Goal: Task Accomplishment & Management: Manage account settings

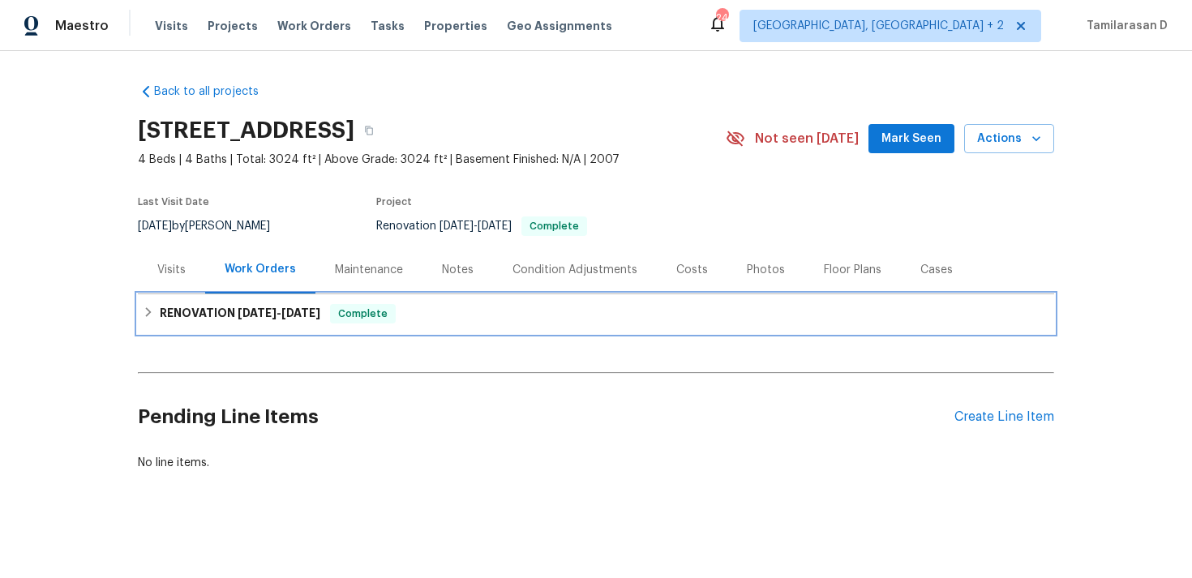
click at [164, 315] on h6 "RENOVATION 6/16/25 - 6/30/25" at bounding box center [240, 313] width 161 height 19
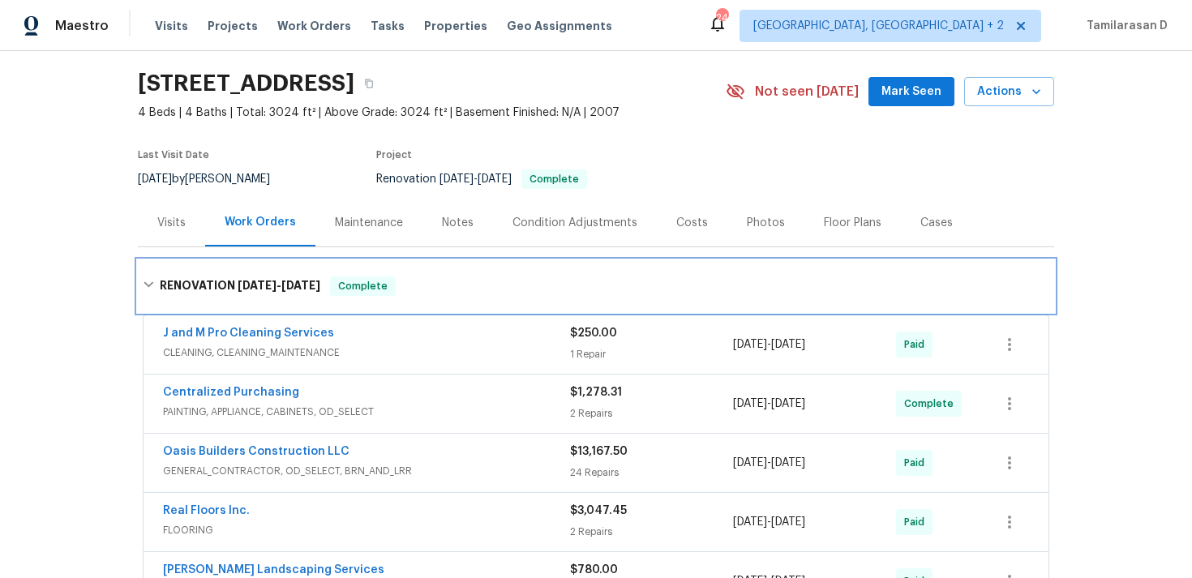
scroll to position [95, 0]
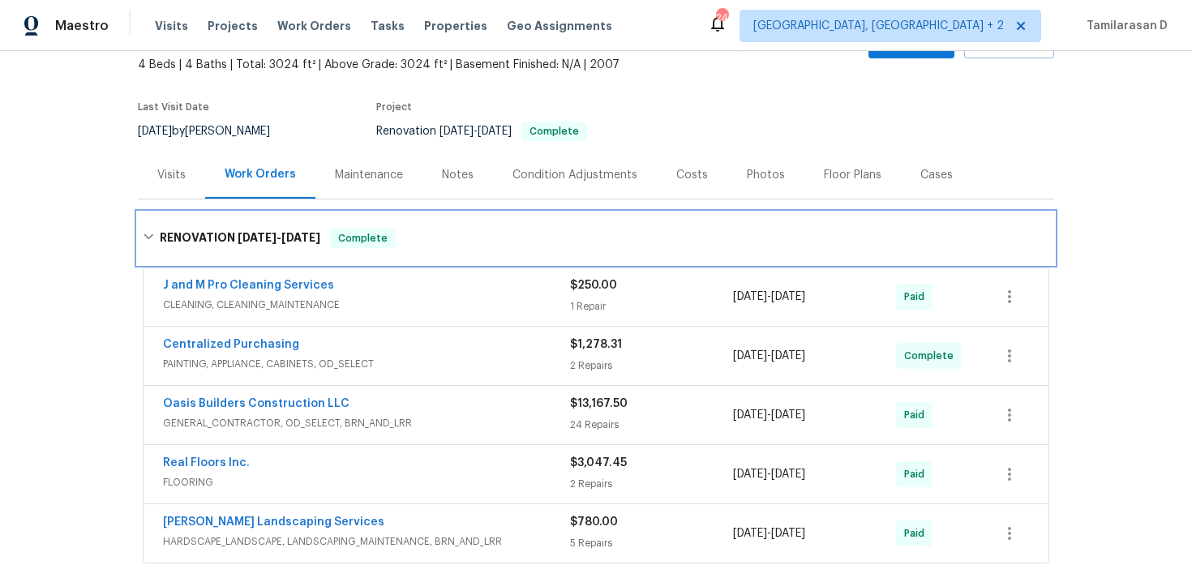
click at [148, 242] on div "RENOVATION 6/16/25 - 6/30/25 Complete" at bounding box center [596, 238] width 906 height 19
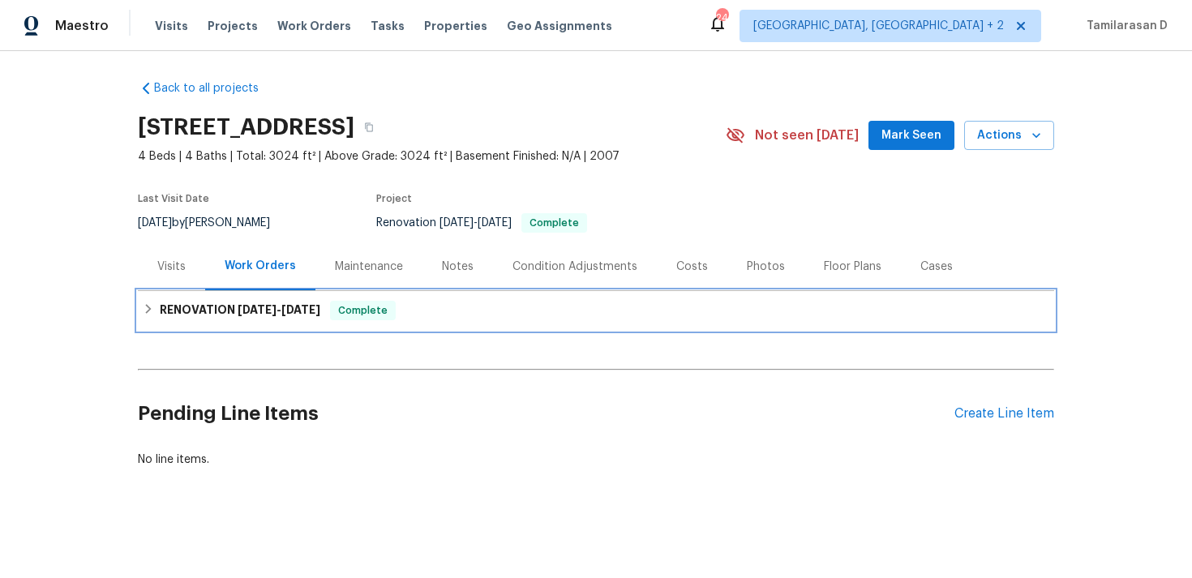
scroll to position [3, 0]
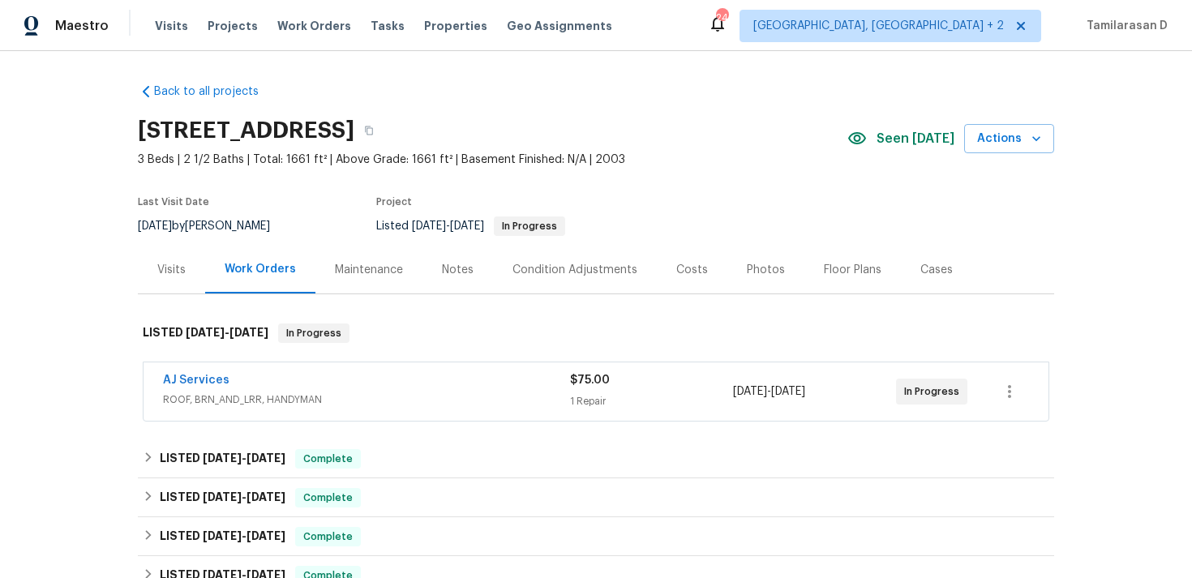
click at [268, 389] on div "AJ Services" at bounding box center [366, 381] width 407 height 19
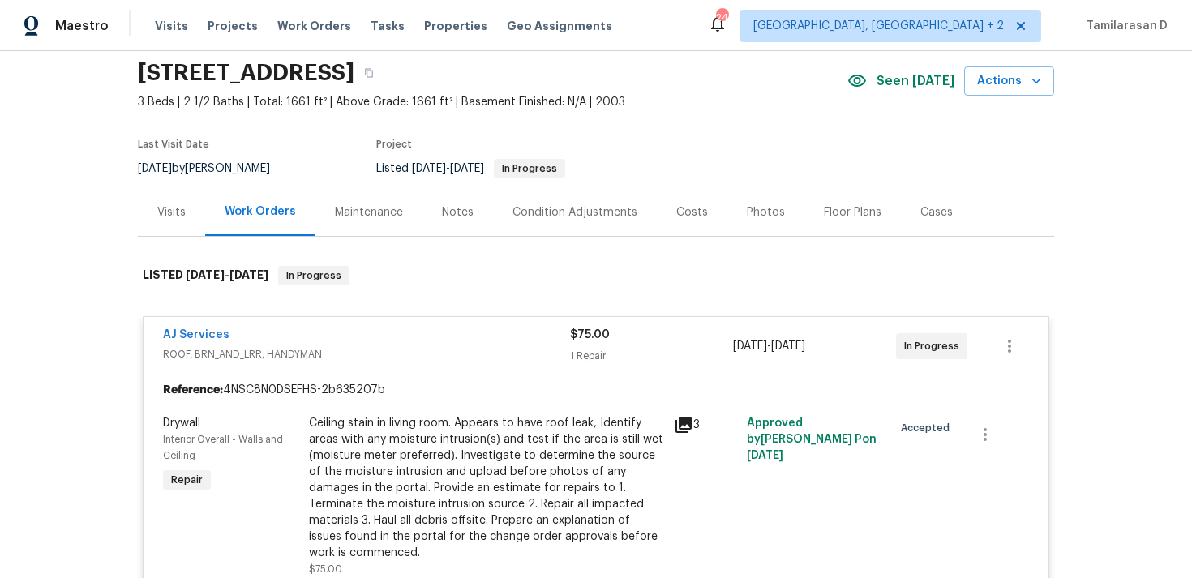
scroll to position [152, 0]
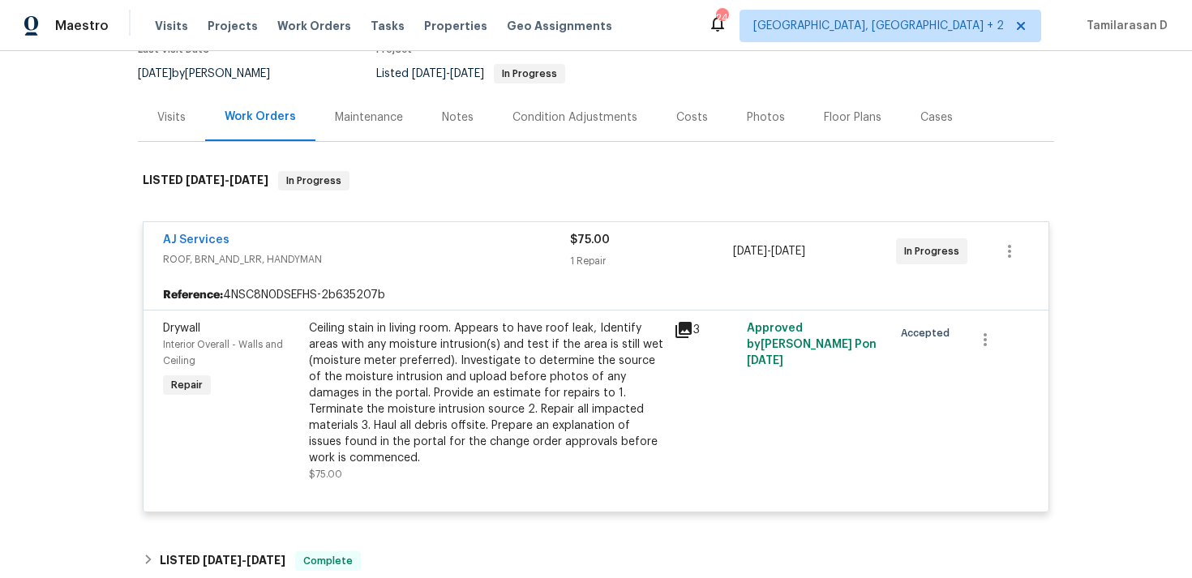
click at [364, 233] on div "AJ Services" at bounding box center [366, 241] width 407 height 19
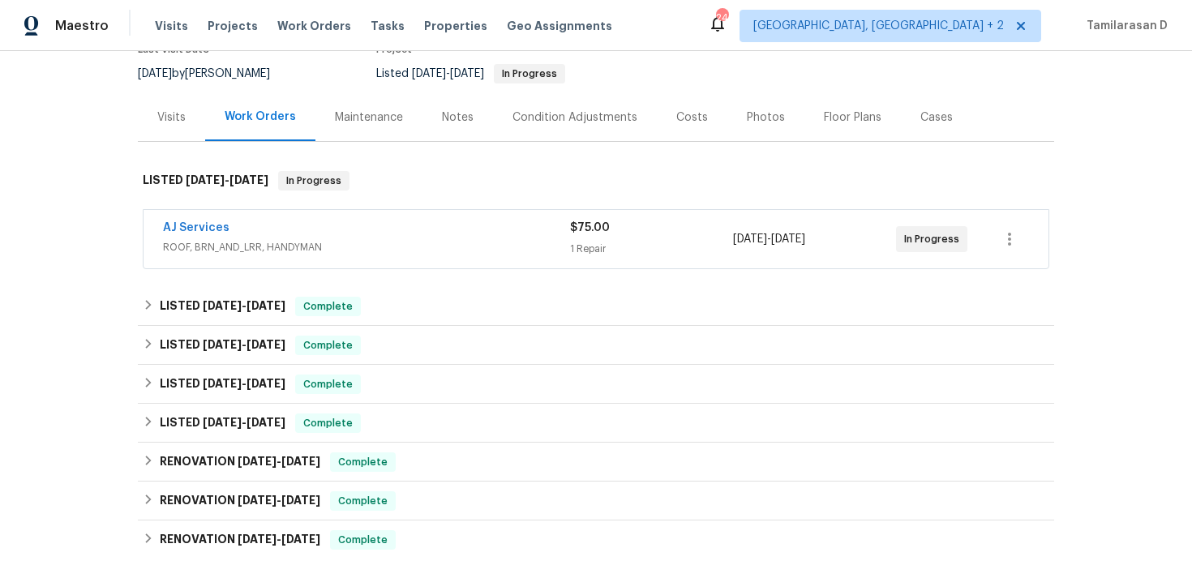
click at [347, 233] on div "AJ Services" at bounding box center [366, 229] width 407 height 19
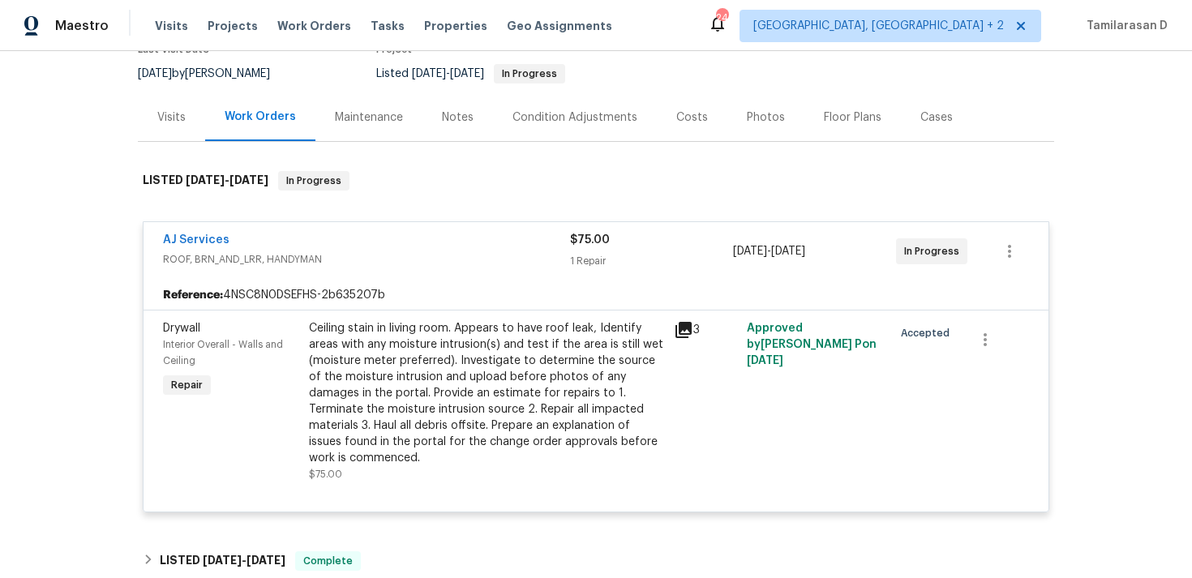
click at [382, 237] on div "AJ Services" at bounding box center [366, 241] width 407 height 19
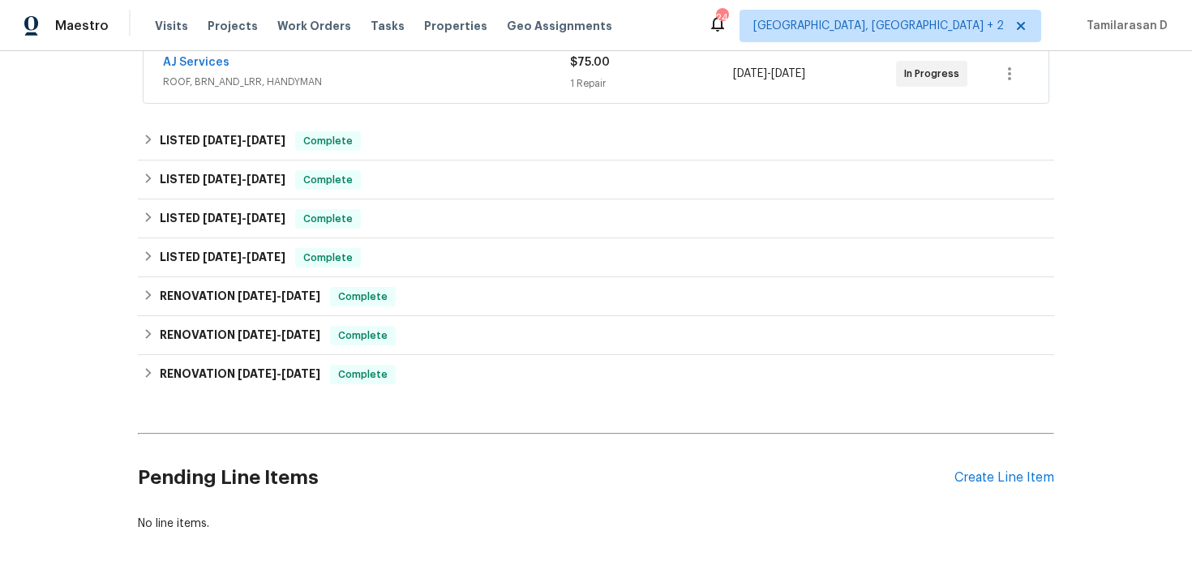
scroll to position [382, 0]
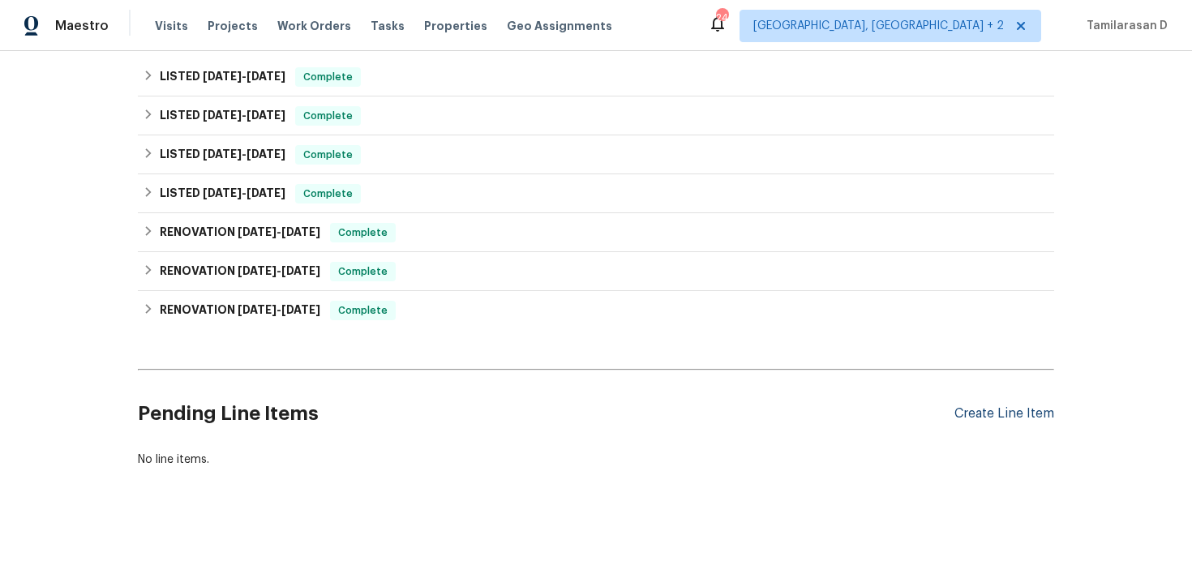
click at [989, 409] on div "Create Line Item" at bounding box center [1004, 413] width 100 height 15
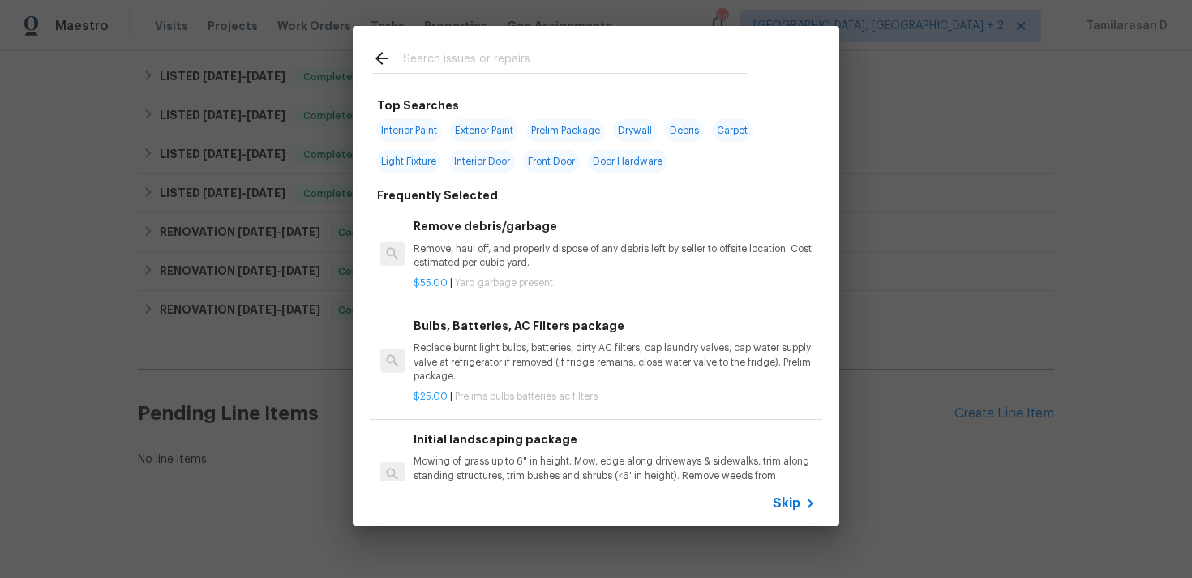
click at [796, 507] on span "Skip" at bounding box center [787, 503] width 28 height 16
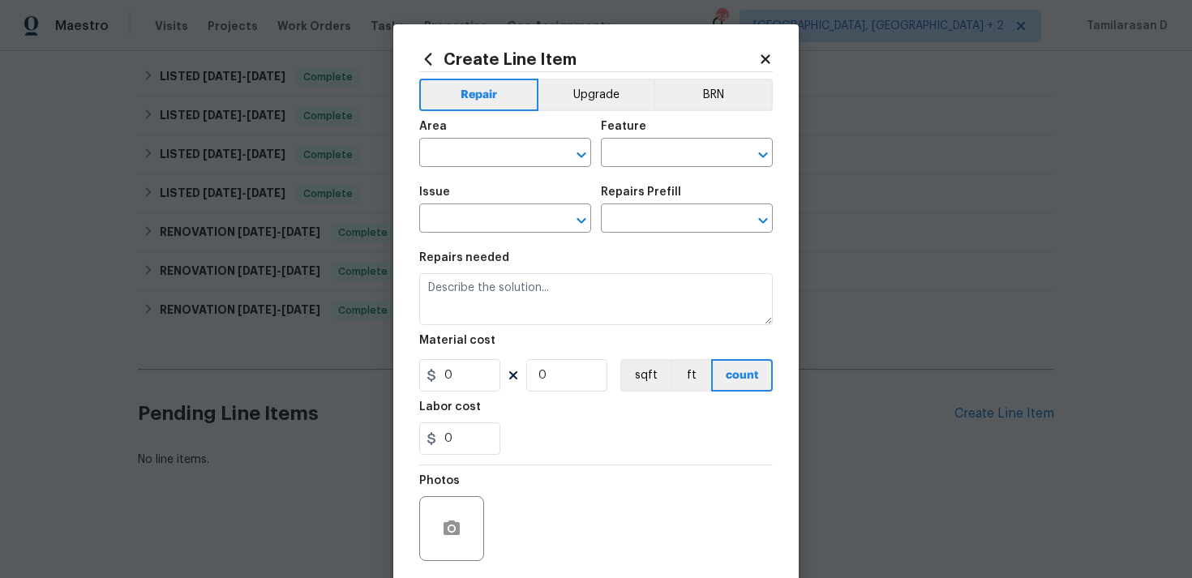
click at [495, 169] on span "Area ​" at bounding box center [505, 144] width 172 height 66
click at [477, 144] on input "text" at bounding box center [482, 154] width 126 height 25
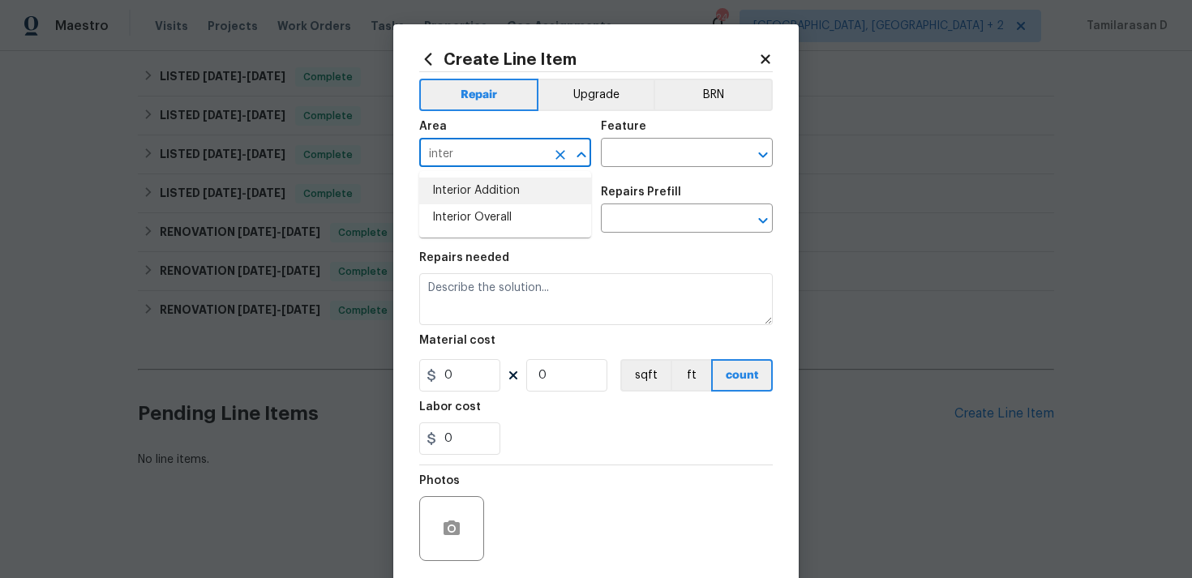
click at [491, 200] on li "Interior Addition" at bounding box center [505, 191] width 172 height 27
type input "Interior Addition"
click at [557, 150] on icon "Clear" at bounding box center [560, 155] width 16 height 16
click at [553, 211] on li "Interior Overall" at bounding box center [505, 217] width 172 height 27
type input "Interior Overall"
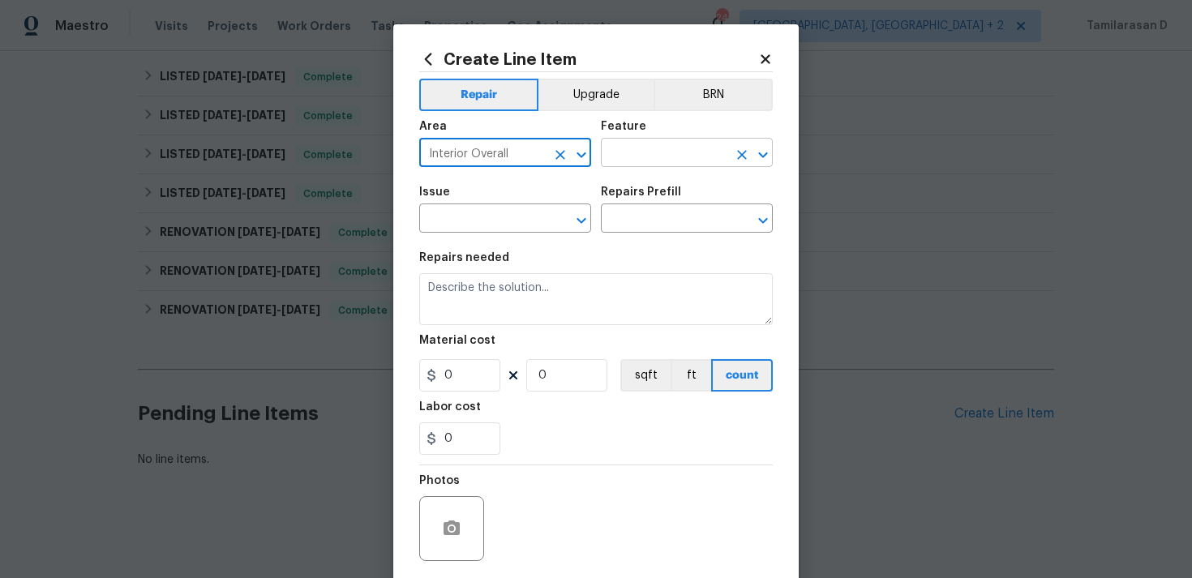
click at [631, 149] on input "text" at bounding box center [664, 154] width 126 height 25
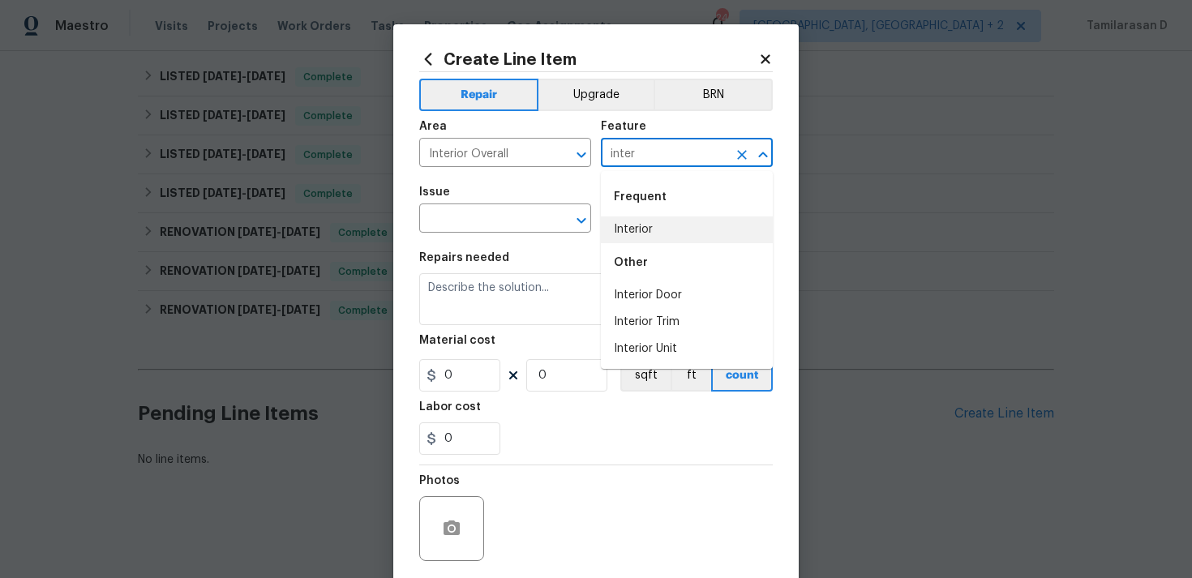
click at [649, 227] on li "Interior" at bounding box center [687, 229] width 172 height 27
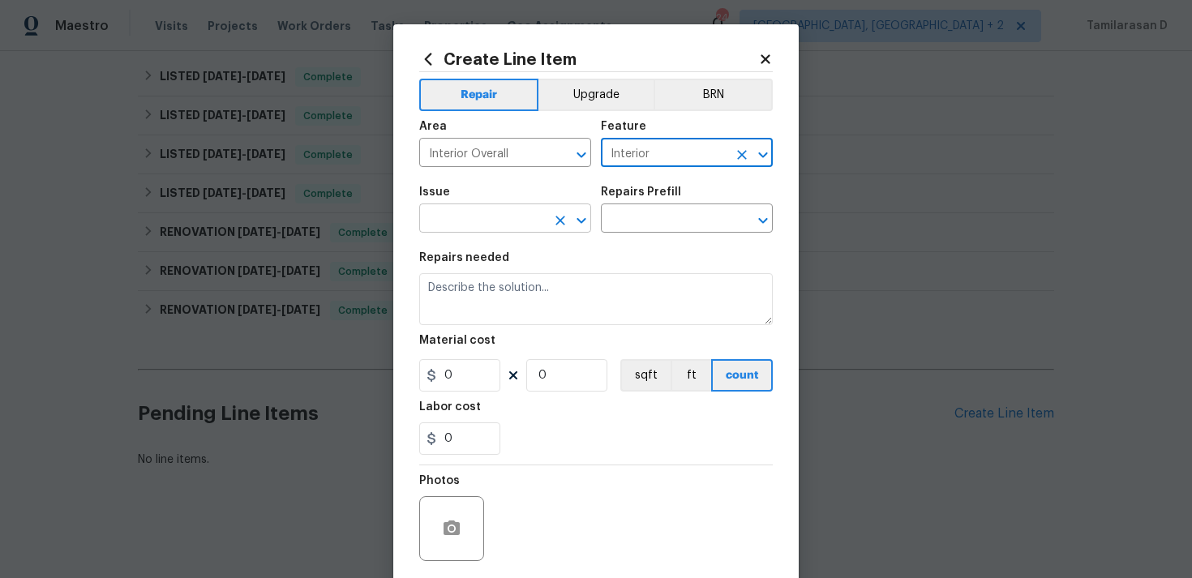
type input "Interior"
click at [486, 220] on input "text" at bounding box center [482, 220] width 126 height 25
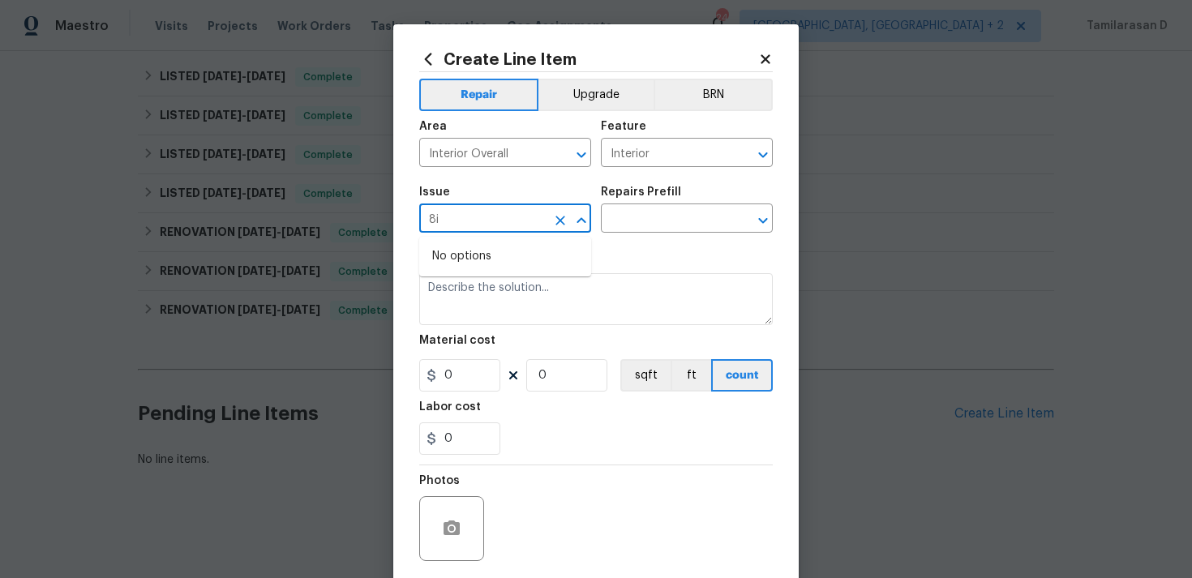
type input "8"
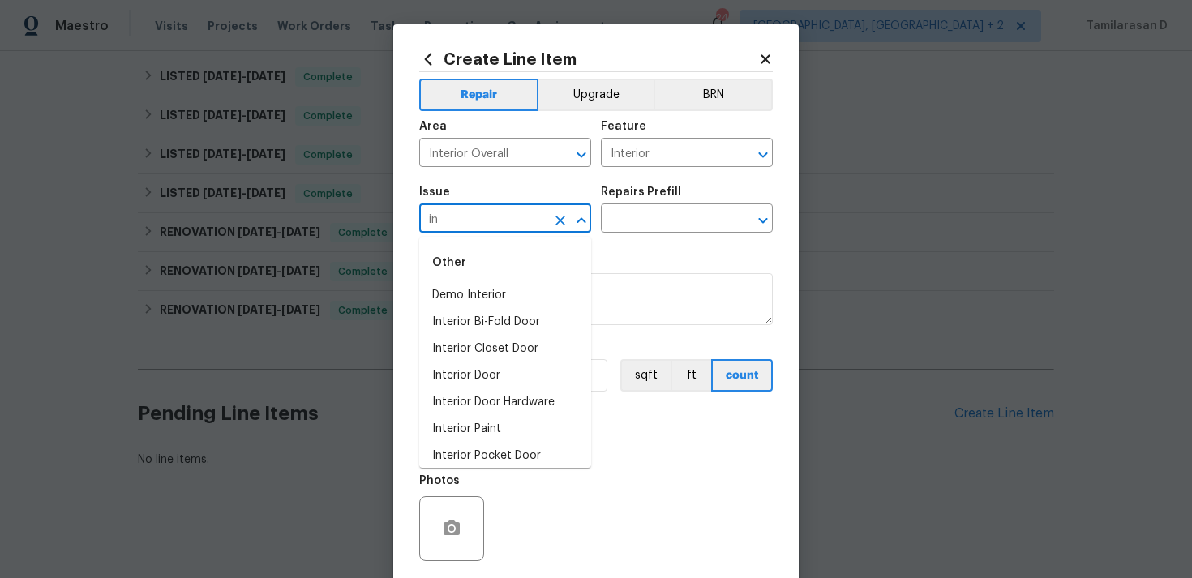
type input "i"
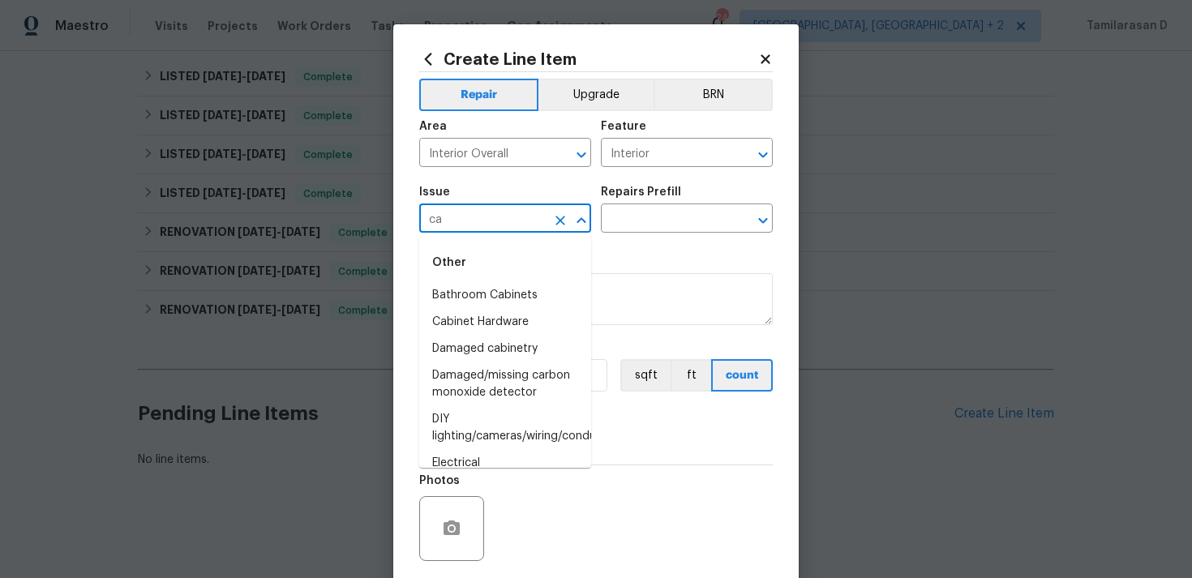
type input "c"
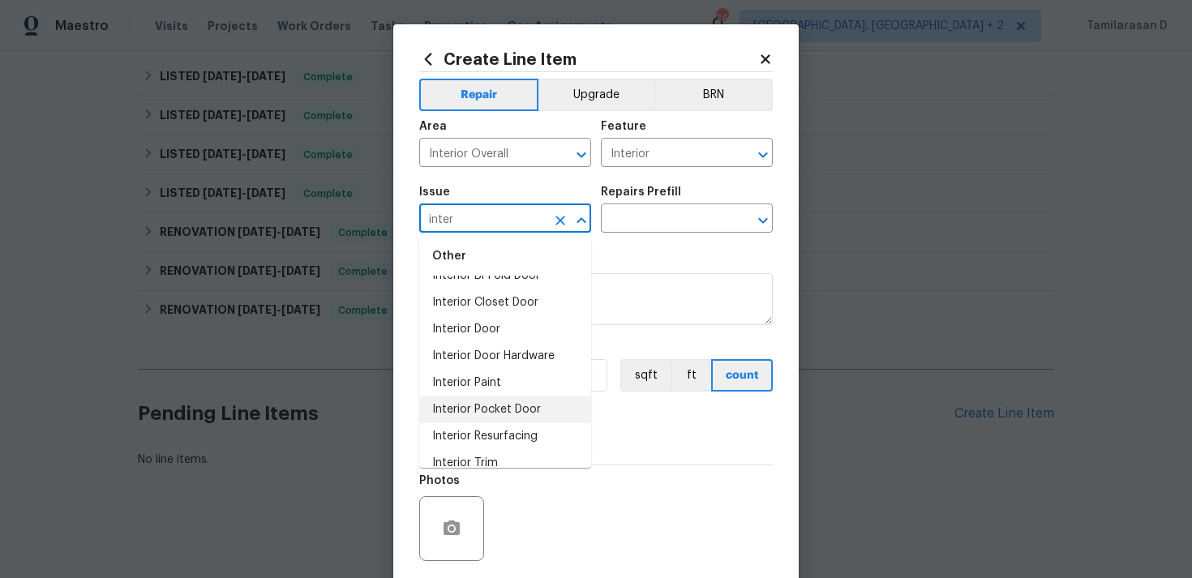
scroll to position [62, 0]
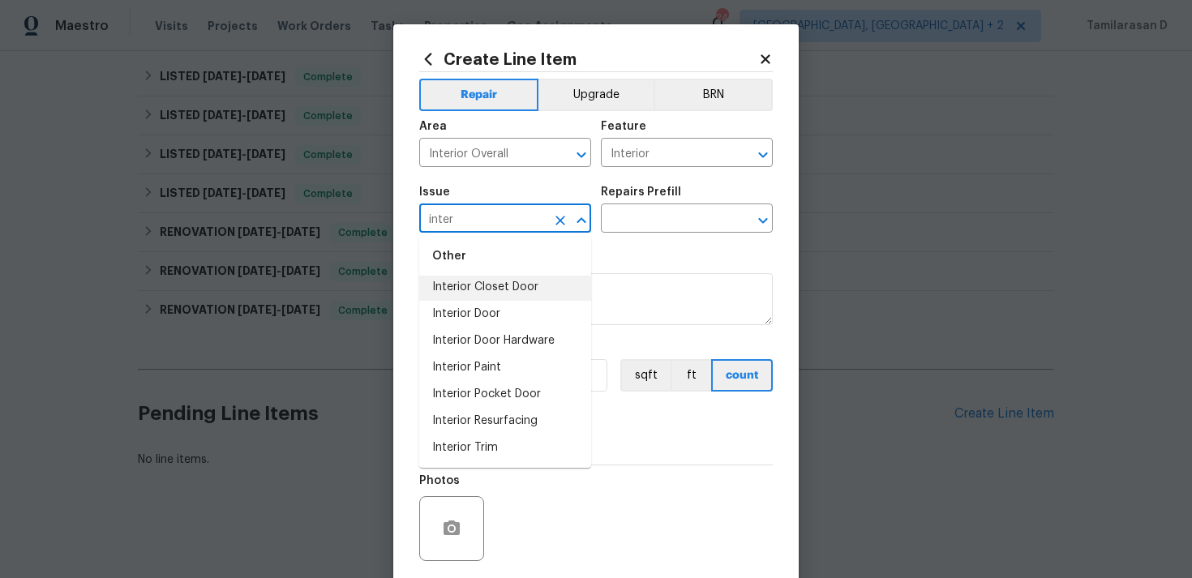
click at [453, 222] on input "inter" at bounding box center [482, 220] width 126 height 25
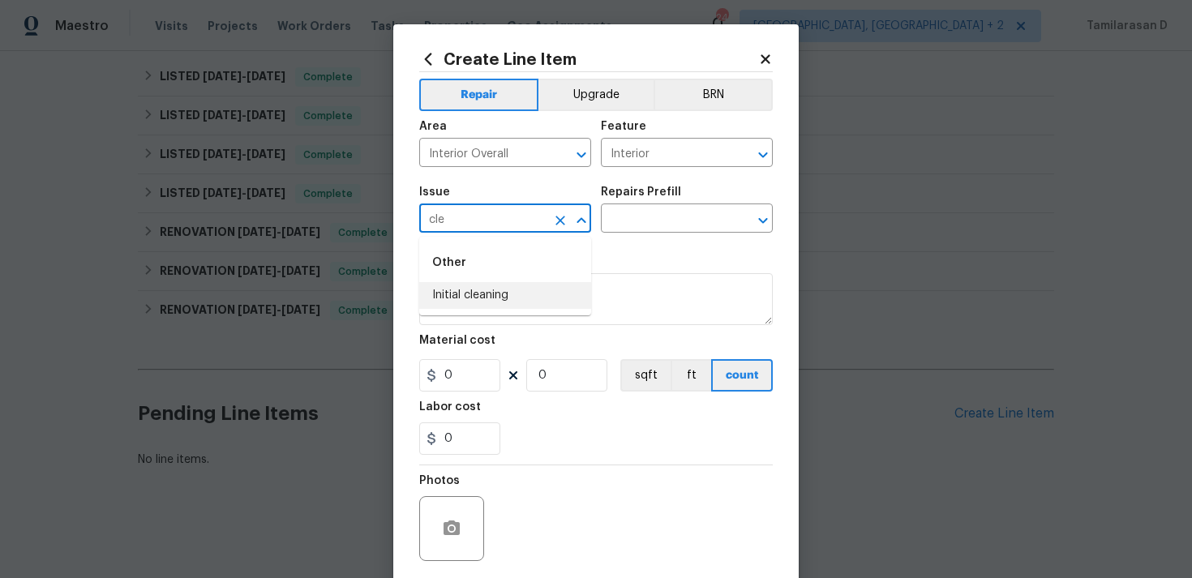
click at [486, 294] on li "Initial cleaning" at bounding box center [505, 295] width 172 height 27
type input "Initial cleaning"
click at [650, 154] on input "Interior" at bounding box center [664, 154] width 126 height 25
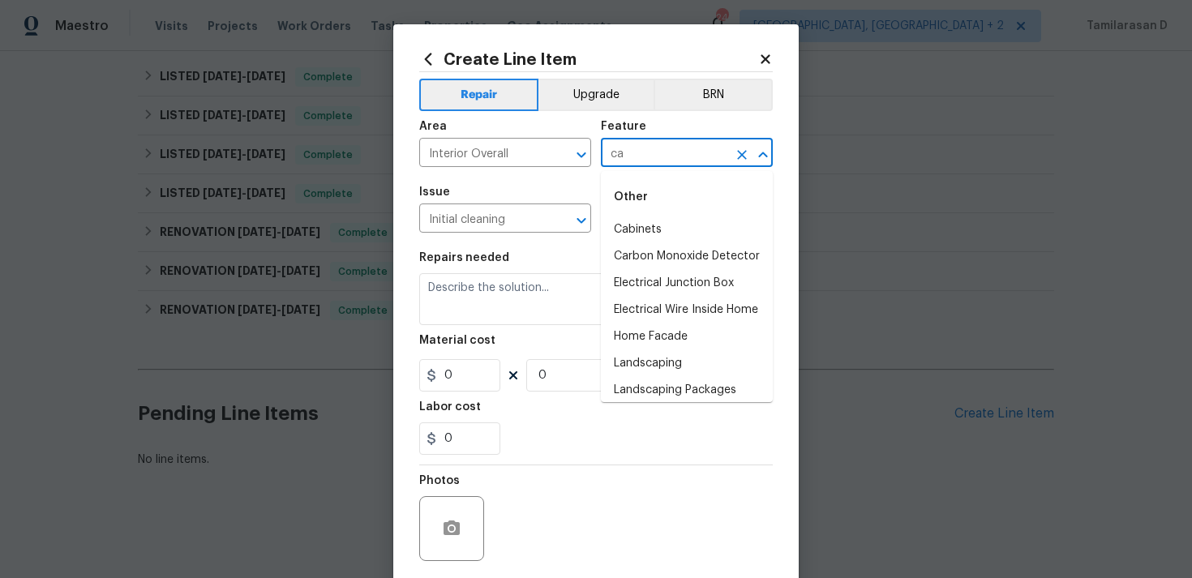
type input "c"
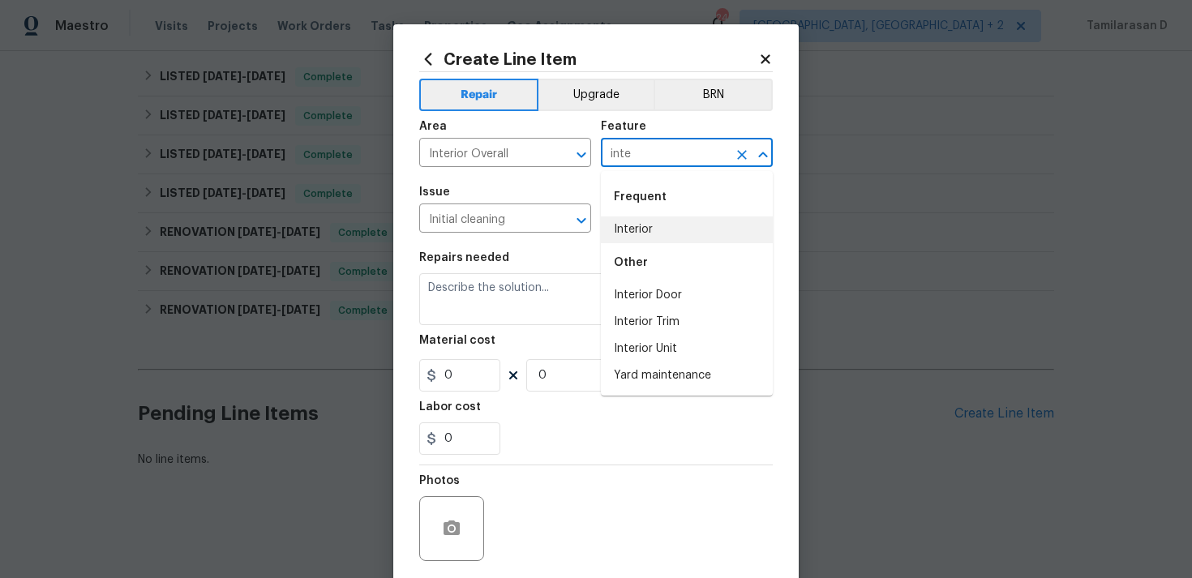
click at [643, 222] on li "Interior" at bounding box center [687, 229] width 172 height 27
type input "Interior"
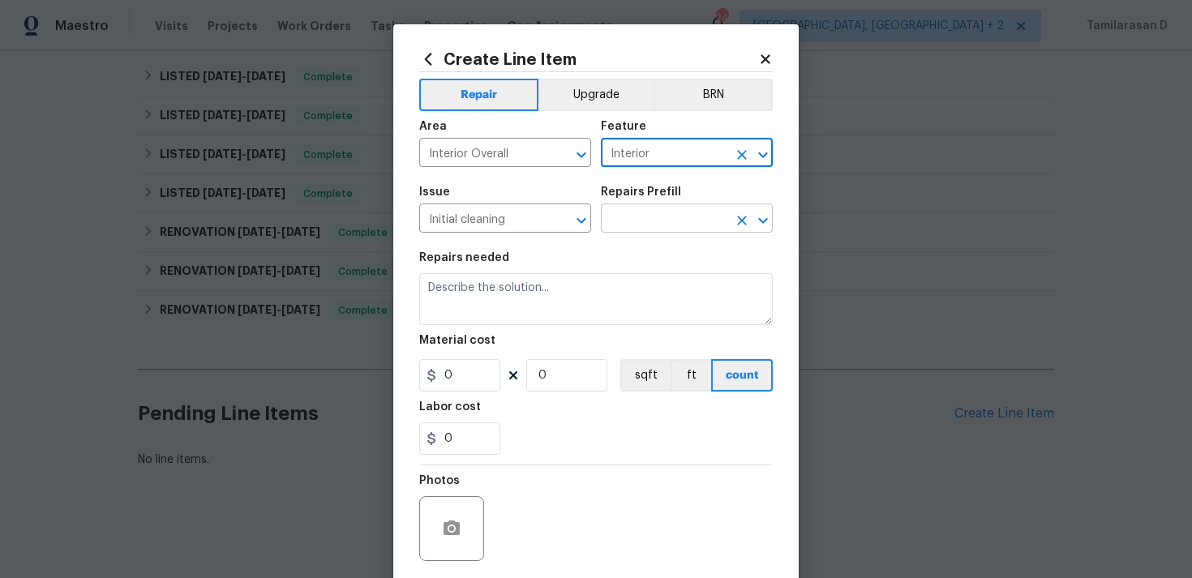
click at [624, 219] on input "text" at bounding box center [664, 220] width 126 height 25
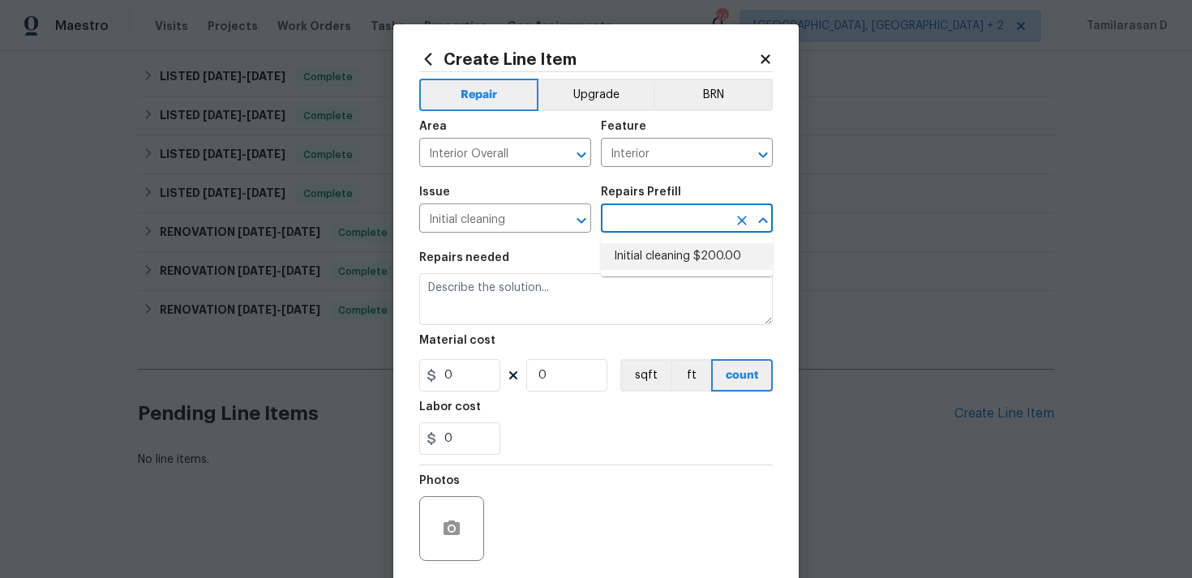
click at [566, 207] on div "Issue" at bounding box center [505, 196] width 172 height 21
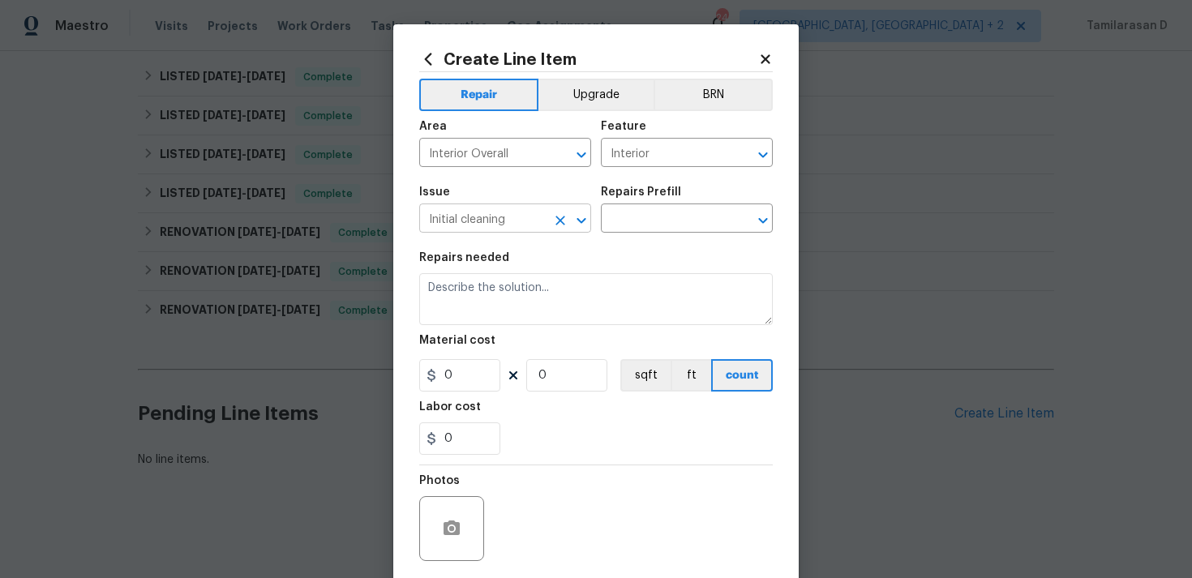
click at [551, 216] on button "Clear" at bounding box center [560, 220] width 23 height 23
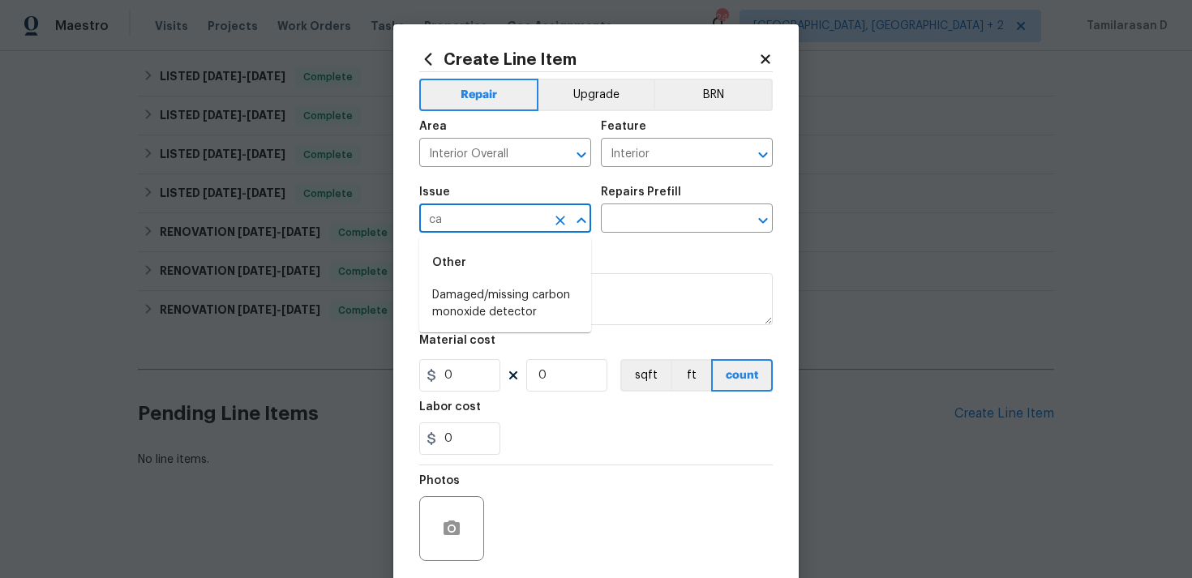
type input "c"
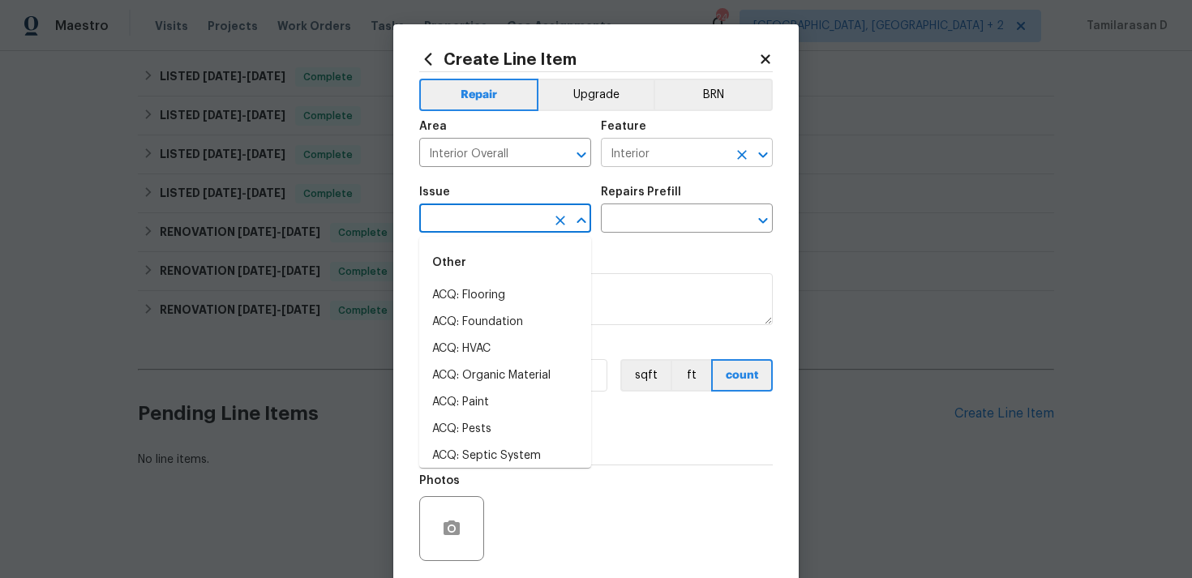
click at [739, 152] on icon "Clear" at bounding box center [742, 155] width 10 height 10
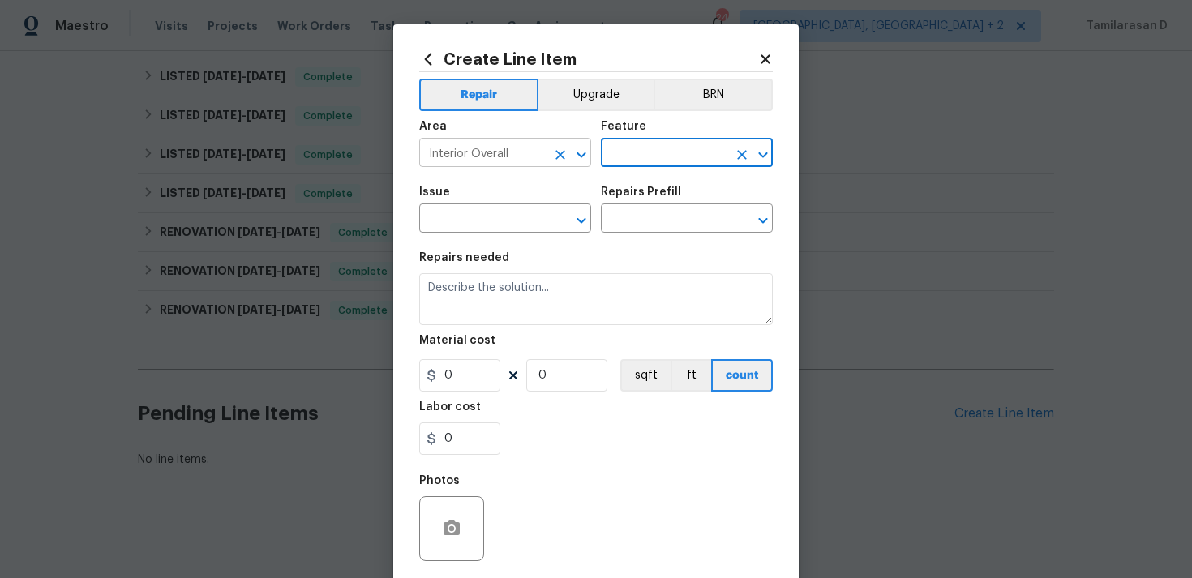
click at [529, 151] on input "Interior Overall" at bounding box center [482, 154] width 126 height 25
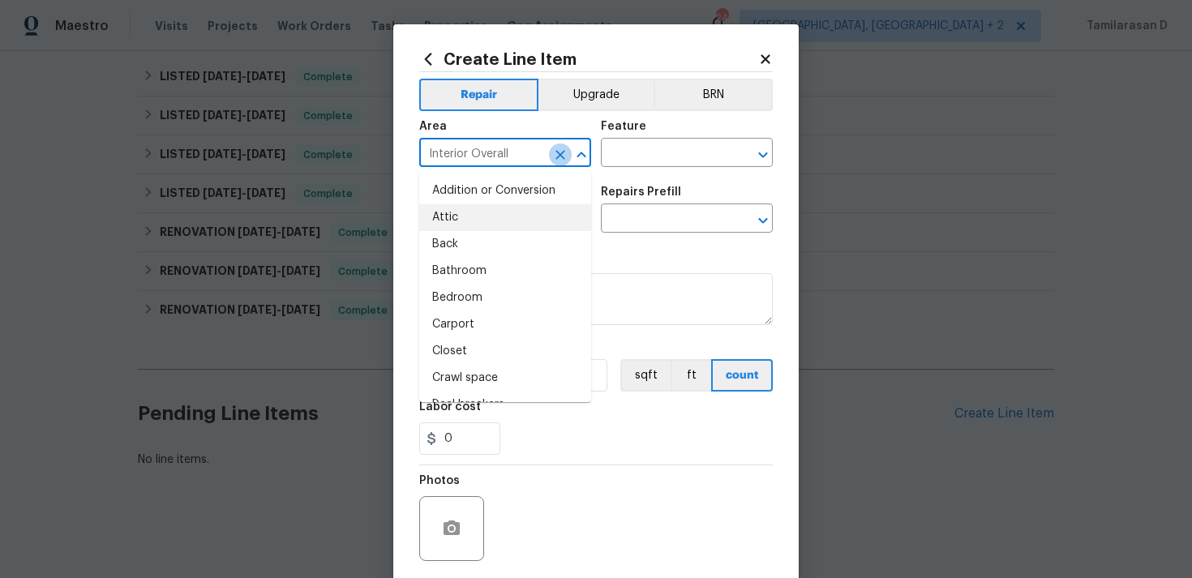
click at [559, 149] on icon "Clear" at bounding box center [560, 155] width 16 height 16
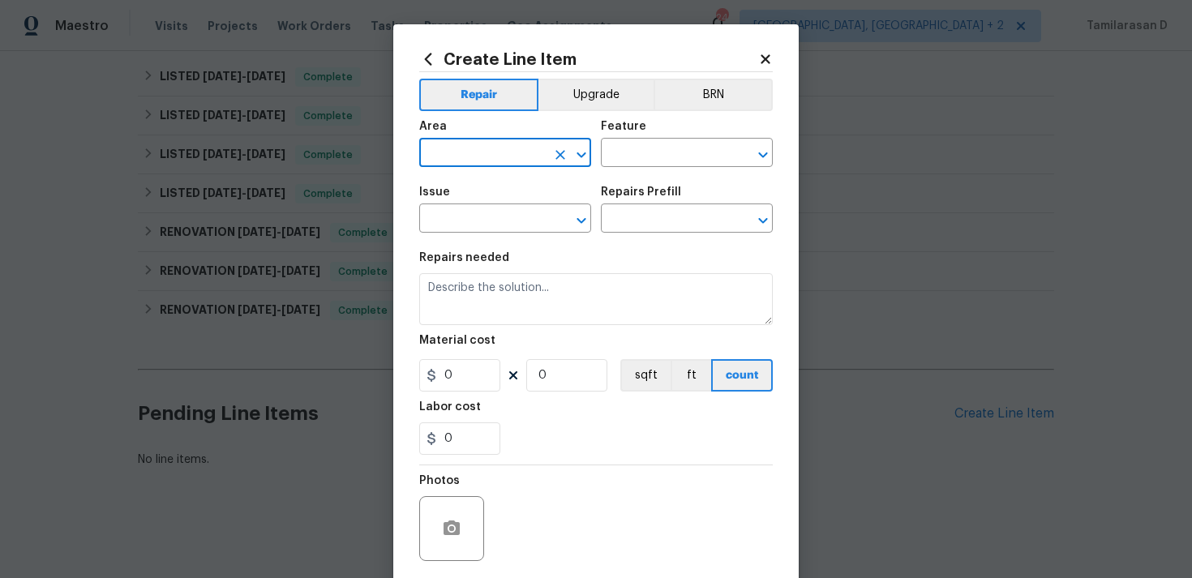
click at [478, 153] on input "text" at bounding box center [482, 154] width 126 height 25
click at [520, 209] on li "Interior Overall" at bounding box center [505, 217] width 172 height 27
type input "Interior Overall"
click at [637, 156] on input "text" at bounding box center [664, 154] width 126 height 25
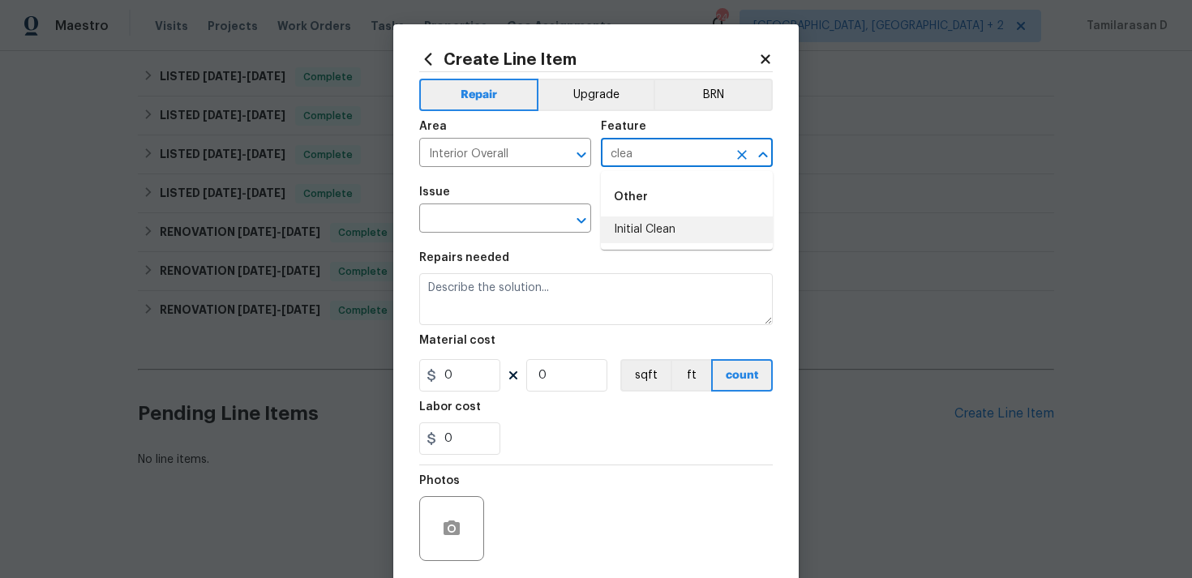
click at [653, 223] on li "Initial Clean" at bounding box center [687, 229] width 172 height 27
type input "Initial Clean"
click at [499, 203] on div "Issue" at bounding box center [505, 196] width 172 height 21
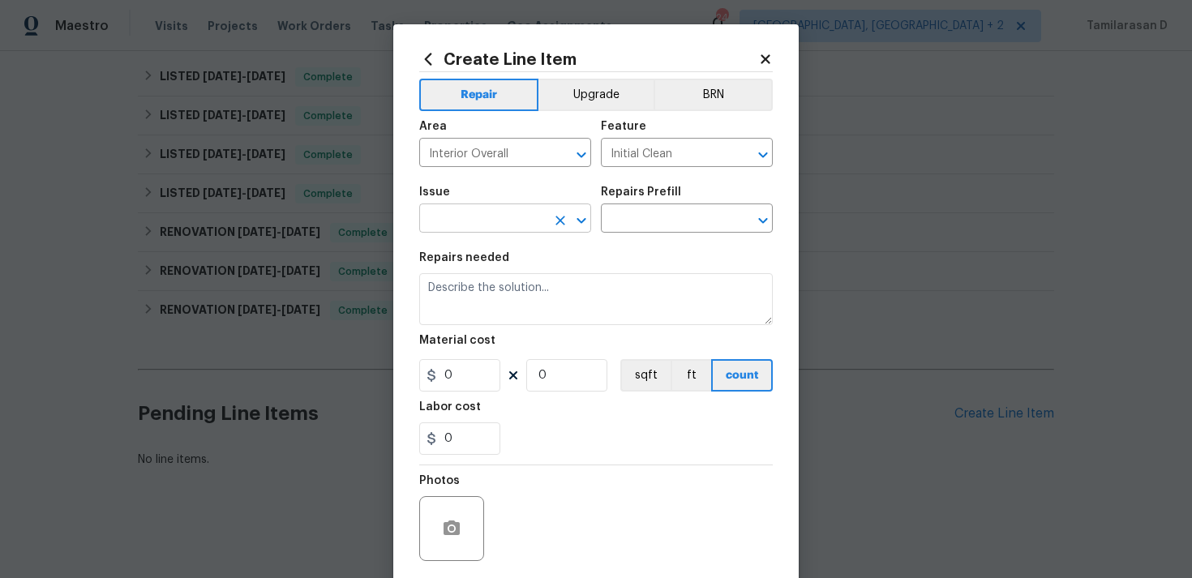
click at [490, 211] on input "text" at bounding box center [482, 220] width 126 height 25
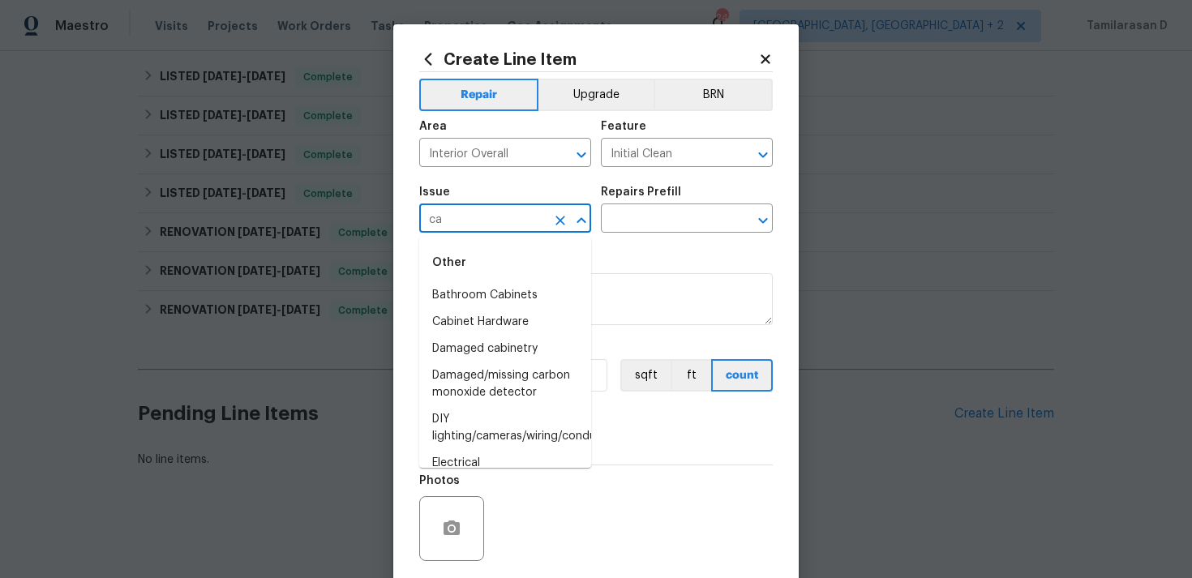
type input "c"
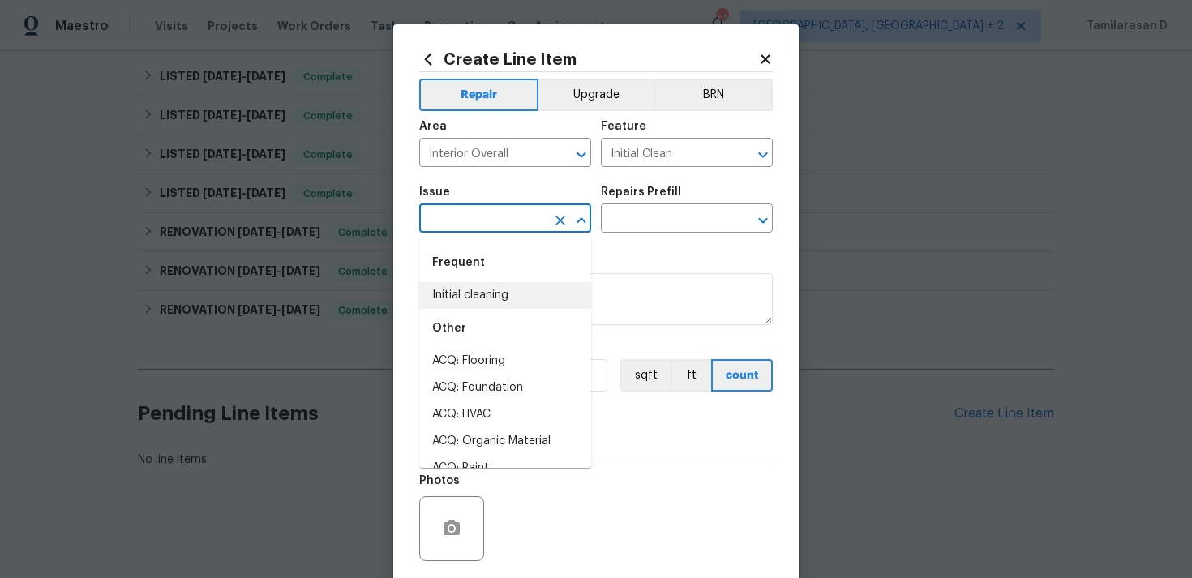
click at [482, 295] on li "Initial cleaning" at bounding box center [505, 295] width 172 height 27
type input "Initial cleaning"
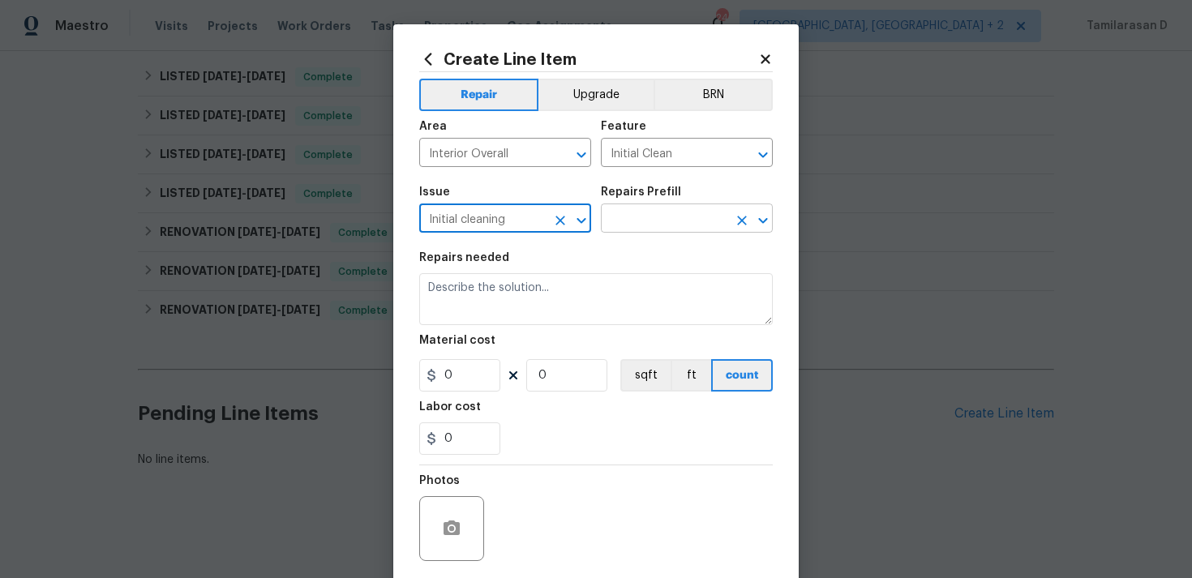
click at [625, 215] on input "text" at bounding box center [664, 220] width 126 height 25
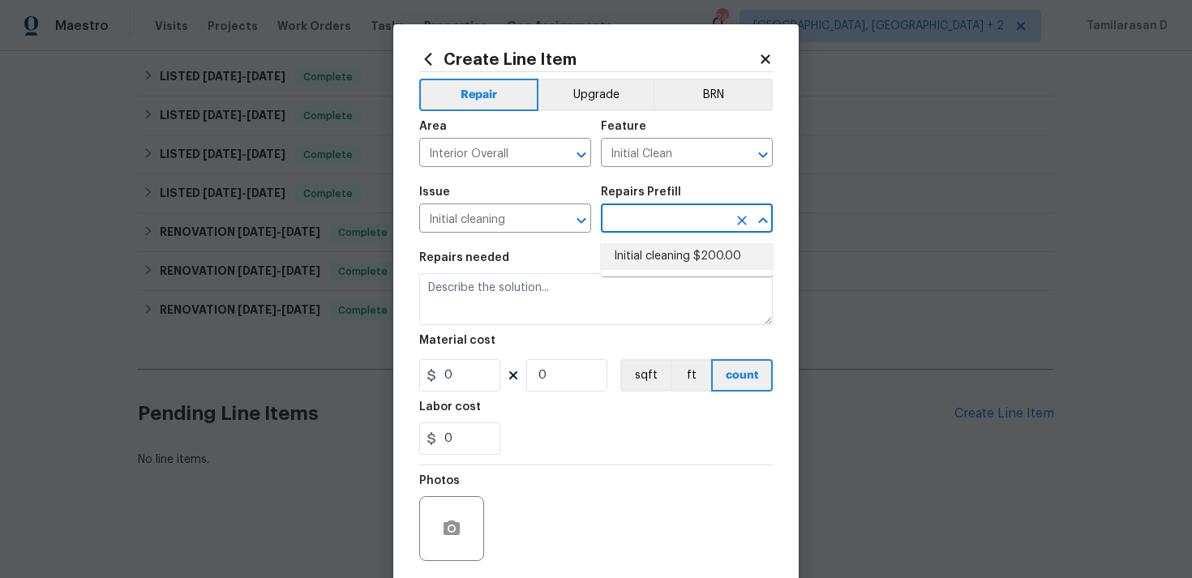
click at [632, 257] on li "Initial cleaning $200.00" at bounding box center [687, 256] width 172 height 27
type input "Home Readiness Packages"
type input "Initial cleaning $200.00"
type textarea "1. Wipe down exterior doors and trim. 2. Clean out all exterior light fixtures …"
type input "200"
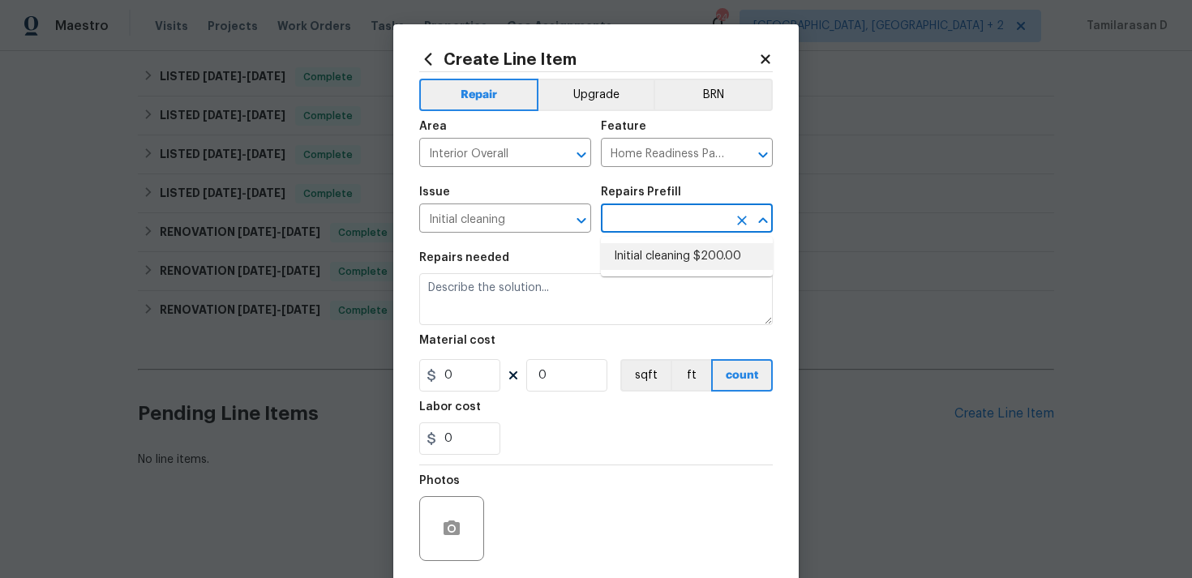
type input "1"
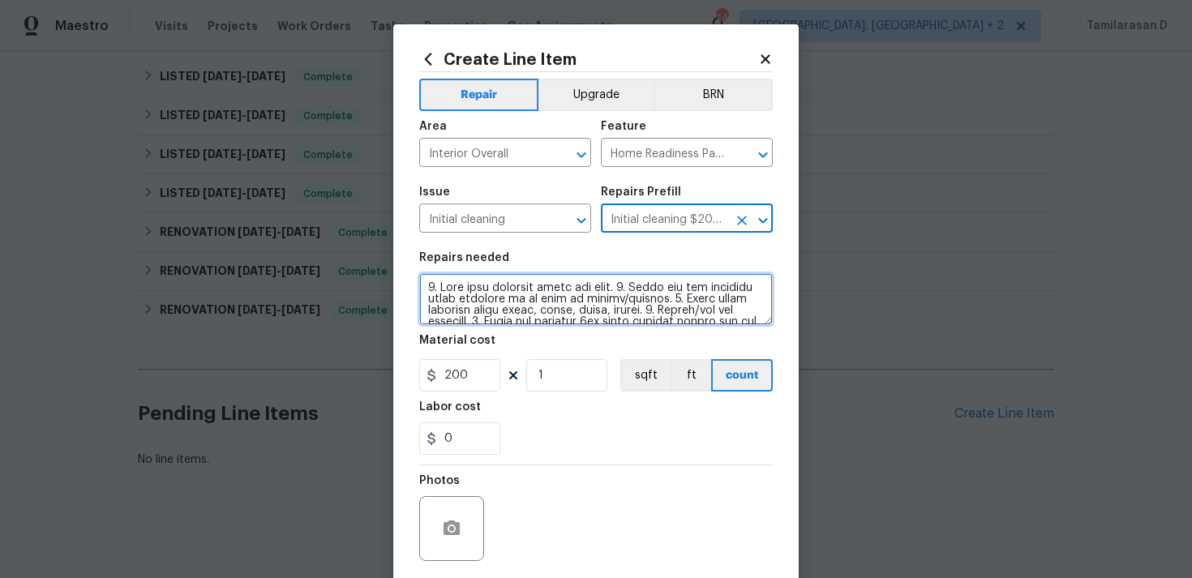
click at [460, 301] on textarea at bounding box center [595, 299] width 353 height 52
paste textarea "Carpet clean and carpet stretching"
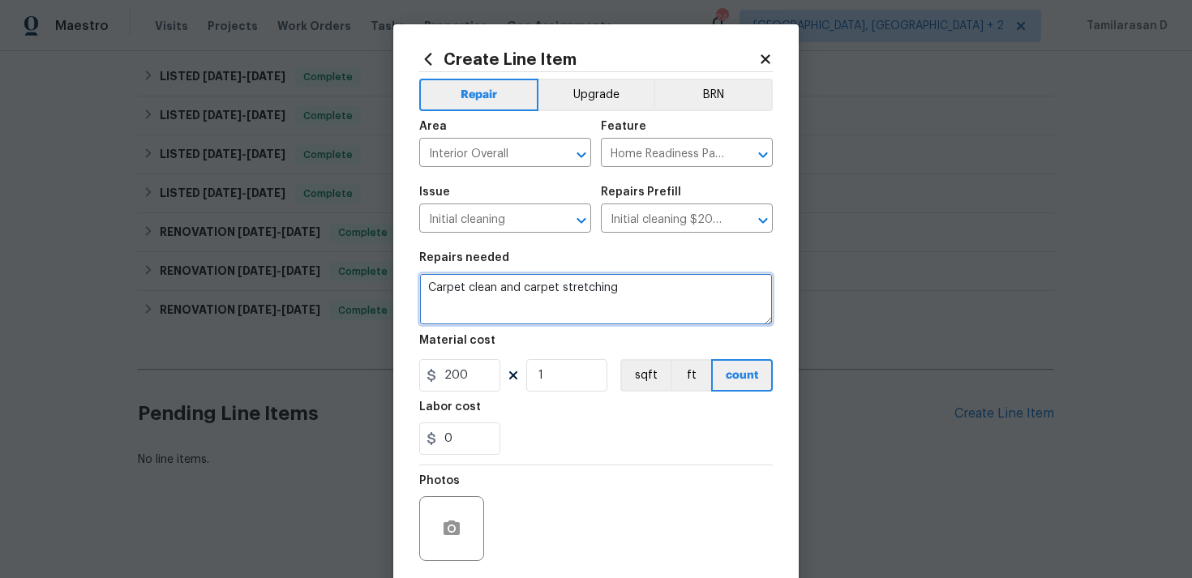
type textarea "Carpet clean and carpet stretching"
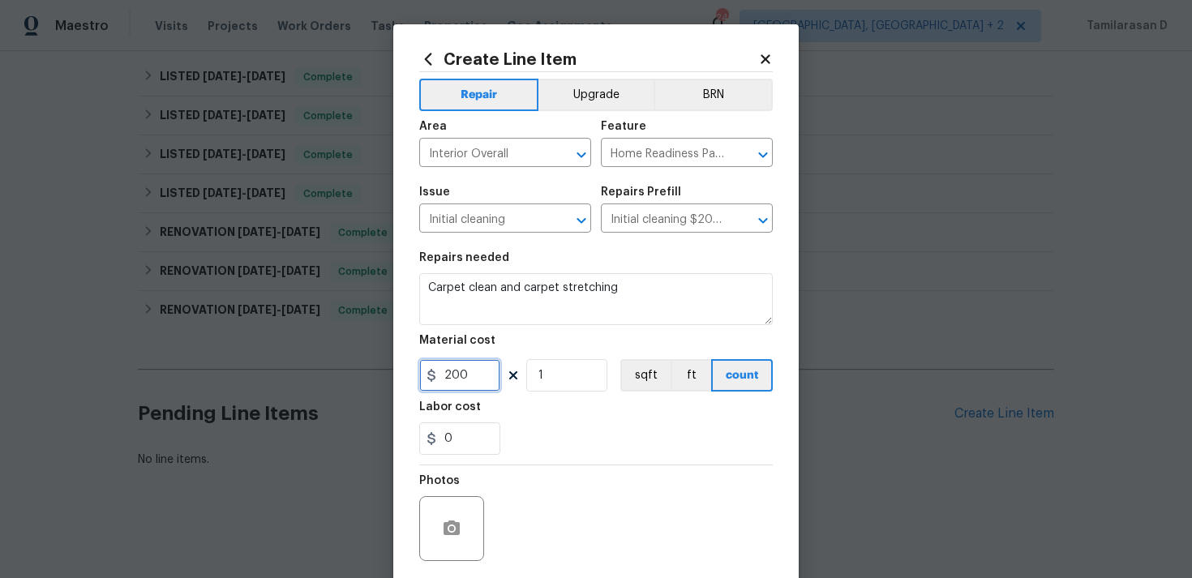
click at [466, 377] on input "200" at bounding box center [459, 375] width 81 height 32
type input "75"
click at [569, 440] on div "0" at bounding box center [595, 438] width 353 height 32
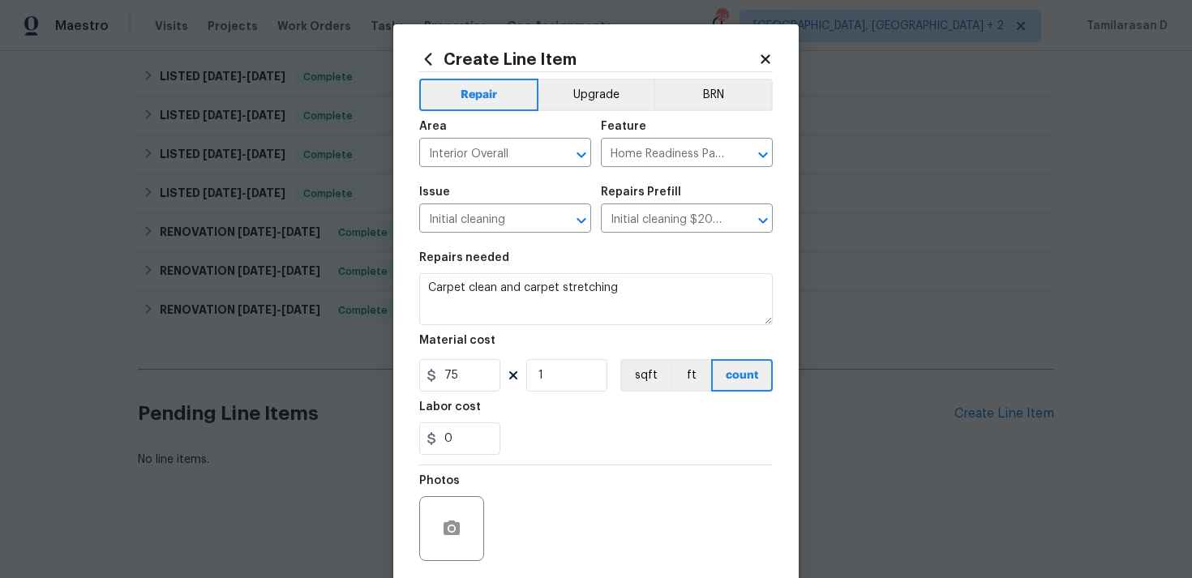
scroll to position [121, 0]
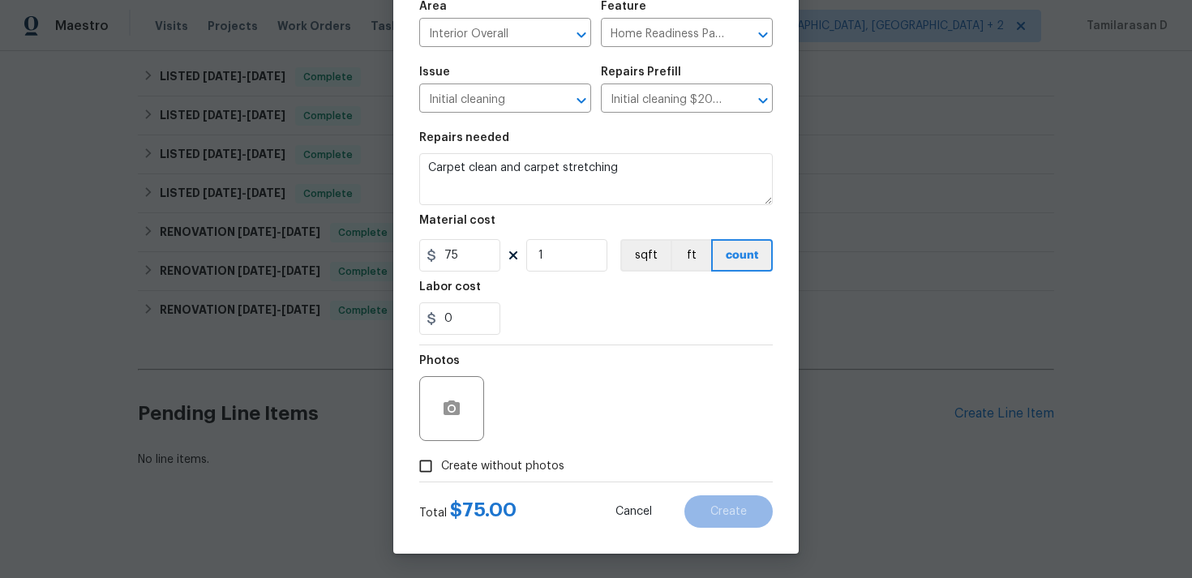
click at [424, 475] on input "Create without photos" at bounding box center [425, 466] width 31 height 31
checkbox input "true"
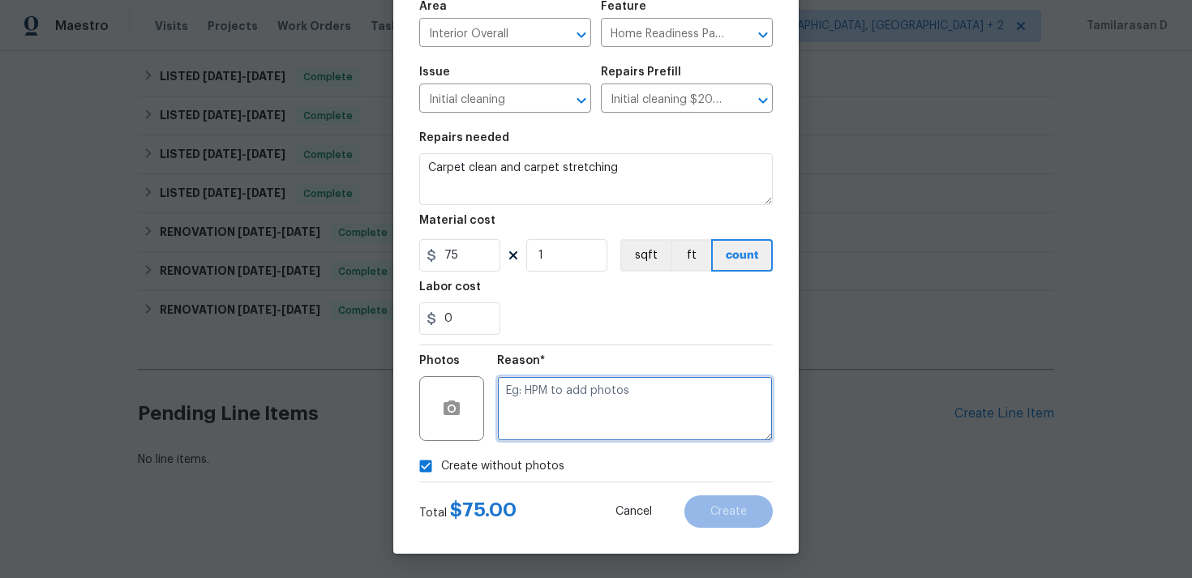
click at [527, 410] on textarea at bounding box center [635, 408] width 276 height 65
type textarea "N/A"
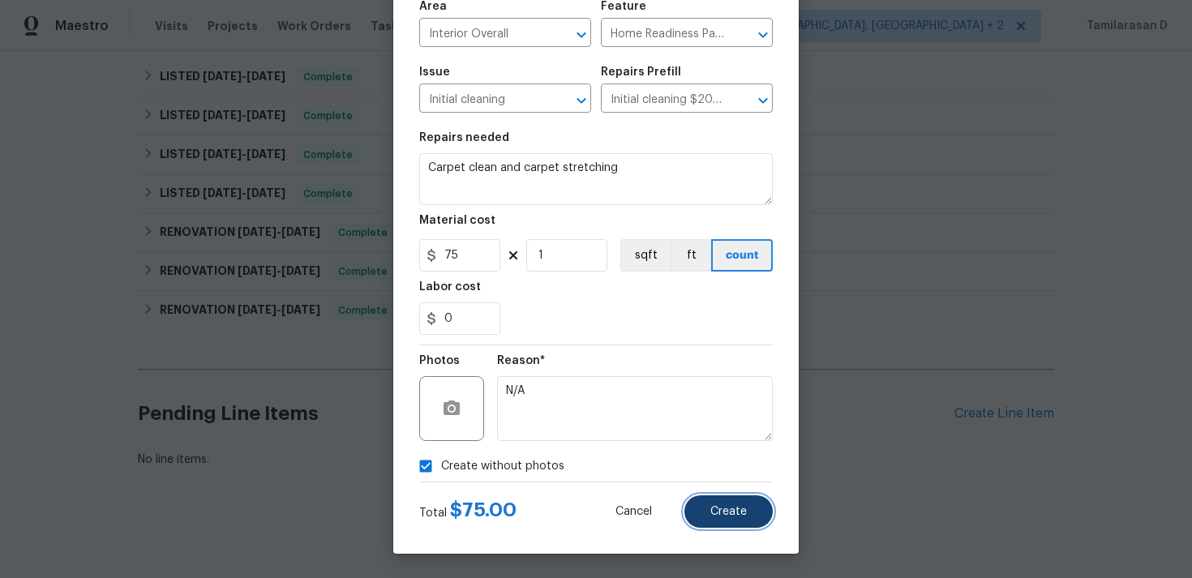
click at [712, 502] on button "Create" at bounding box center [728, 511] width 88 height 32
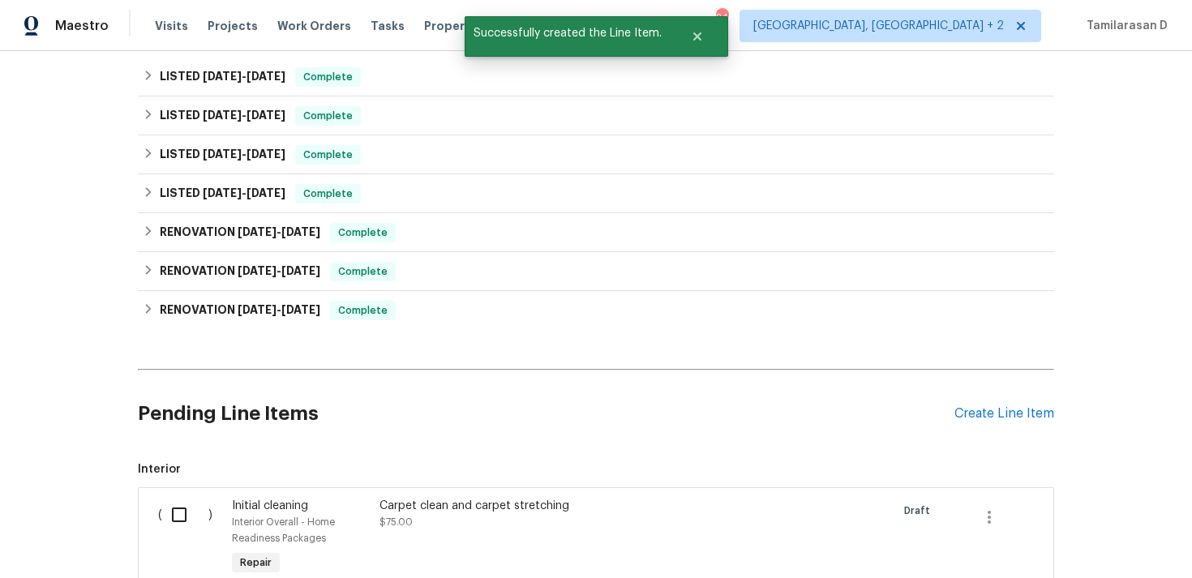
click at [169, 510] on input "checkbox" at bounding box center [185, 515] width 46 height 34
checkbox input "true"
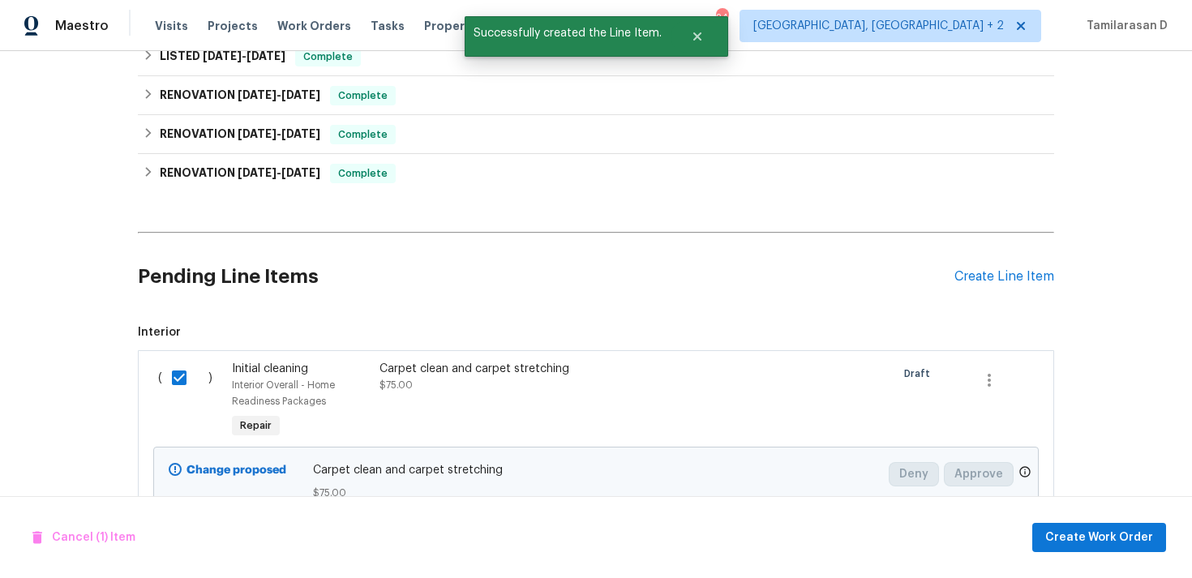
scroll to position [584, 0]
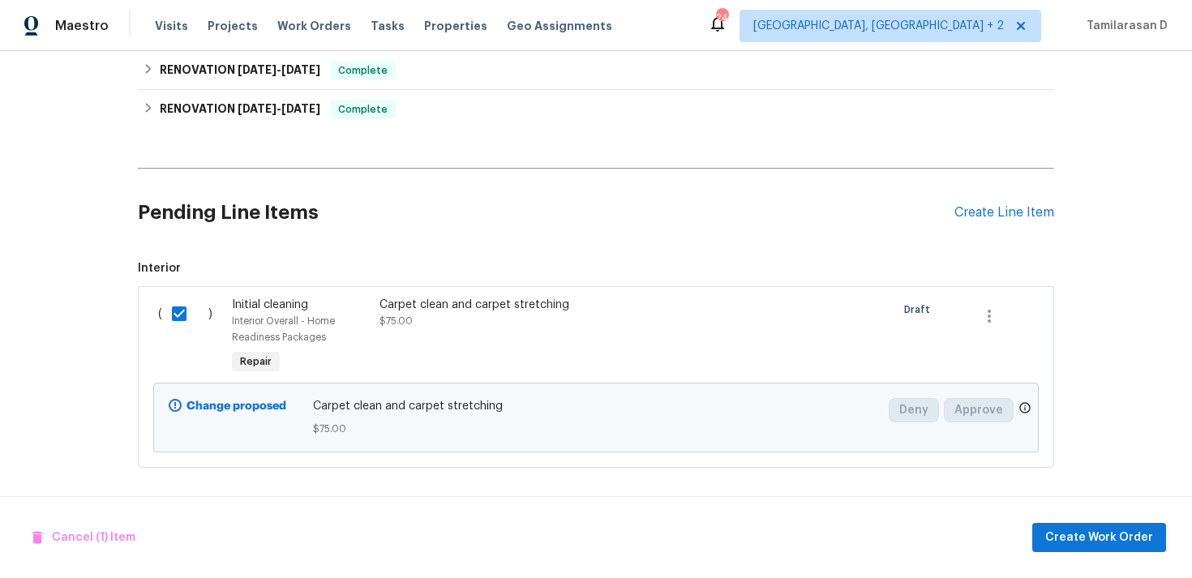
click at [1097, 520] on div "Cancel (1) Item Create Work Order" at bounding box center [596, 537] width 1192 height 83
click at [1111, 540] on span "Create Work Order" at bounding box center [1099, 538] width 108 height 20
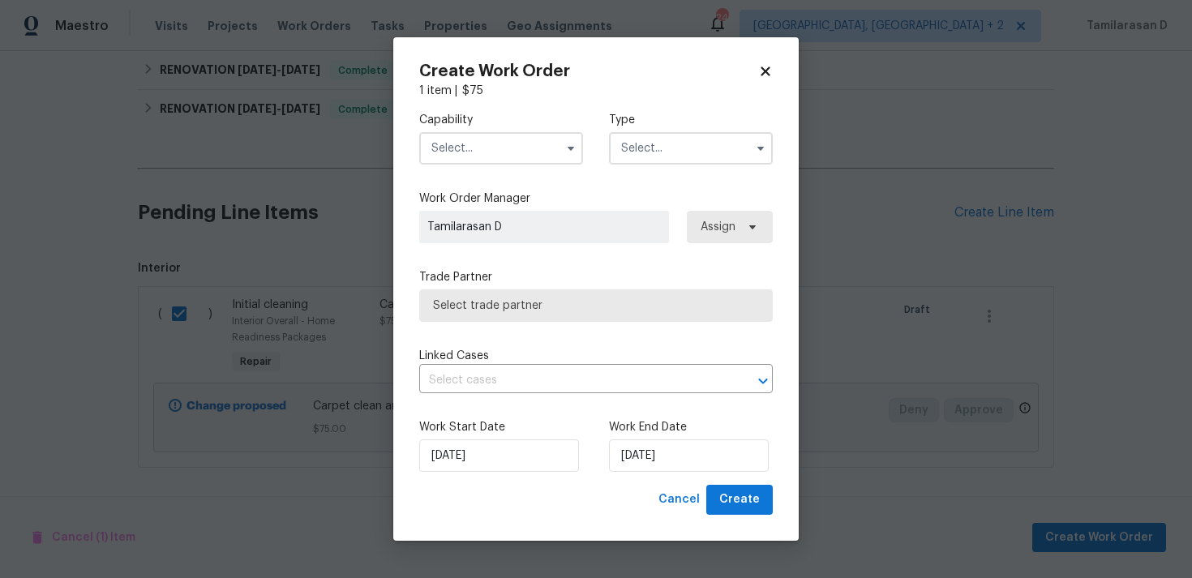
click at [648, 144] on input "text" at bounding box center [691, 148] width 164 height 32
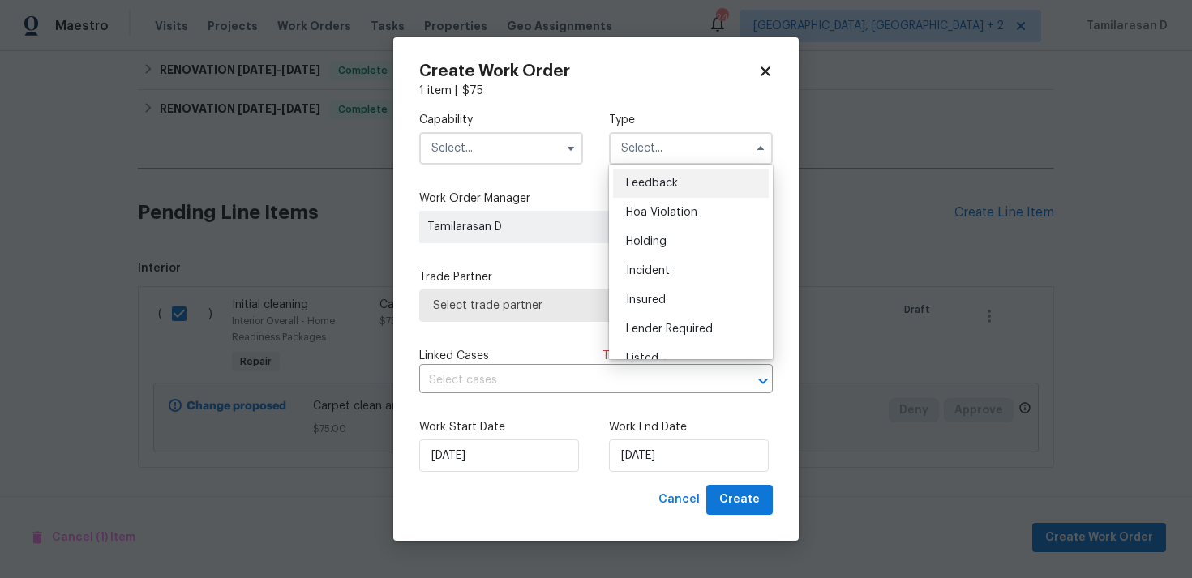
click at [626, 178] on span "Feedback" at bounding box center [652, 183] width 52 height 11
type input "Feedback"
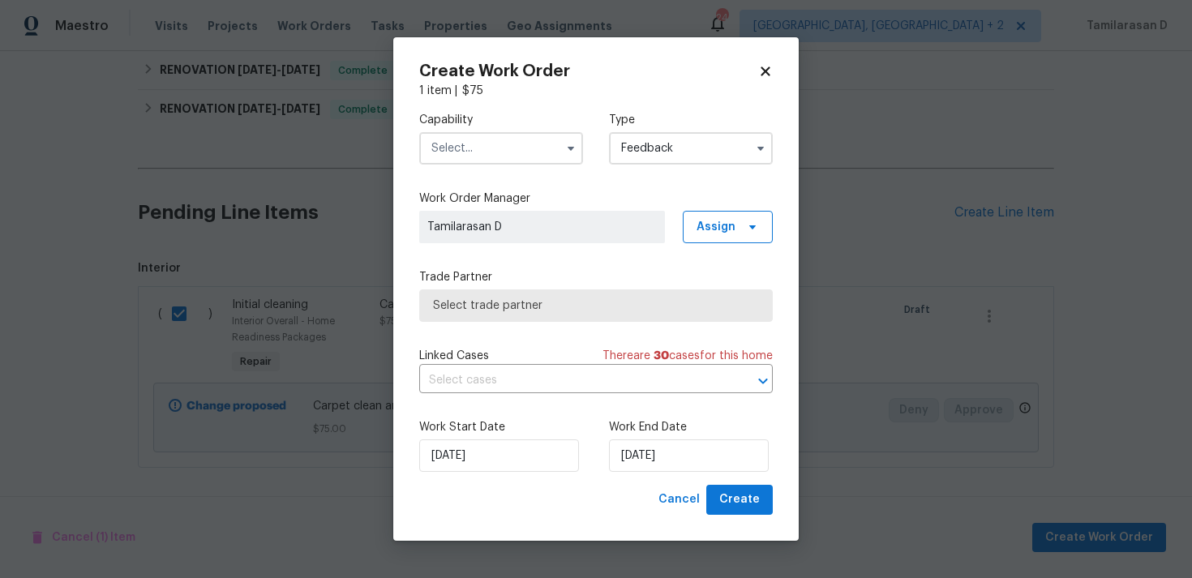
click at [514, 150] on input "text" at bounding box center [501, 148] width 164 height 32
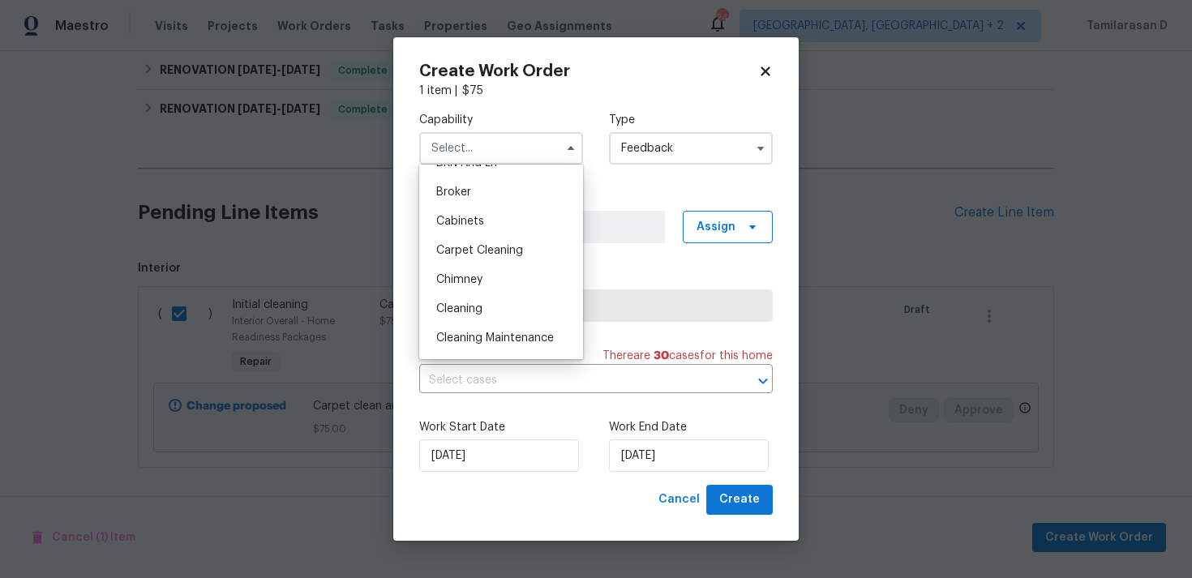
scroll to position [120, 0]
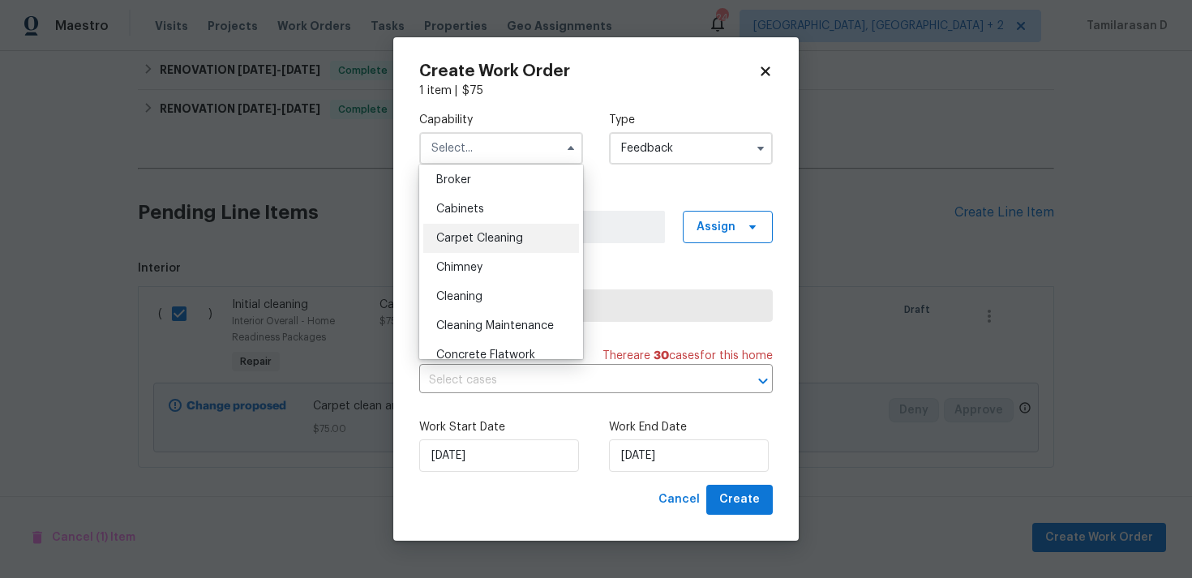
click at [457, 246] on div "Carpet Cleaning" at bounding box center [501, 238] width 156 height 29
type input "Carpet Cleaning"
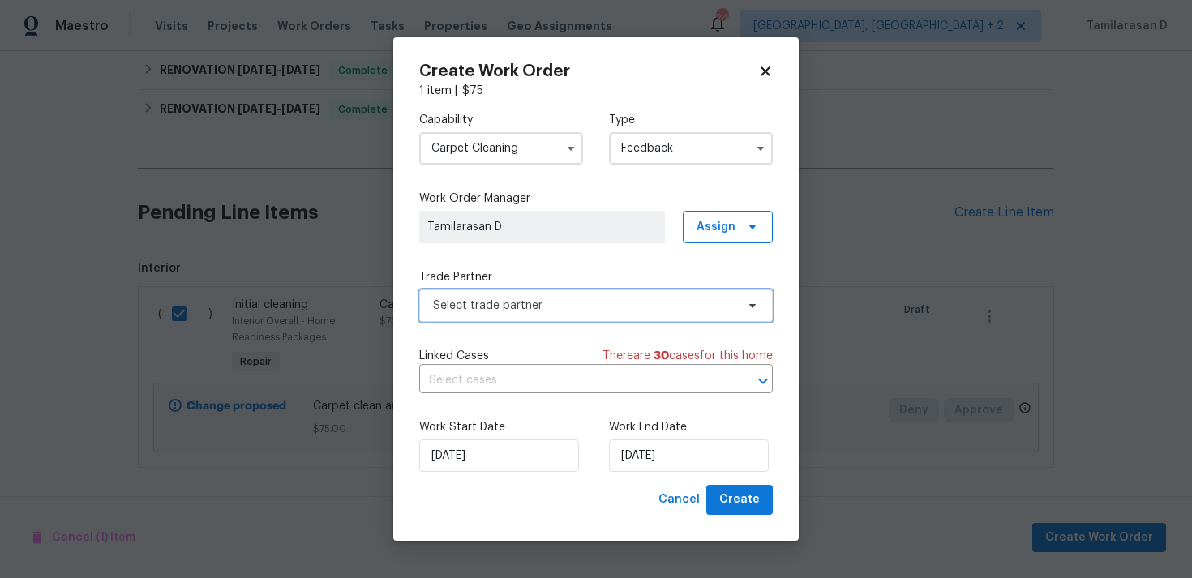
click at [497, 311] on span "Select trade partner" at bounding box center [584, 306] width 302 height 16
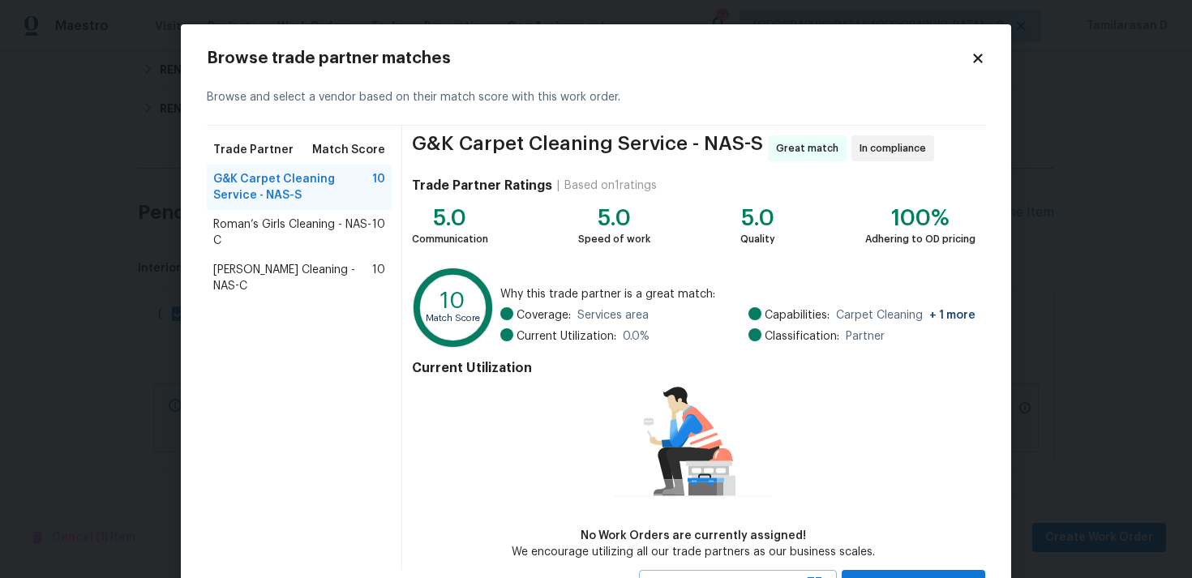
click at [279, 226] on span "Roman’s Girls Cleaning - NAS-C" at bounding box center [292, 232] width 159 height 32
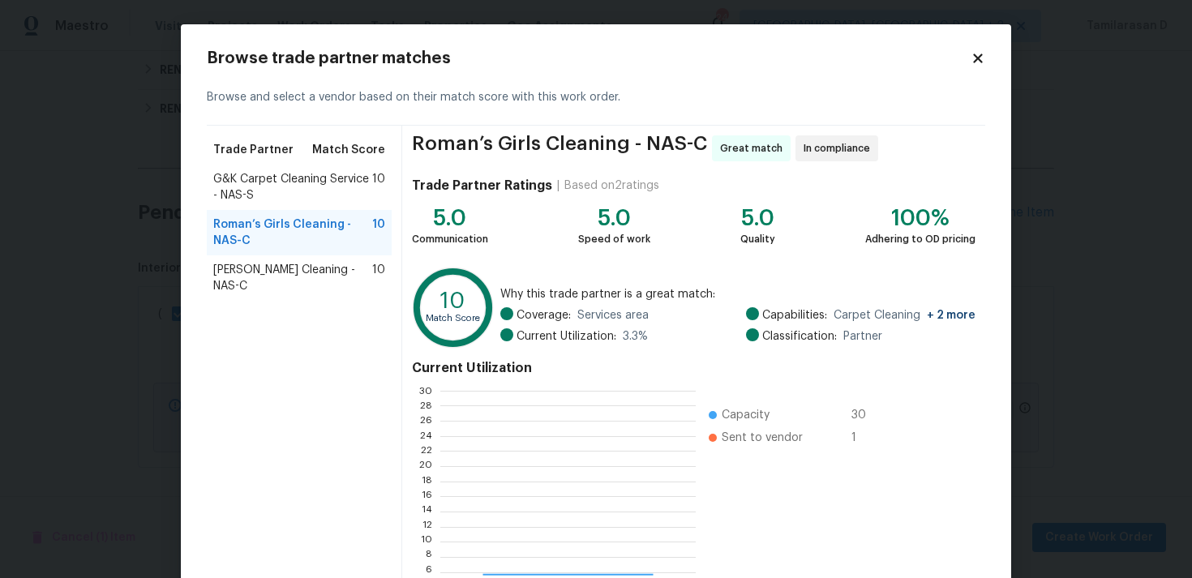
scroll to position [227, 255]
click at [341, 275] on span "Soledad Cleaning - NAS-C" at bounding box center [292, 278] width 159 height 32
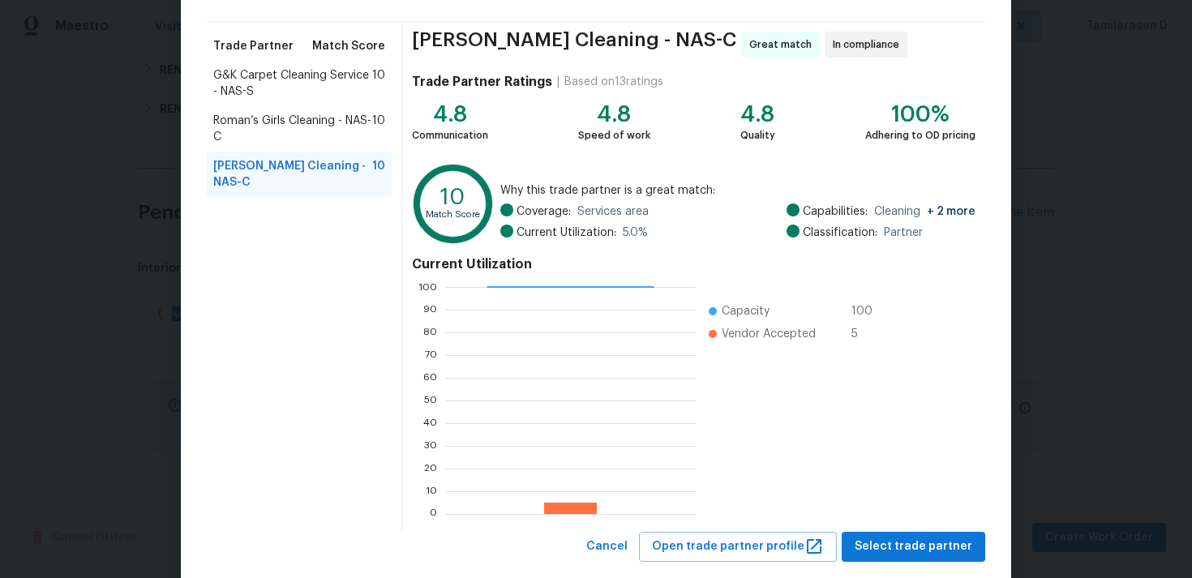
scroll to position [137, 0]
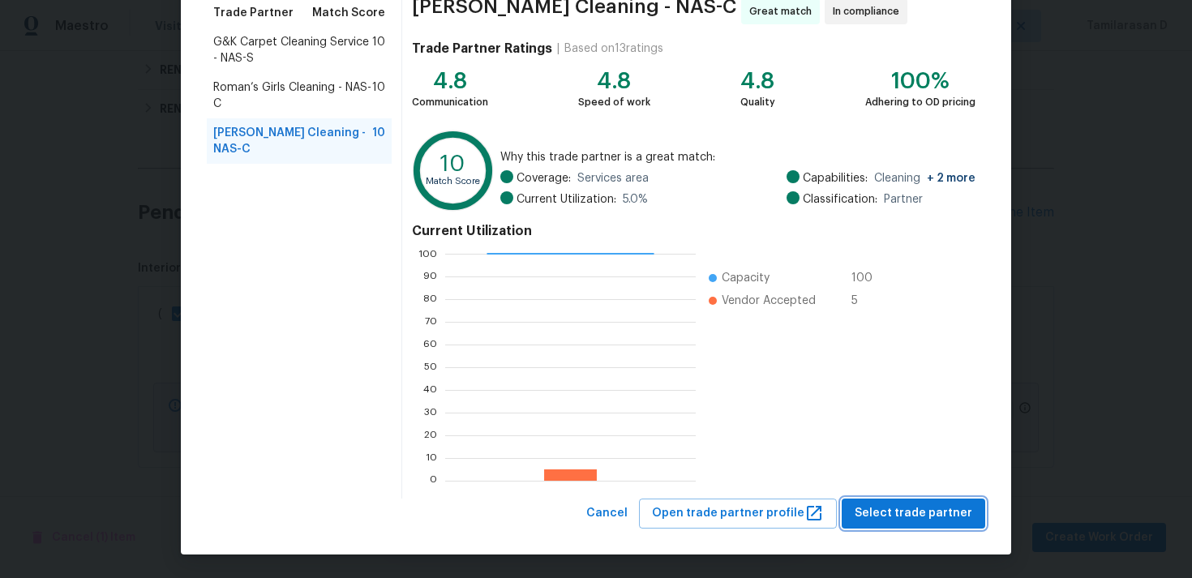
click at [919, 516] on span "Select trade partner" at bounding box center [914, 513] width 118 height 20
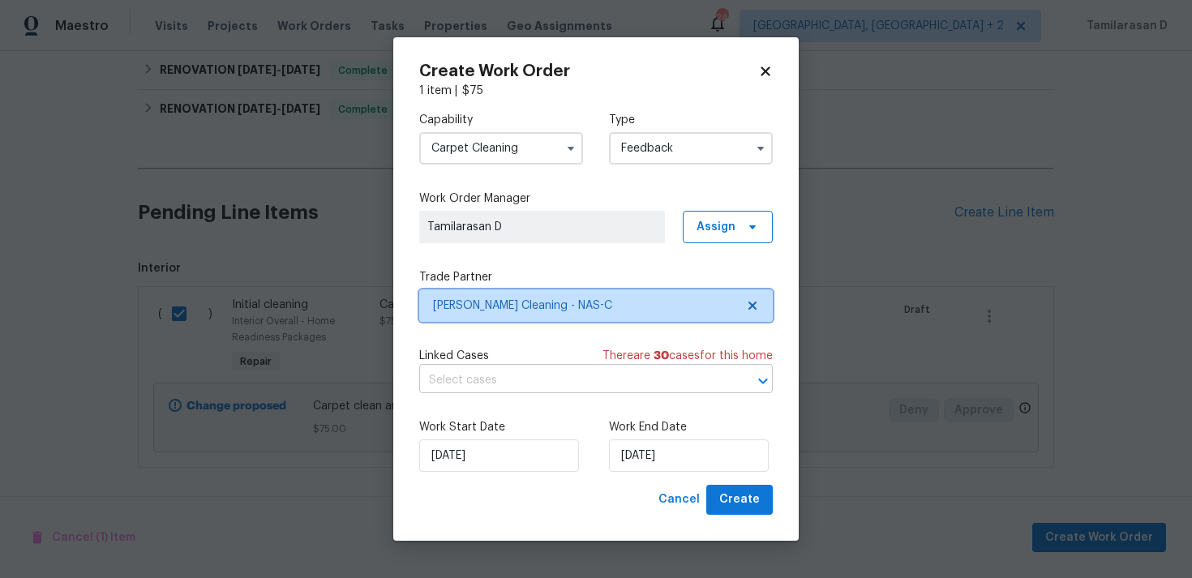
scroll to position [0, 0]
click at [656, 473] on div "Work Start Date 27/08/2025 Work End Date 27/08/2025" at bounding box center [595, 445] width 353 height 79
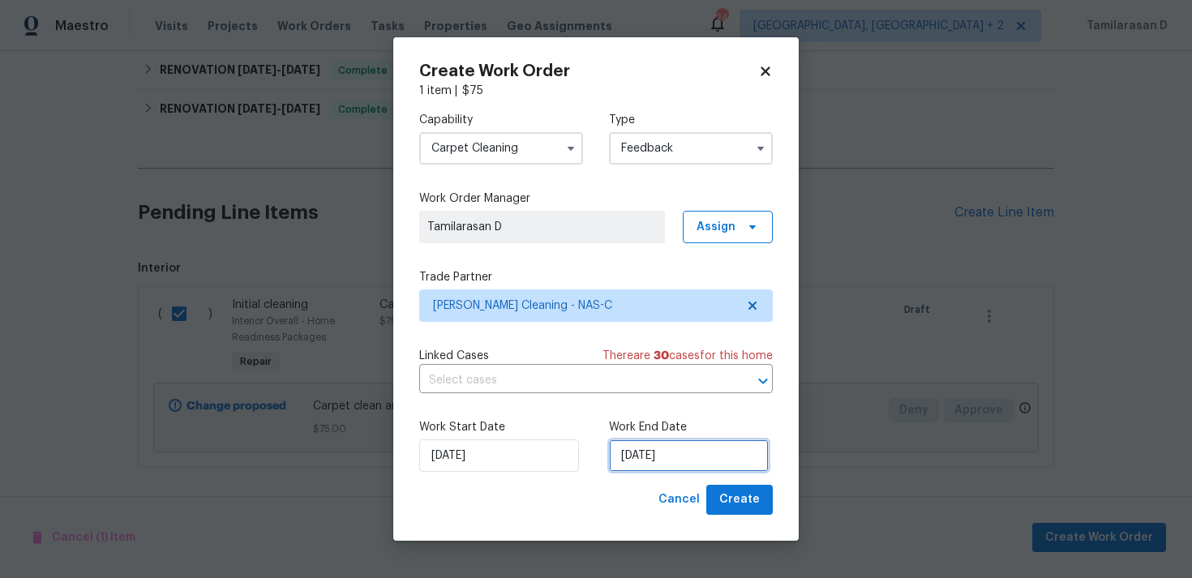
click at [666, 452] on input "27/08/2025" at bounding box center [689, 455] width 160 height 32
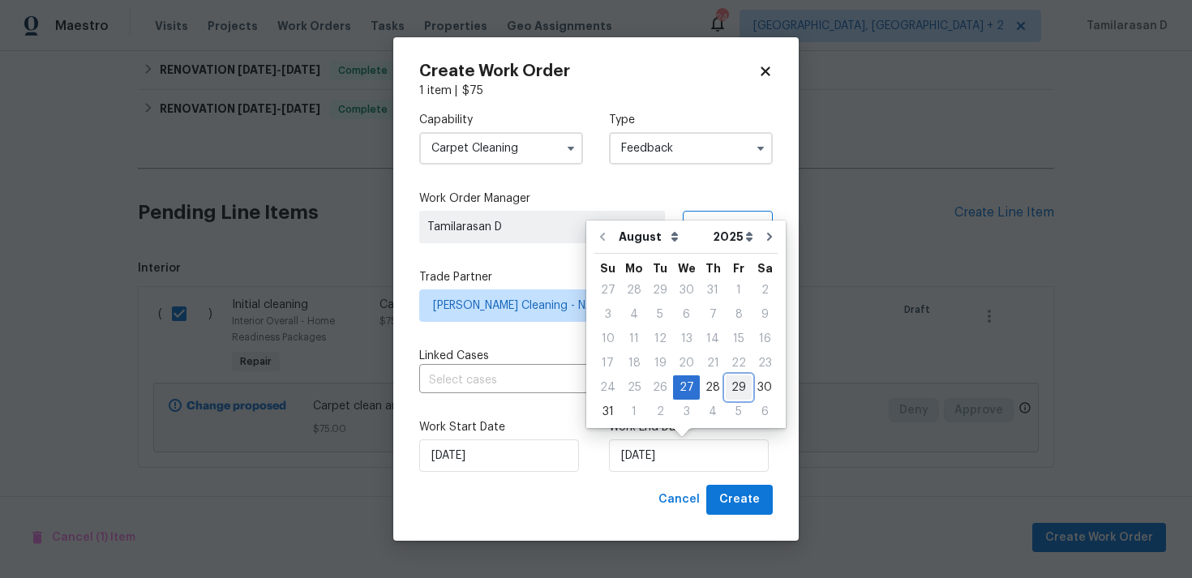
click at [736, 380] on div "29" at bounding box center [739, 387] width 26 height 23
type input "29/08/2025"
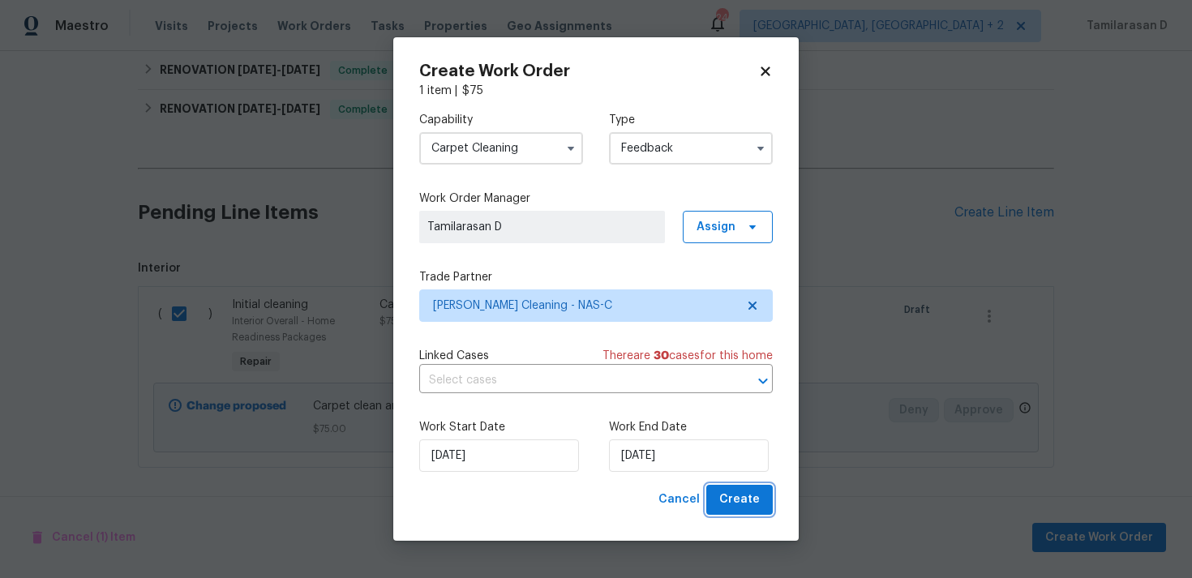
click at [730, 497] on span "Create" at bounding box center [739, 500] width 41 height 20
checkbox input "false"
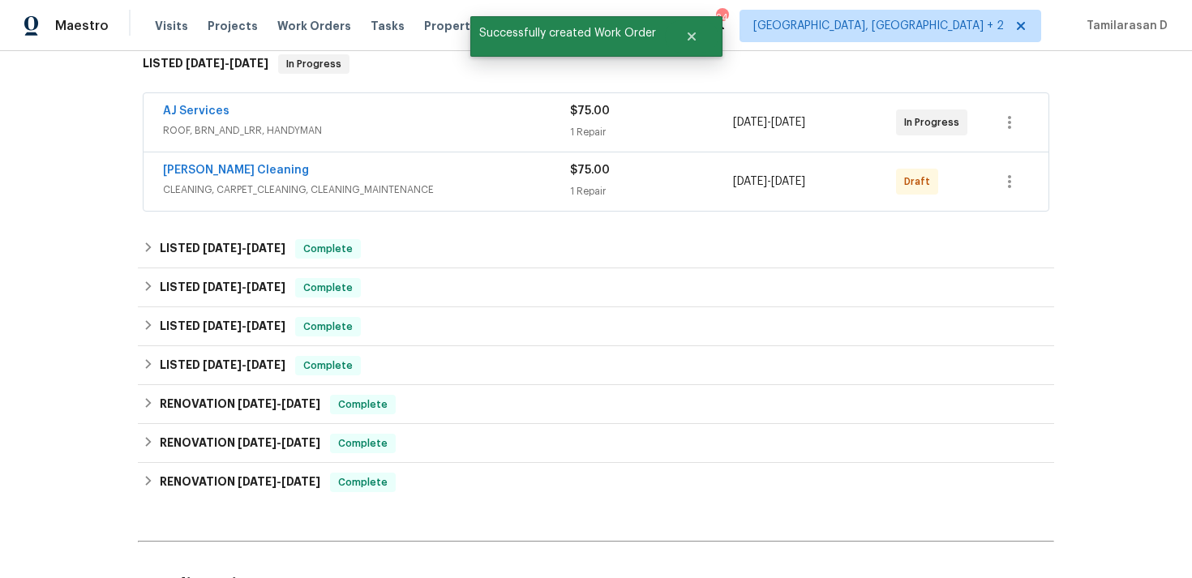
scroll to position [194, 0]
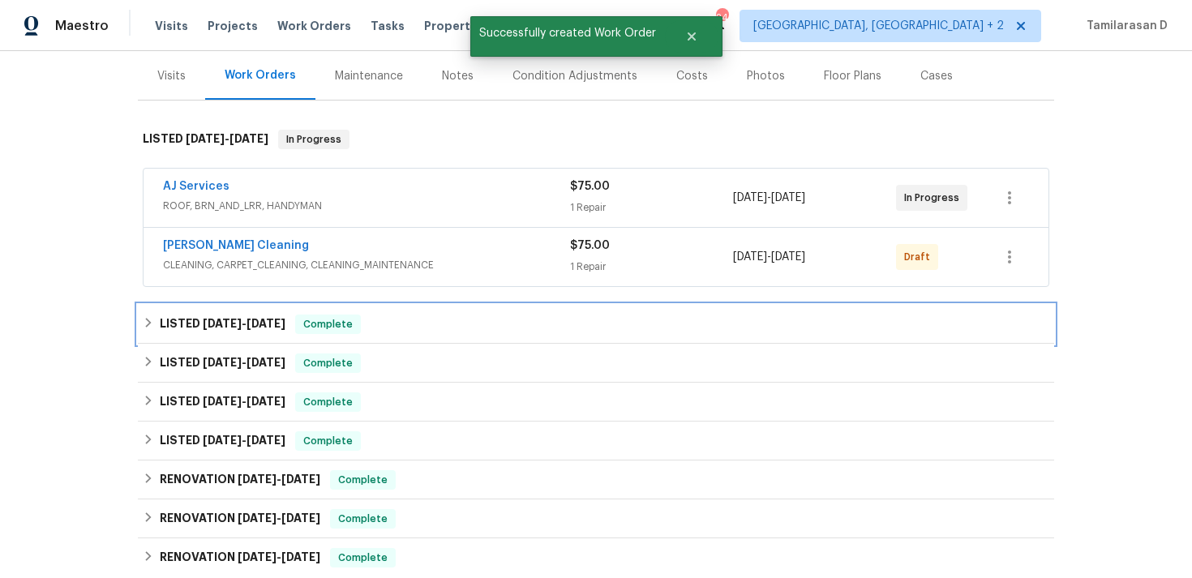
click at [171, 309] on div "LISTED 7/14/25 - 7/25/25 Complete" at bounding box center [596, 324] width 916 height 39
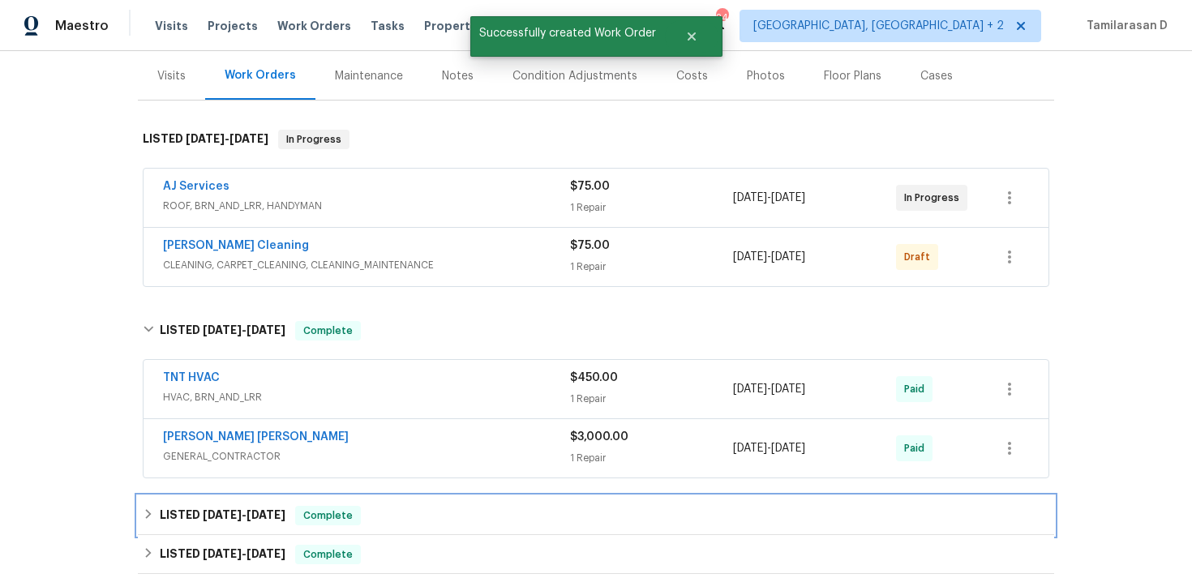
click at [158, 500] on div "LISTED 5/7/25 - 5/8/25 Complete" at bounding box center [596, 515] width 916 height 39
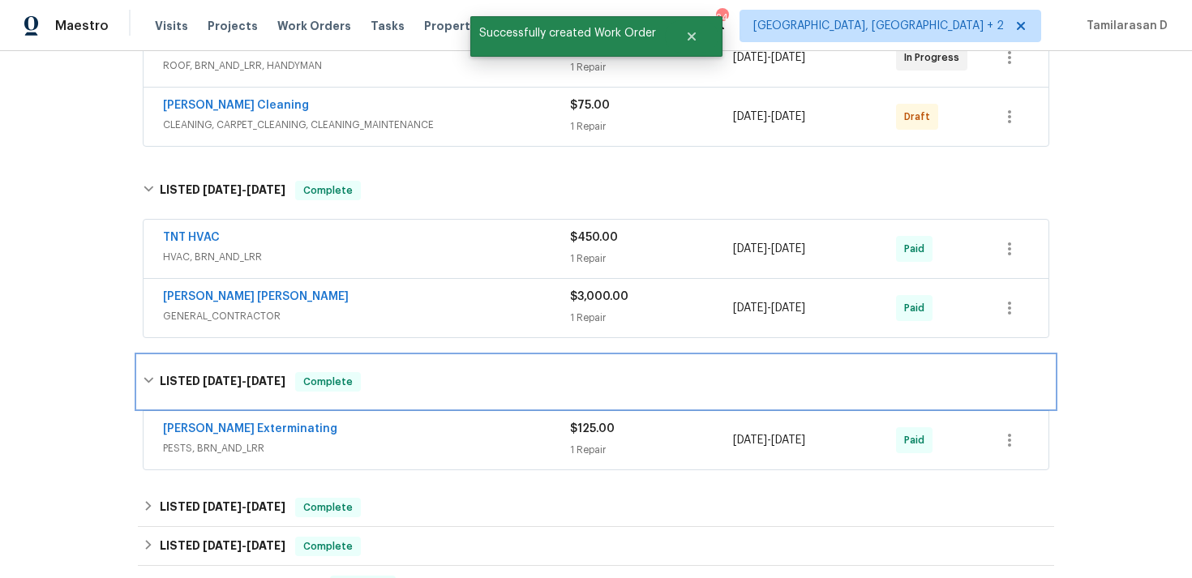
scroll to position [417, 0]
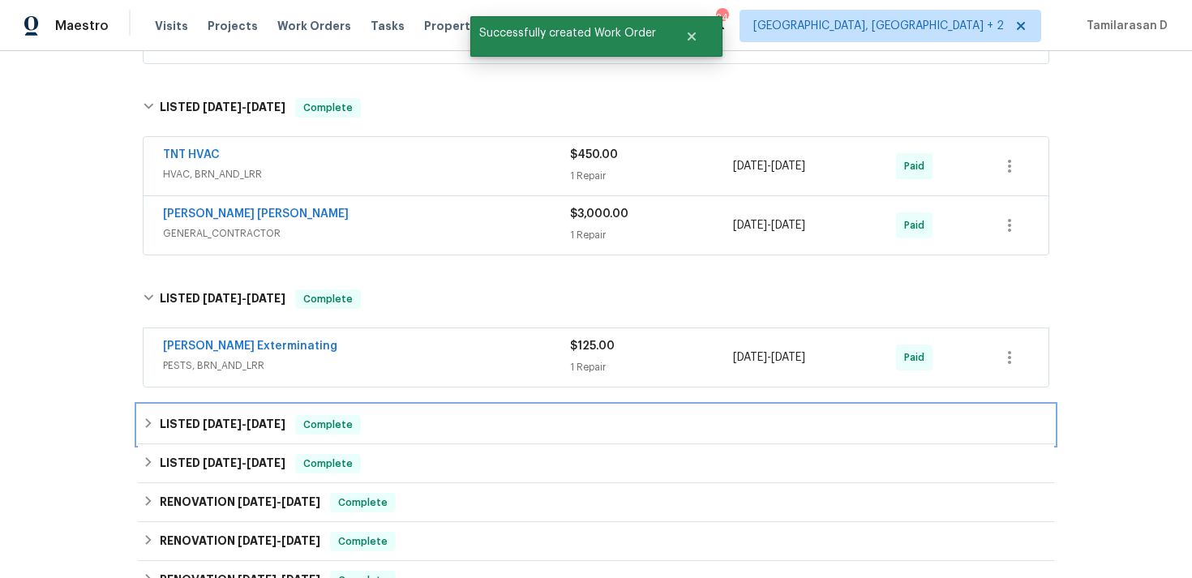
click at [156, 426] on div "LISTED 3/24/25 - 3/25/25 Complete" at bounding box center [596, 424] width 906 height 19
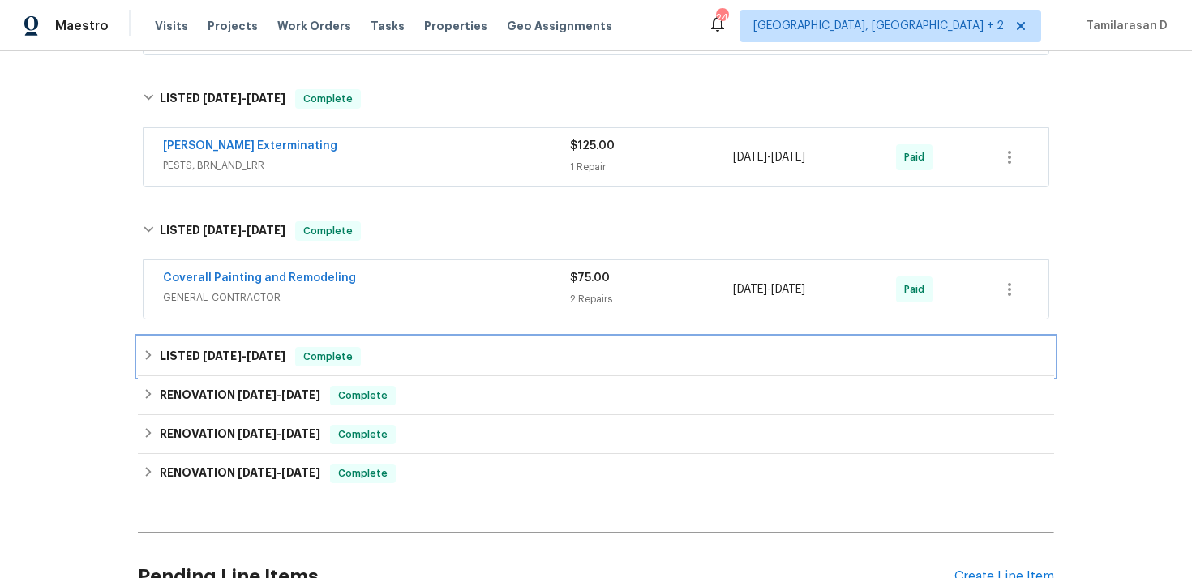
click at [162, 369] on div "LISTED 1/10/25 - 1/15/25 Complete" at bounding box center [596, 356] width 916 height 39
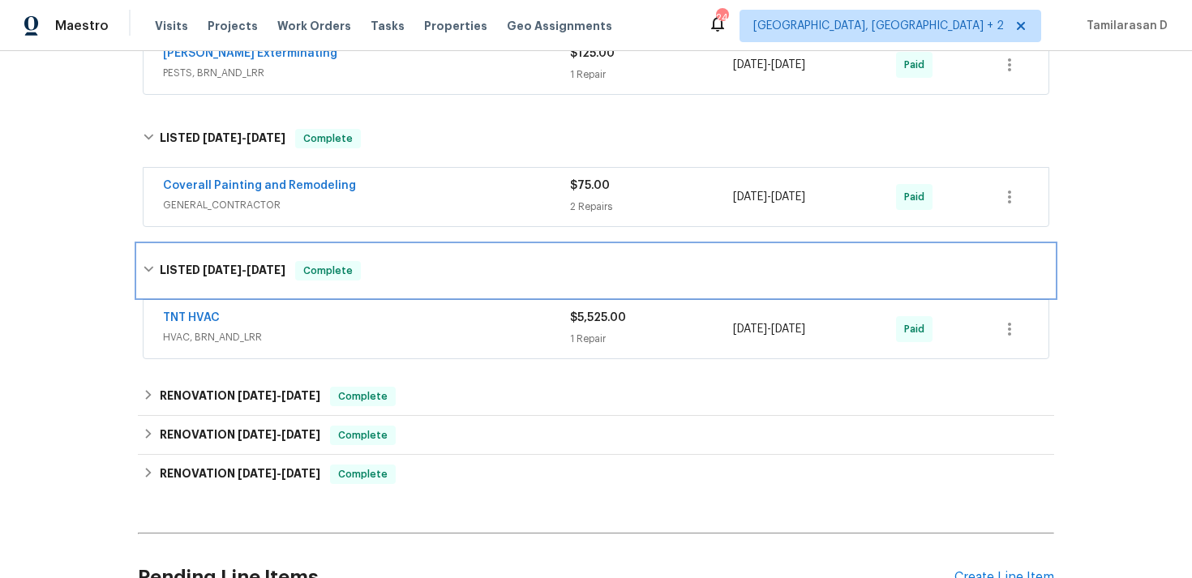
scroll to position [719, 0]
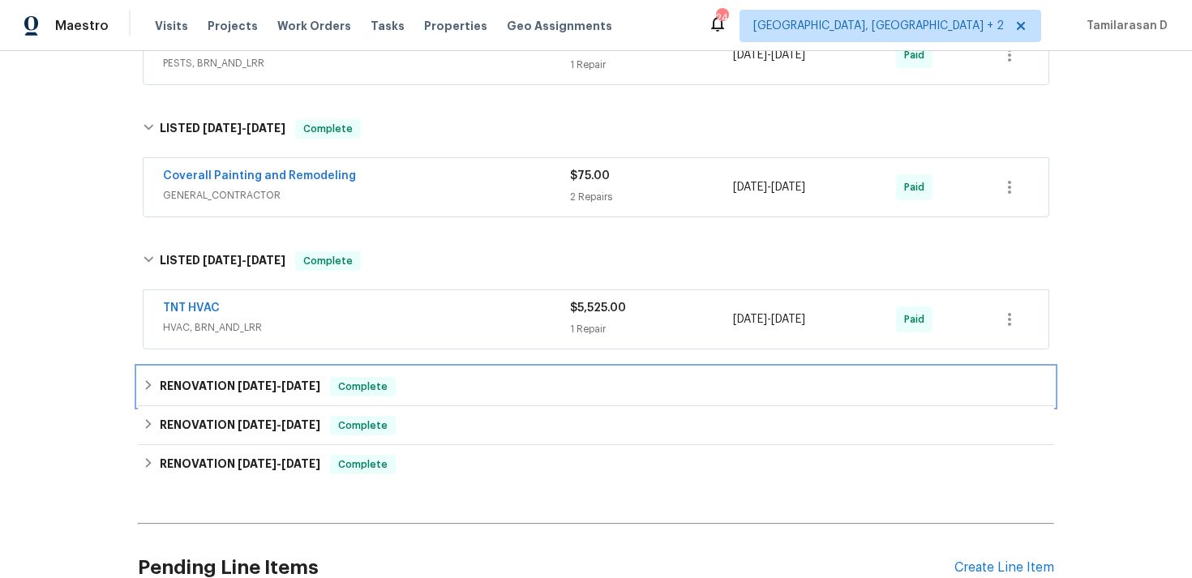
click at [158, 380] on div "RENOVATION 11/11/24 - 11/11/24 Complete" at bounding box center [596, 386] width 906 height 19
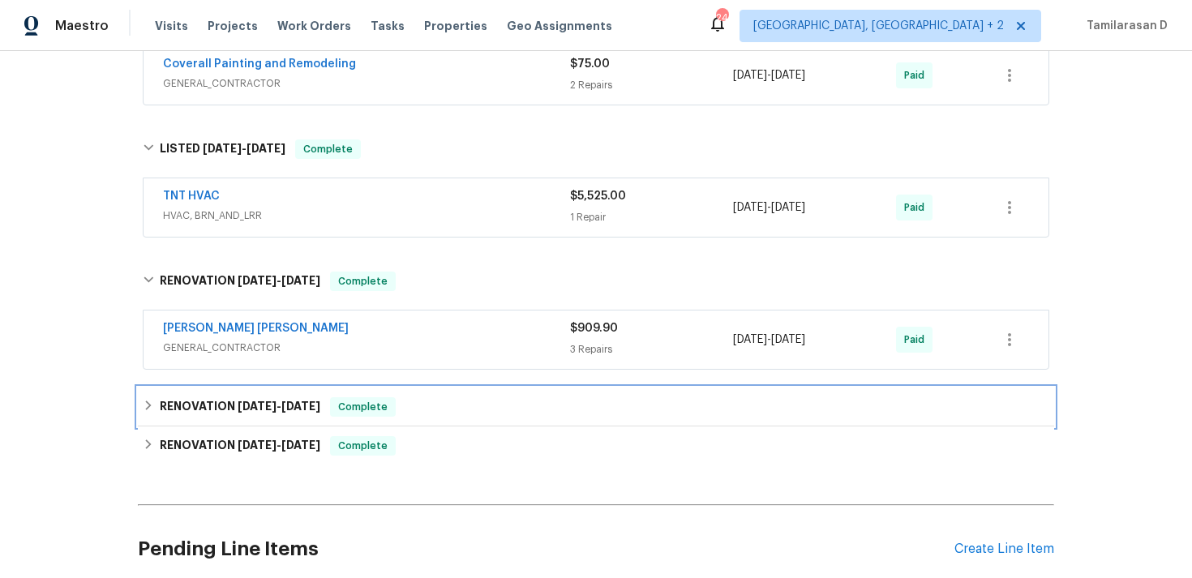
click at [158, 403] on div "RENOVATION 11/8/24 - 11/9/24 Complete" at bounding box center [596, 406] width 906 height 19
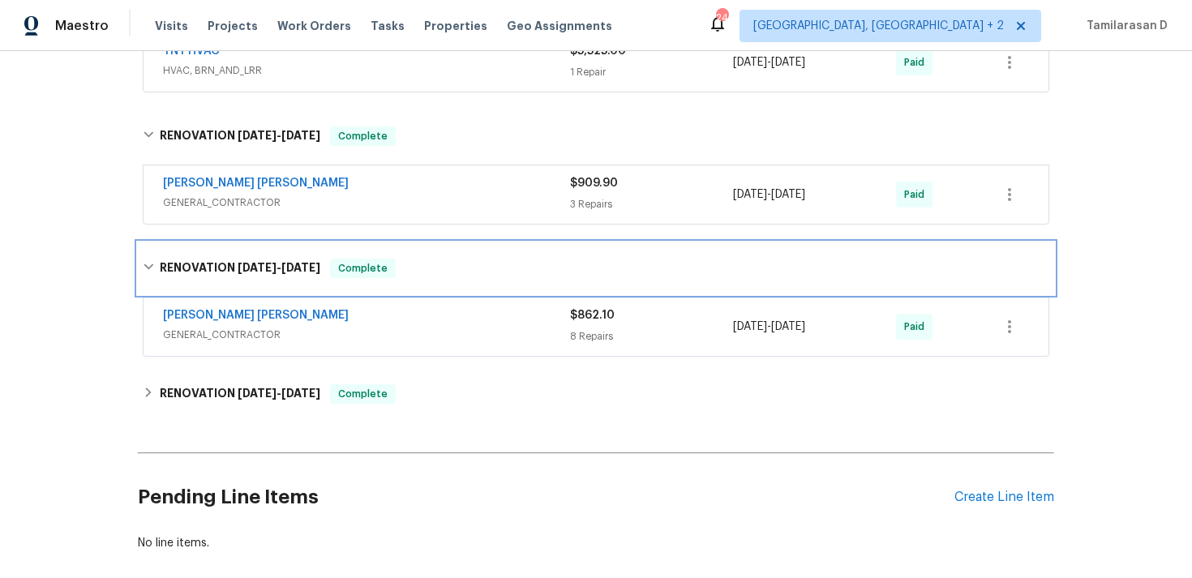
scroll to position [989, 0]
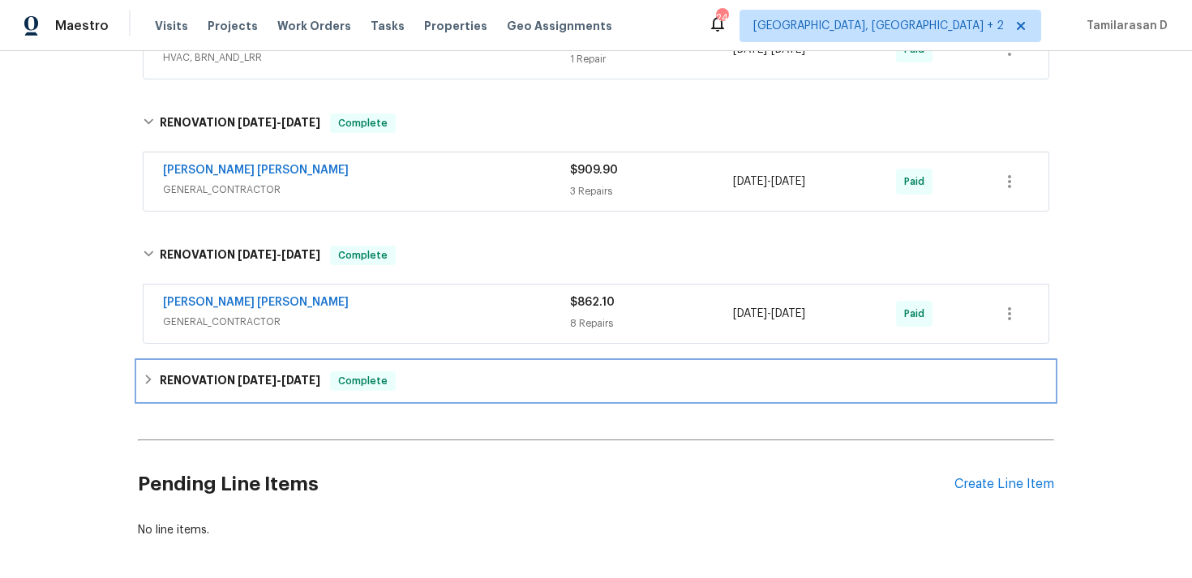
click at [150, 379] on icon at bounding box center [149, 380] width 6 height 10
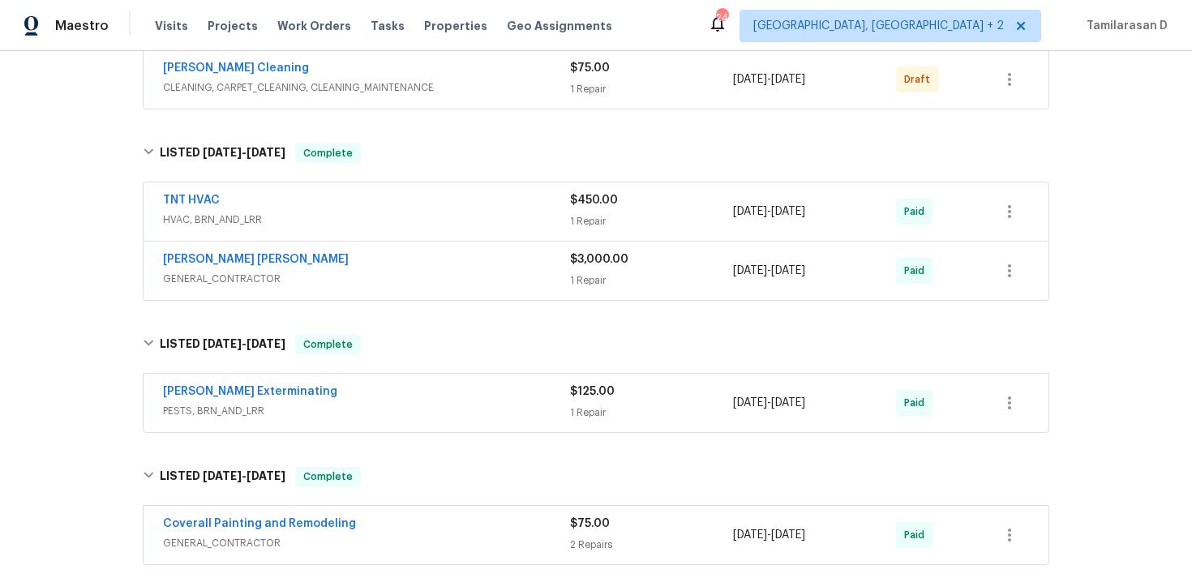
scroll to position [0, 0]
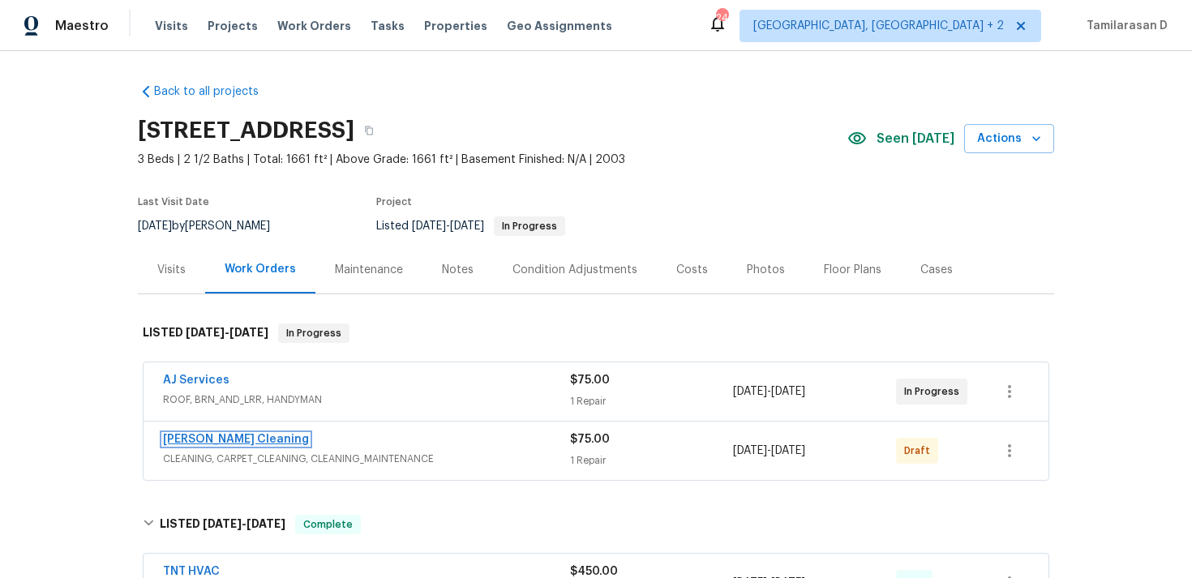
click at [199, 435] on link "Soledad Cleaning" at bounding box center [236, 439] width 146 height 11
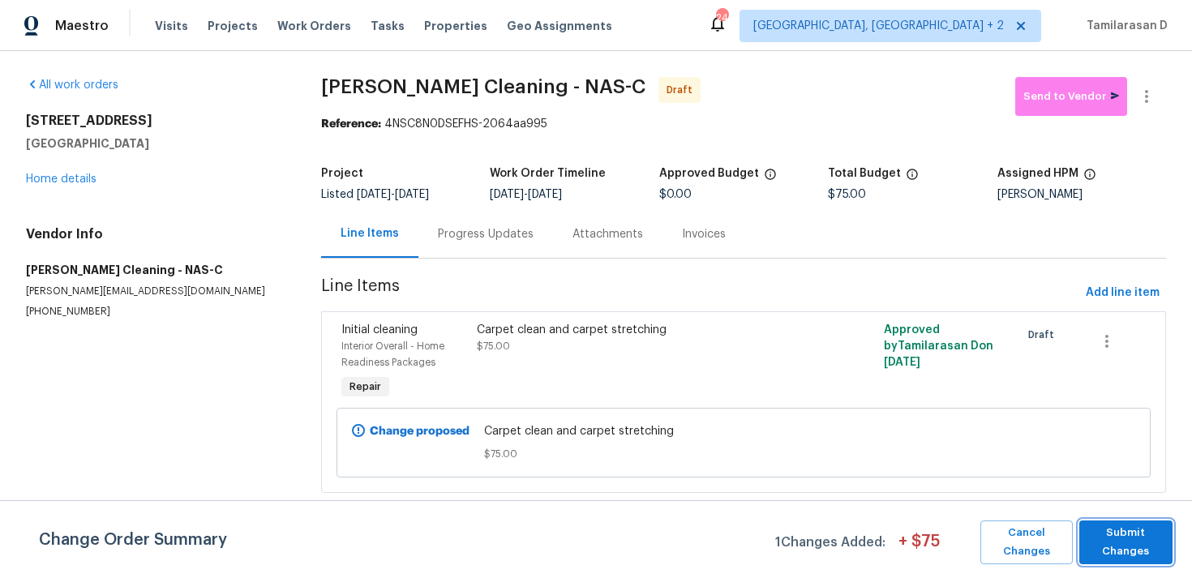
click at [1120, 536] on span "Submit Changes" at bounding box center [1125, 542] width 77 height 37
click at [653, 377] on div "Carpet clean and carpet stretching $75.00" at bounding box center [641, 362] width 339 height 91
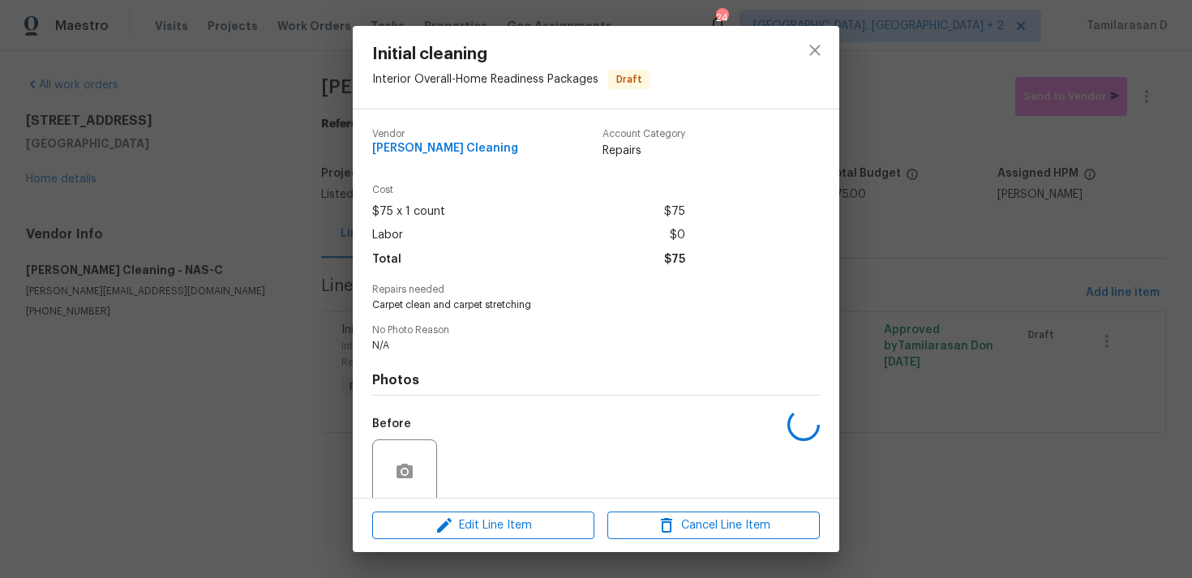
scroll to position [127, 0]
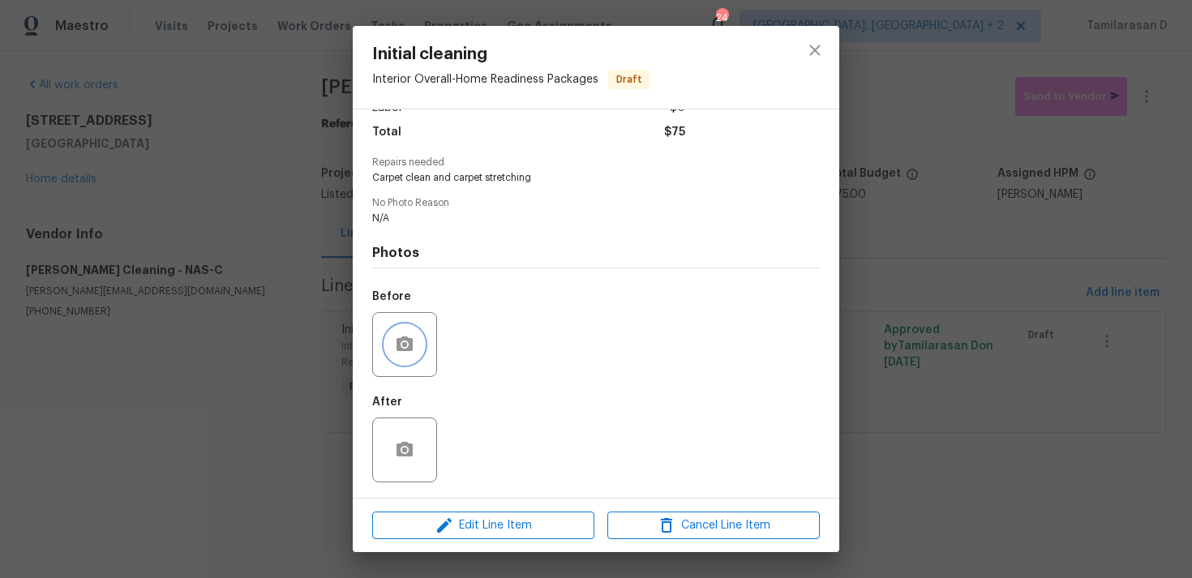
click at [402, 356] on button "button" at bounding box center [404, 344] width 39 height 39
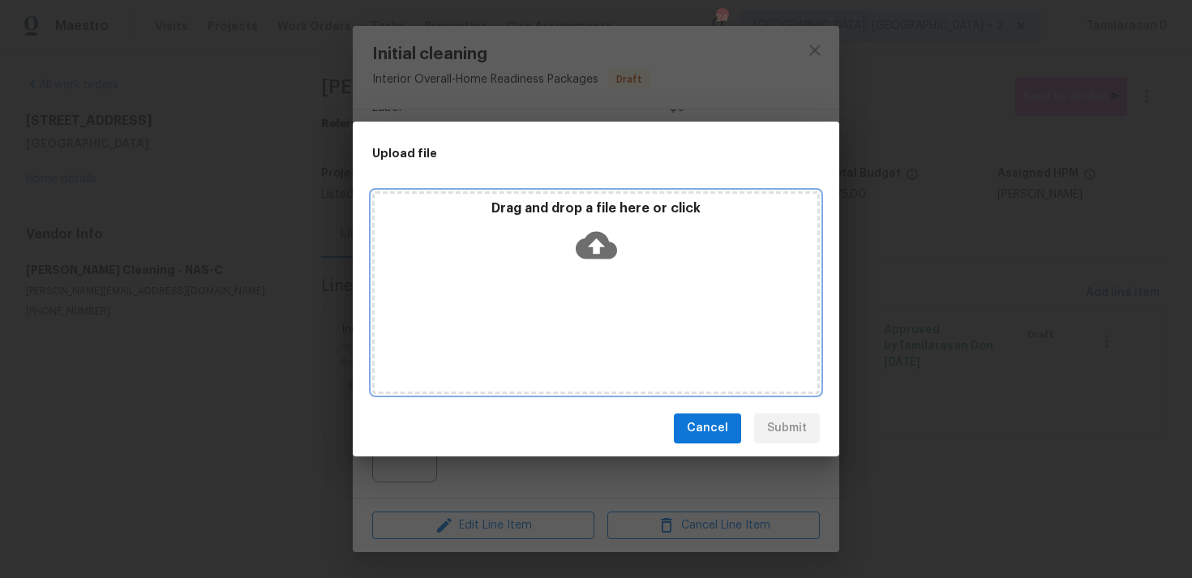
click at [585, 255] on icon at bounding box center [596, 245] width 41 height 28
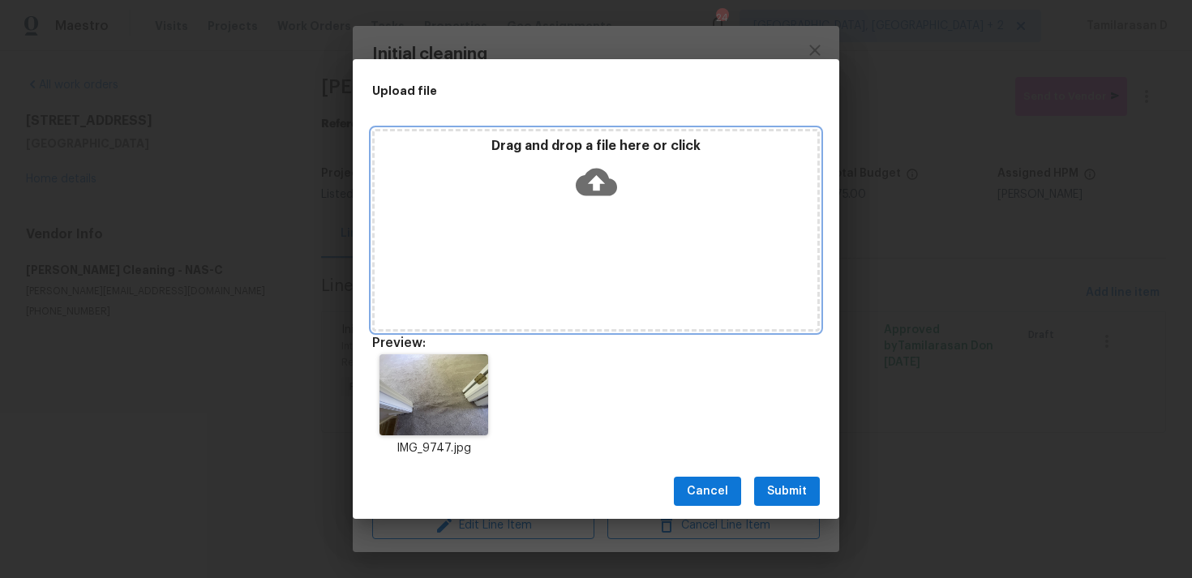
click at [599, 181] on icon at bounding box center [596, 181] width 41 height 41
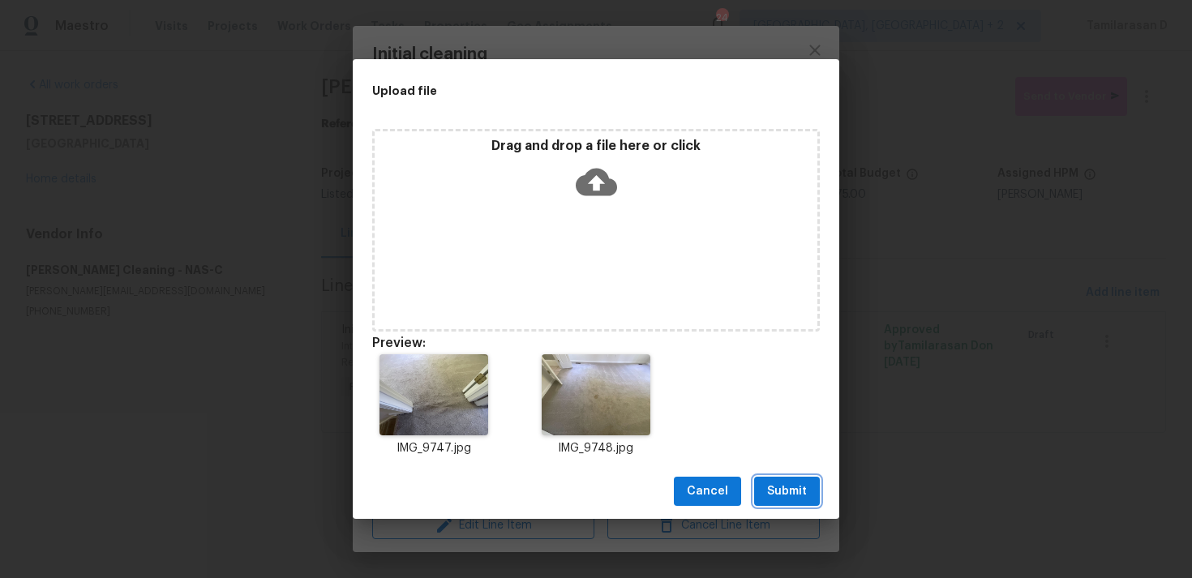
click at [795, 493] on span "Submit" at bounding box center [787, 492] width 40 height 20
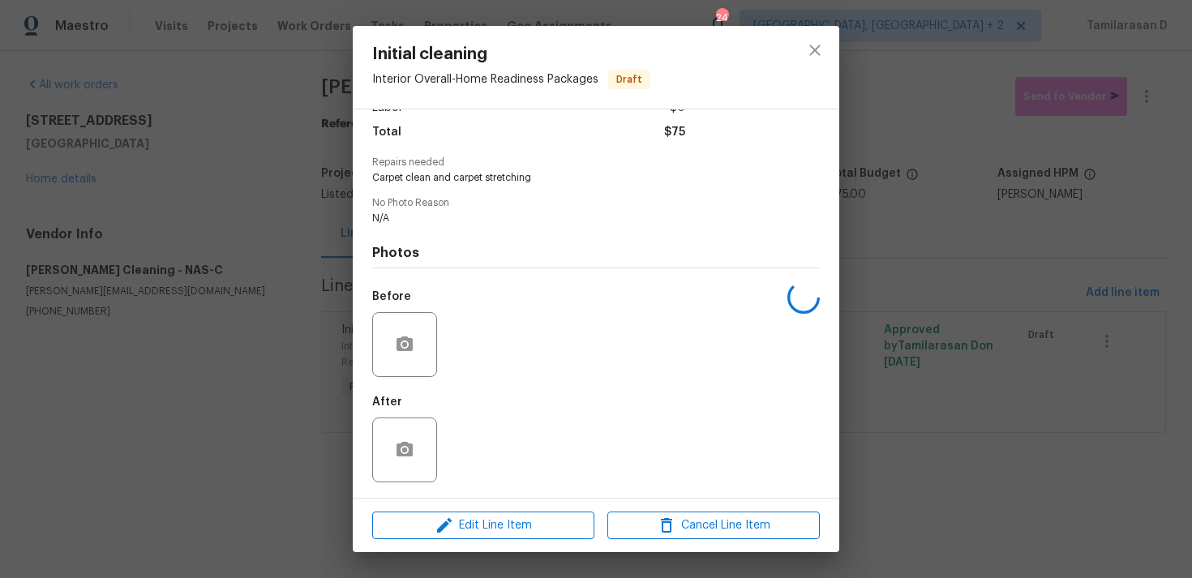
click at [341, 261] on div "Initial cleaning Interior Overall - Home Readiness Packages Draft Vendor Soleda…" at bounding box center [596, 289] width 1192 height 578
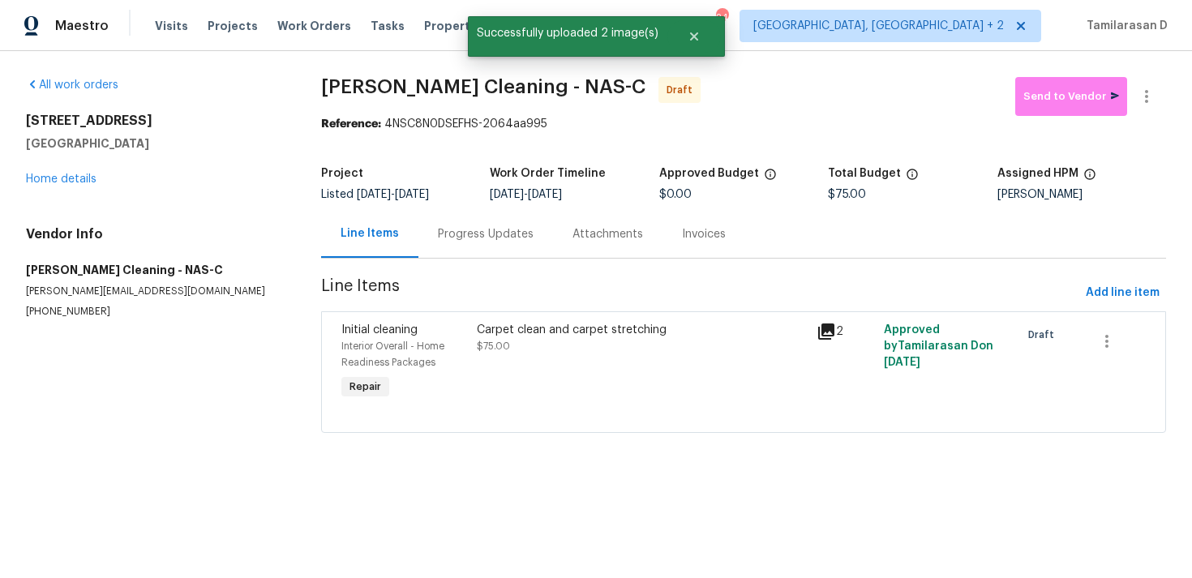
click at [489, 233] on div "Progress Updates" at bounding box center [486, 234] width 96 height 16
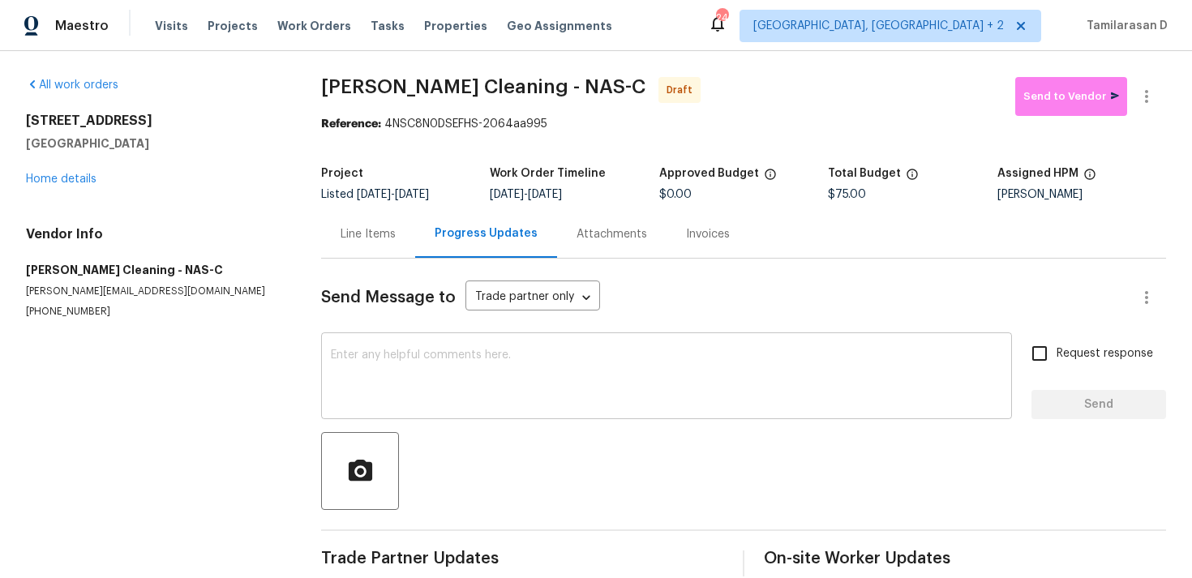
click at [363, 361] on textarea at bounding box center [666, 377] width 671 height 57
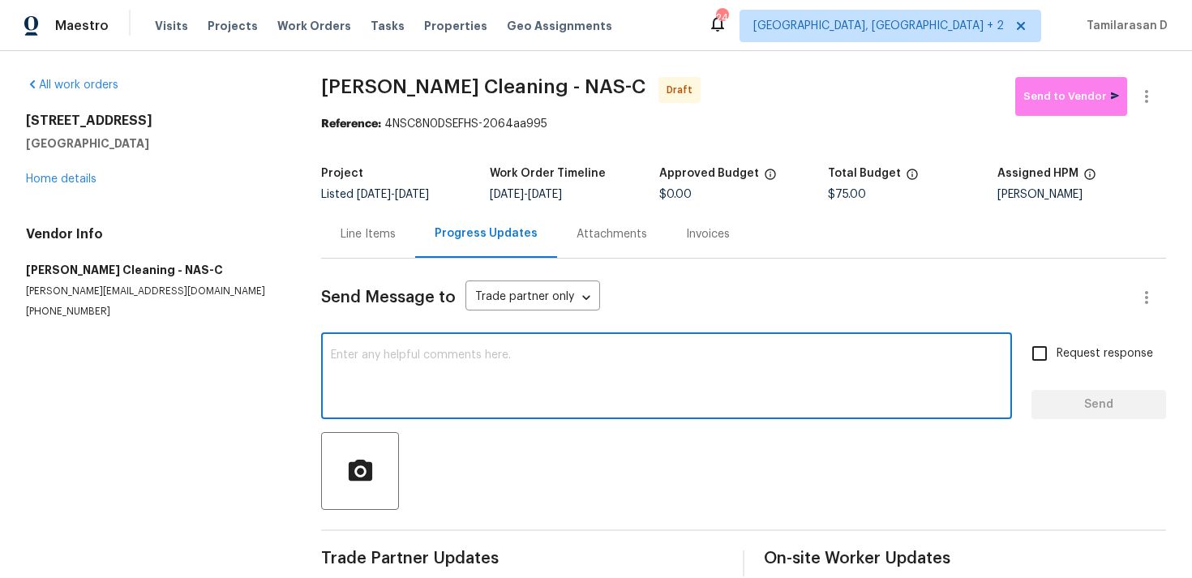
paste textarea "Hey, this is Tamil from Opendoor. I’m confirming you received the WO for the pr…"
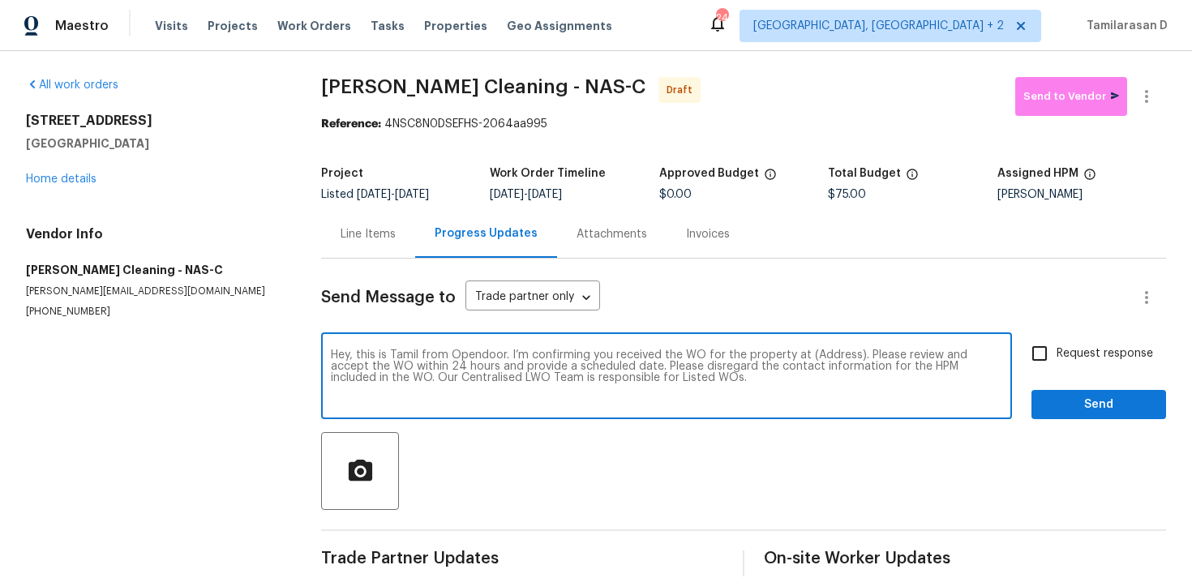
click at [822, 360] on textarea "Hey, this is Tamil from Opendoor. I’m confirming you received the WO for the pr…" at bounding box center [666, 377] width 671 height 57
paste textarea "3540 Greens Mill Rd, Spring Hill, TN 37174"
type textarea "Hey, this is Tamil from Opendoor. I’m confirming you received the WO for the pr…"
click at [1062, 353] on span "Request response" at bounding box center [1104, 353] width 96 height 17
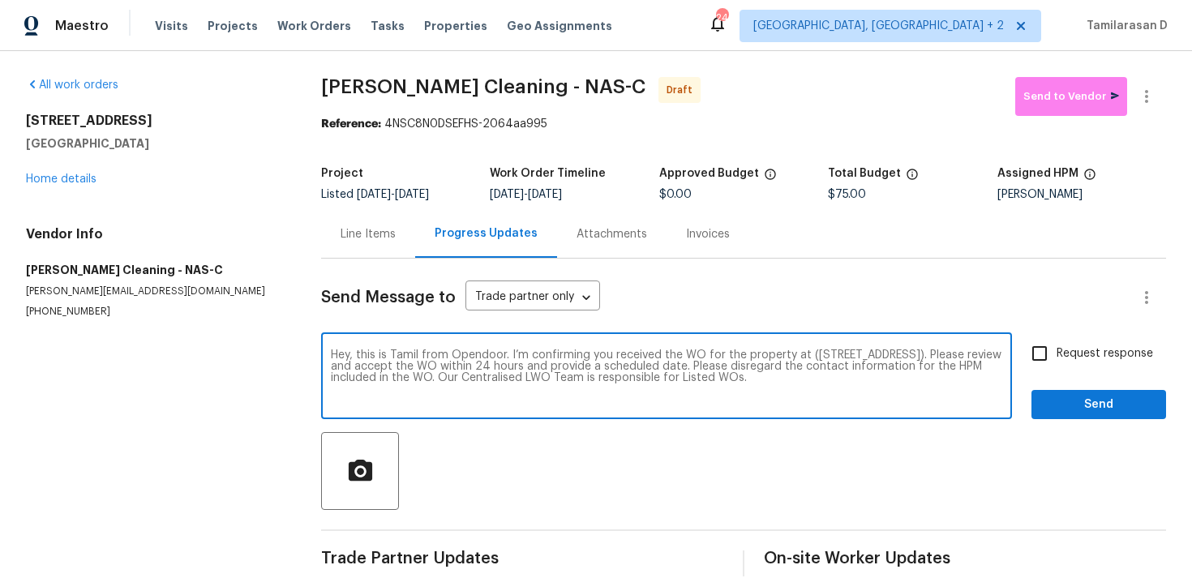
click at [1056, 353] on input "Request response" at bounding box center [1039, 353] width 34 height 34
checkbox input "true"
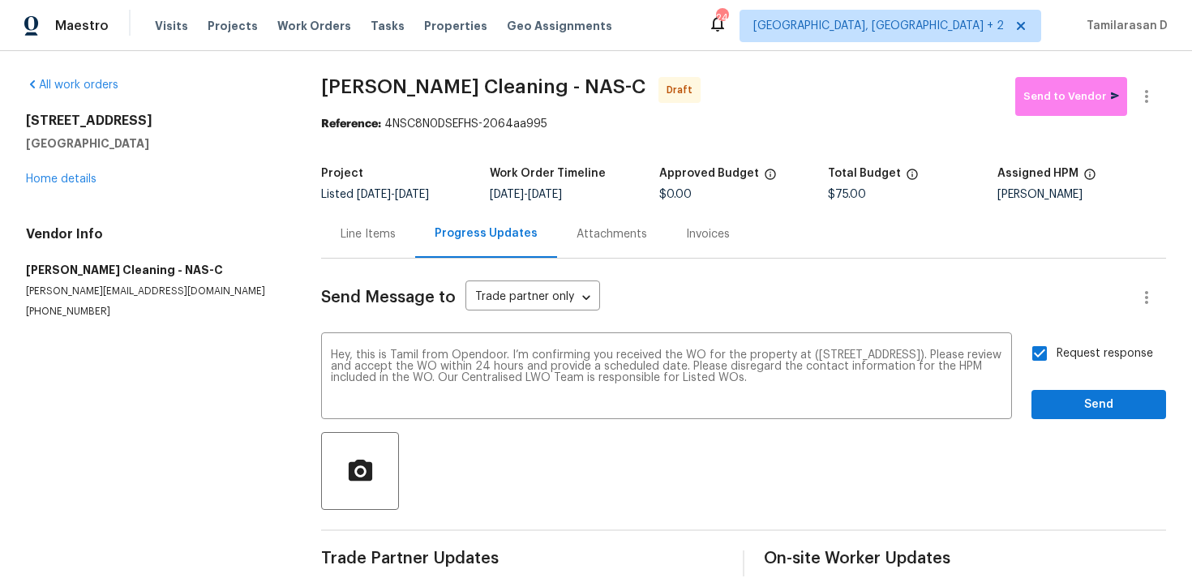
click at [1065, 420] on div "Send Message to Trade partner only Trade partner only ​ Hey, this is Tamil from…" at bounding box center [743, 418] width 845 height 318
click at [1064, 404] on span "Send" at bounding box center [1098, 405] width 109 height 20
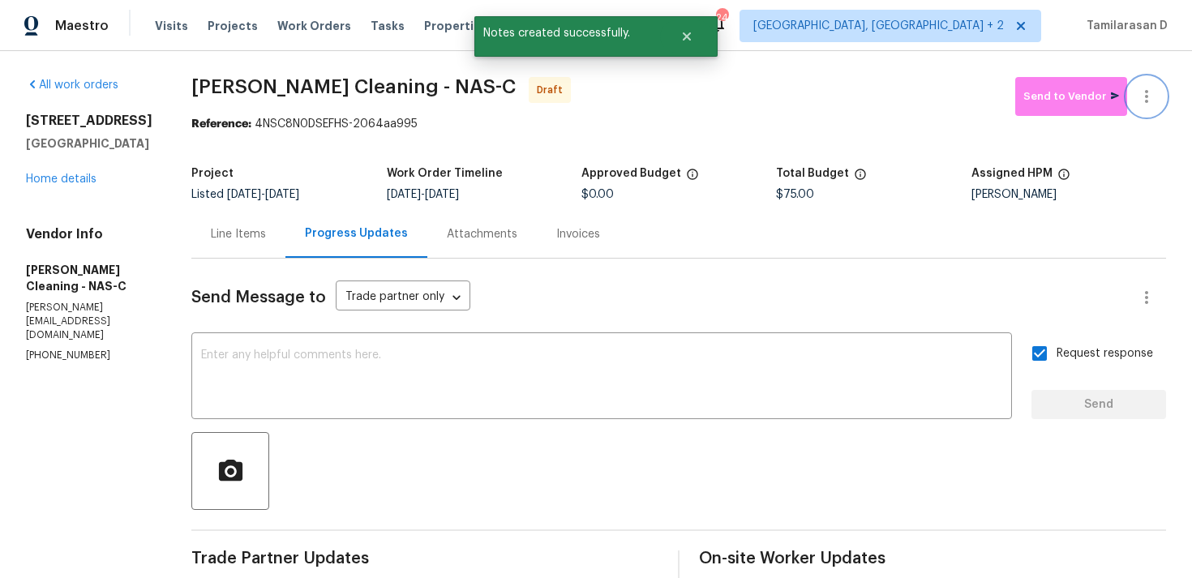
click at [1151, 94] on icon "button" at bounding box center [1146, 96] width 19 height 19
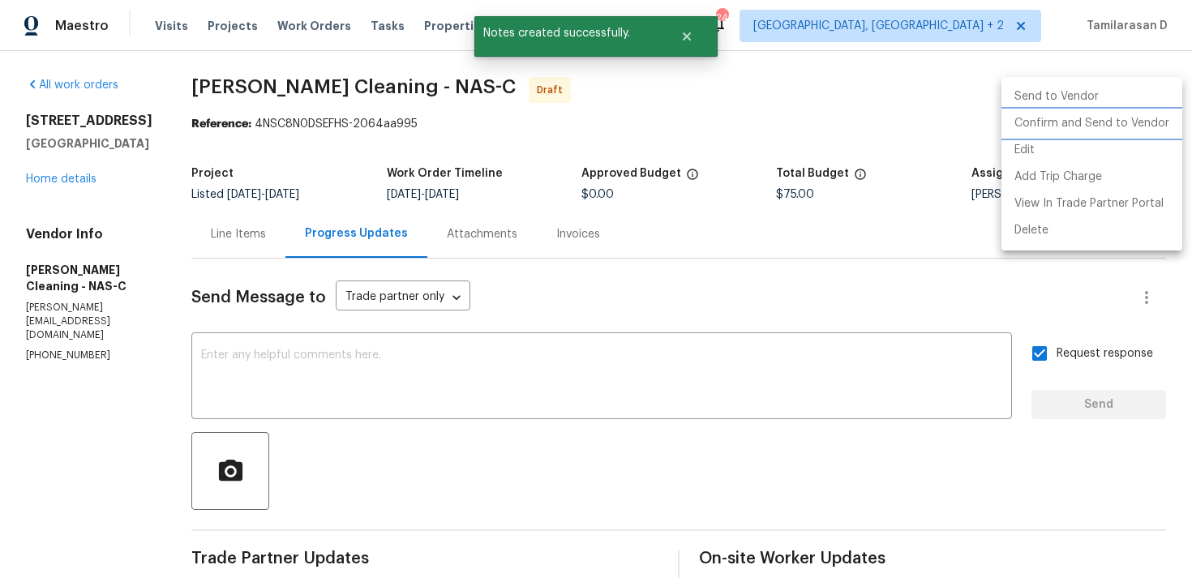
click at [1052, 118] on li "Confirm and Send to Vendor" at bounding box center [1091, 123] width 181 height 27
click at [856, 79] on div at bounding box center [596, 289] width 1192 height 578
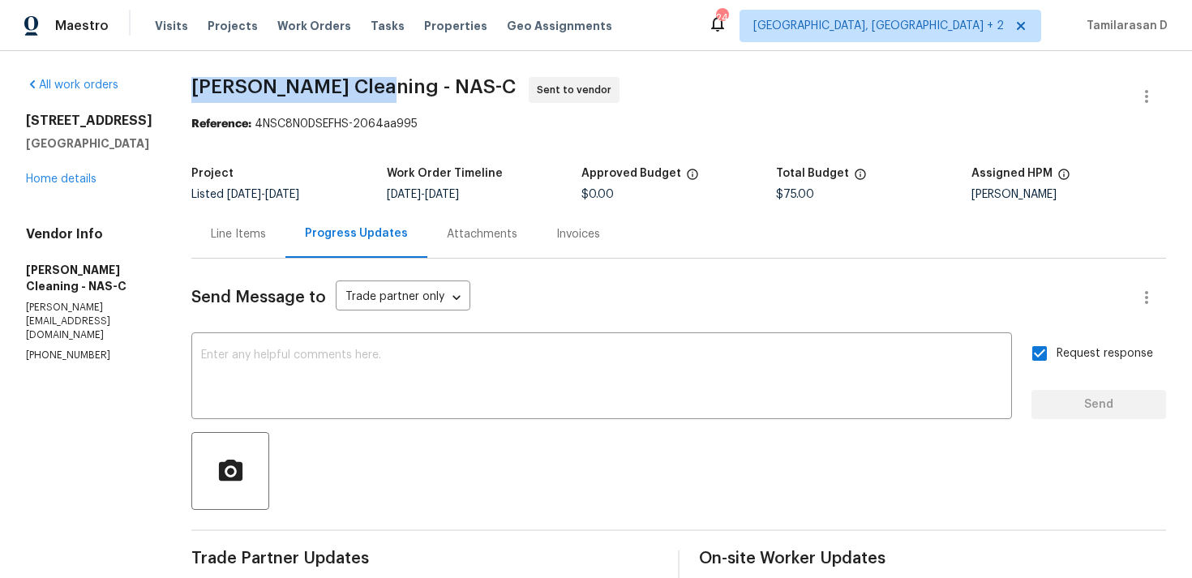
drag, startPoint x: 208, startPoint y: 86, endPoint x: 381, endPoint y: 87, distance: 173.5
click at [381, 87] on span "Soledad Cleaning - NAS-C" at bounding box center [353, 86] width 324 height 19
copy span "Soledad Cleaning -"
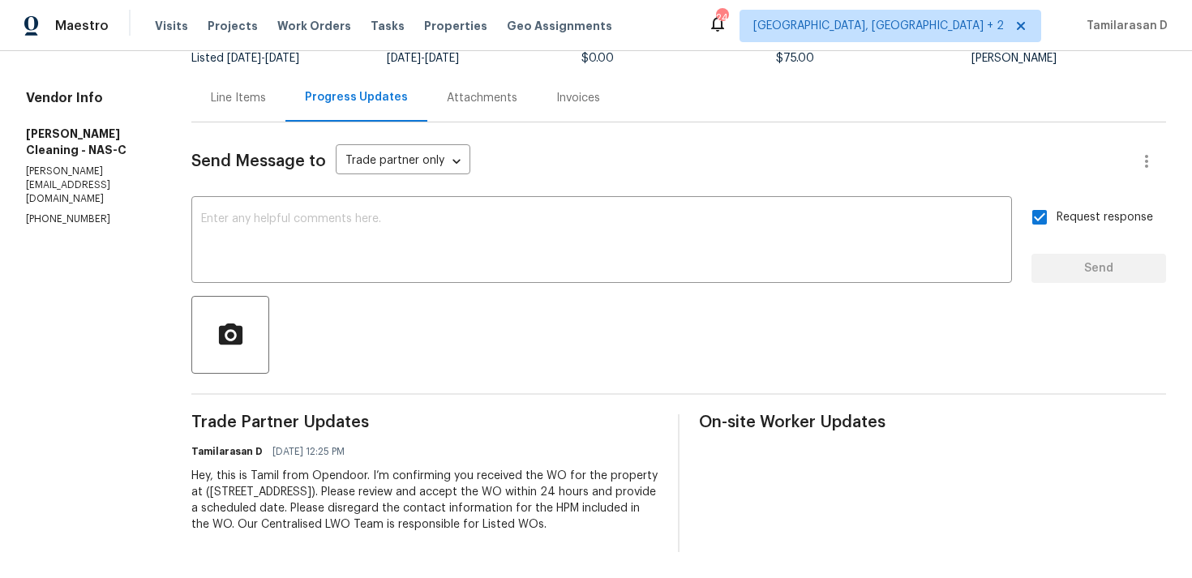
click at [413, 353] on div at bounding box center [678, 335] width 974 height 78
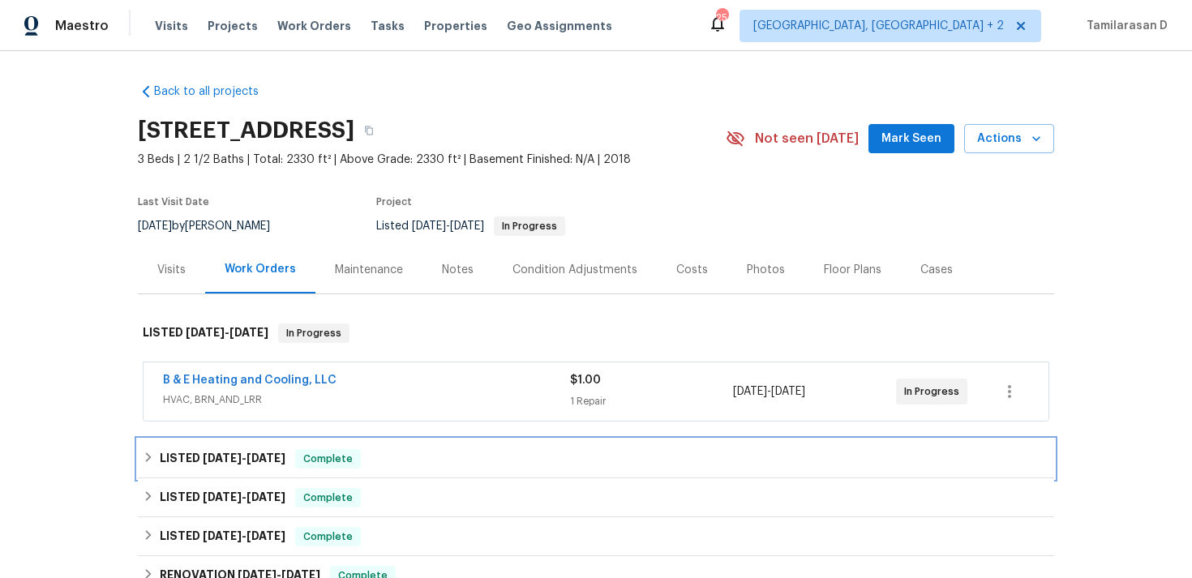
click at [205, 448] on div "LISTED [DATE] - [DATE] Complete" at bounding box center [596, 458] width 916 height 39
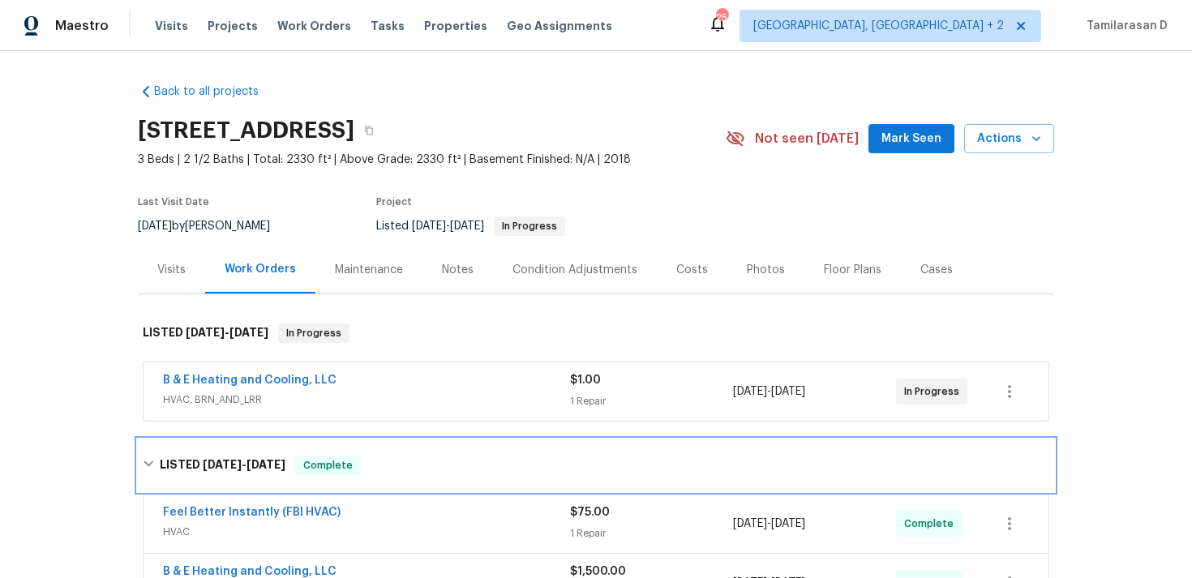
click at [204, 461] on span "[DATE]" at bounding box center [222, 464] width 39 height 11
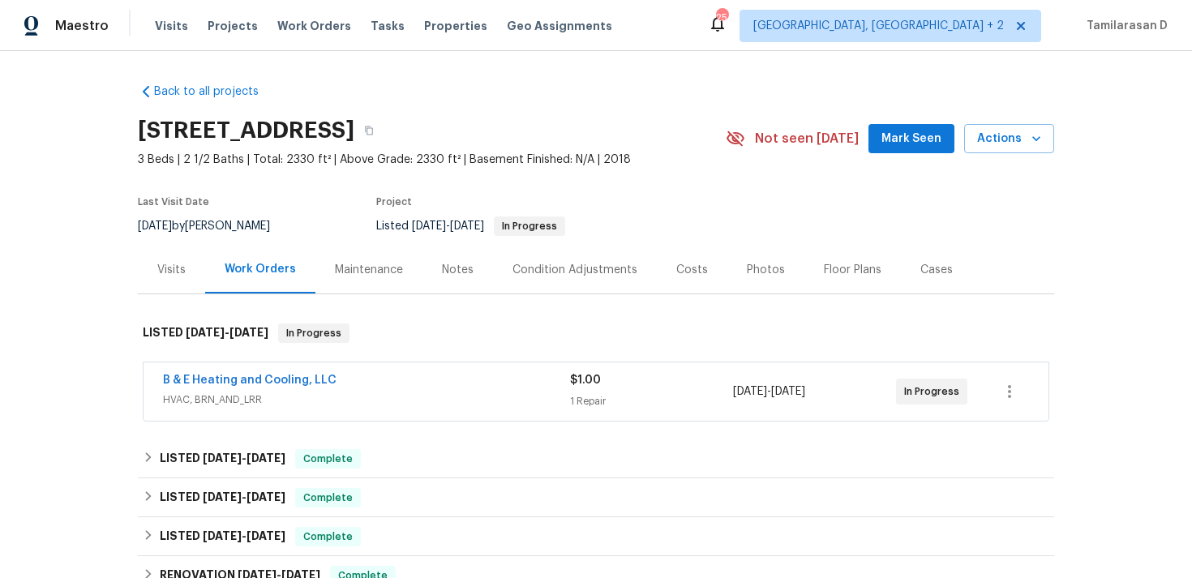
click at [262, 371] on div "B & E Heating and Cooling, LLC HVAC, BRN_AND_LRR $1.00 1 Repair 8/25/2025 - 8/2…" at bounding box center [595, 391] width 905 height 58
click at [269, 377] on link "B & E Heating and Cooling, LLC" at bounding box center [249, 380] width 173 height 11
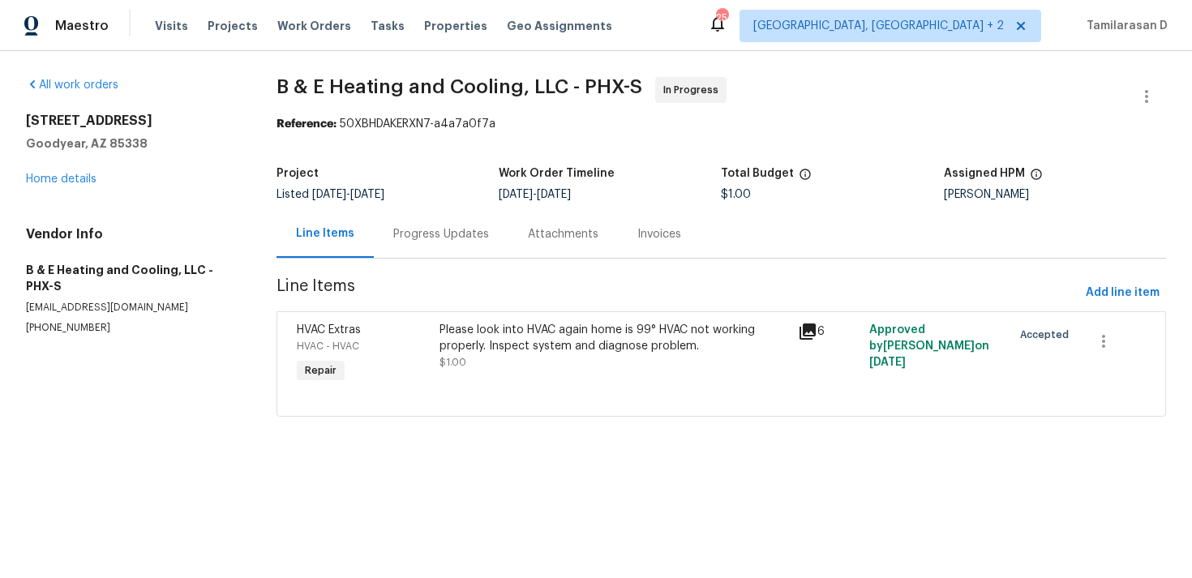
click at [430, 248] on div "Progress Updates" at bounding box center [441, 234] width 135 height 48
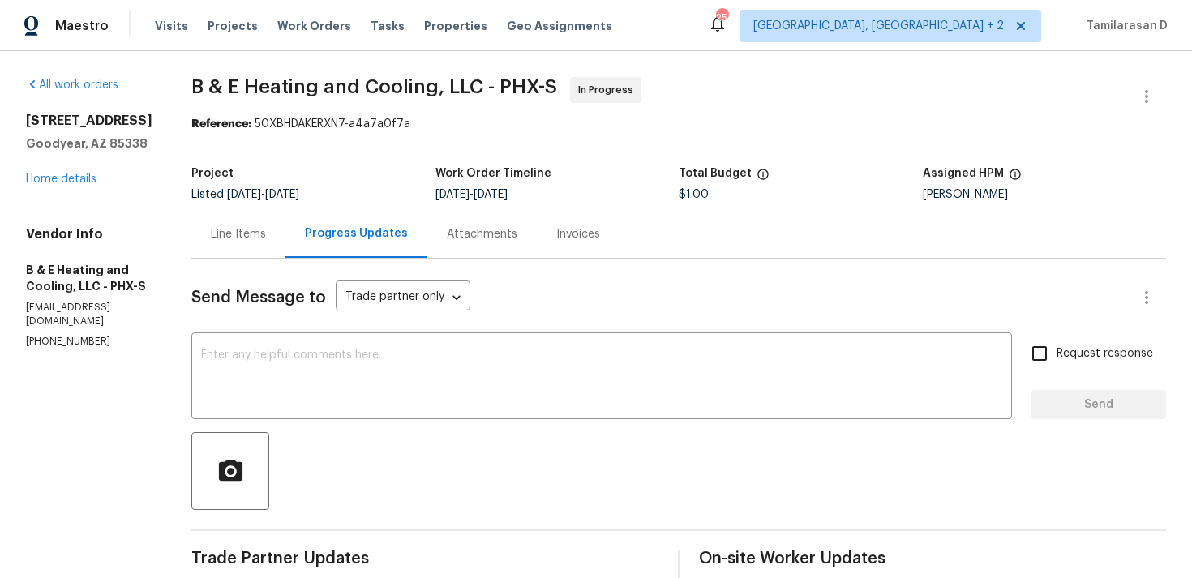
click at [277, 258] on div "Line Items" at bounding box center [238, 234] width 94 height 48
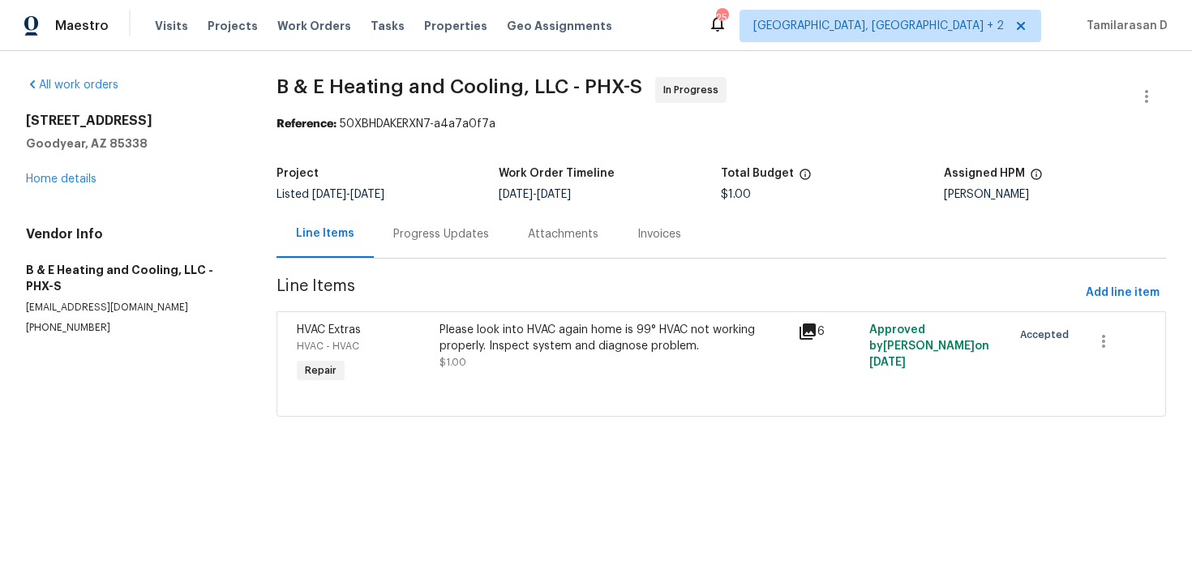
click at [573, 380] on div "Please look into HVAC again home is 99° HVAC not working properly. Inspect syst…" at bounding box center [614, 354] width 358 height 75
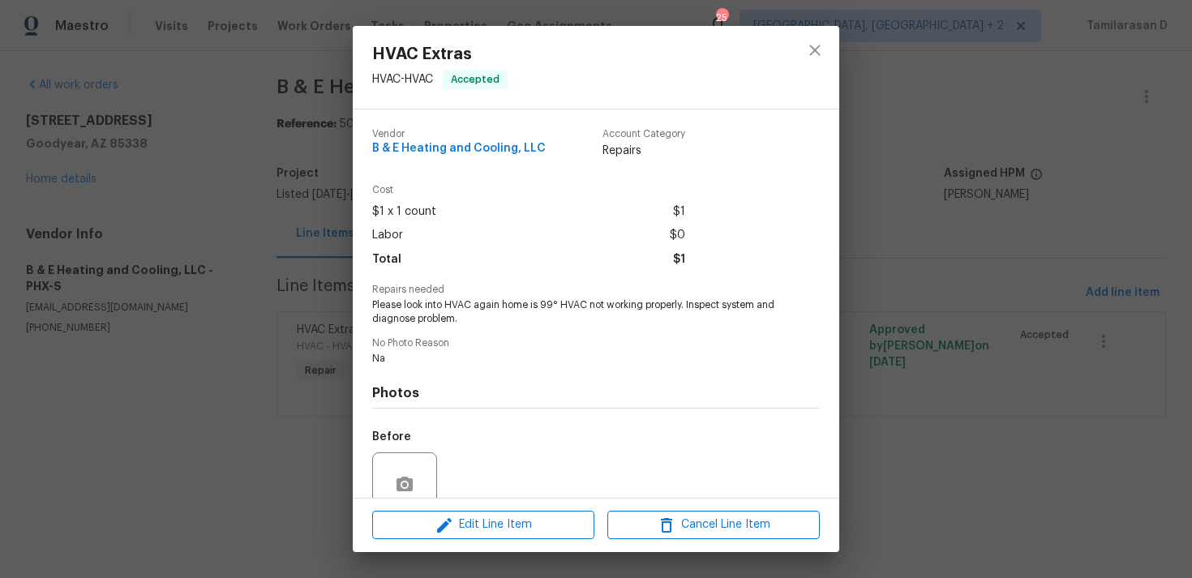
scroll to position [141, 0]
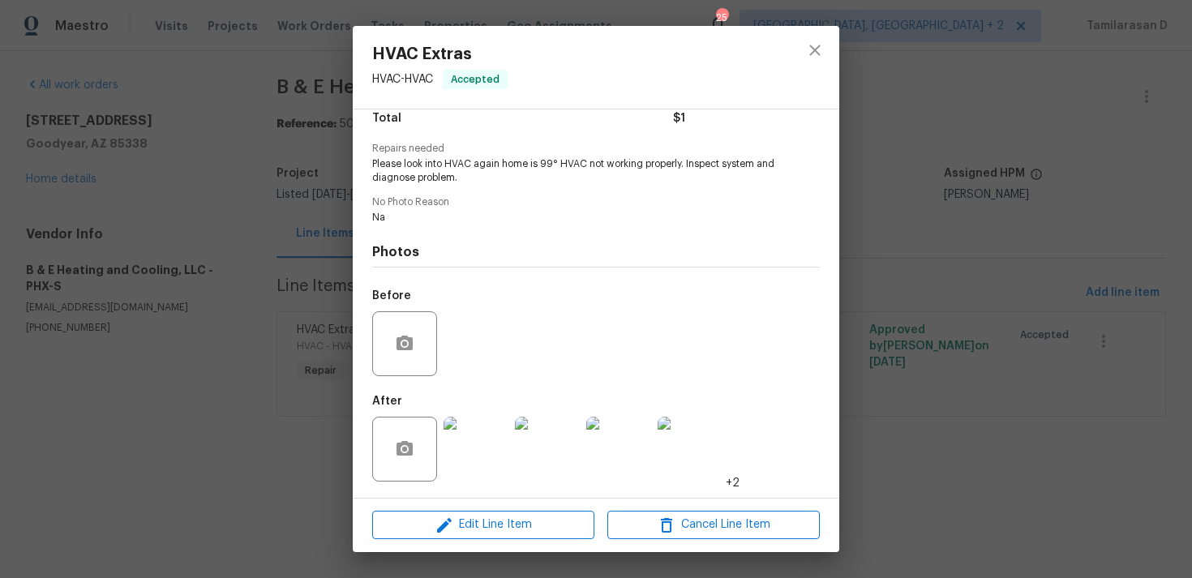
click at [319, 291] on div "HVAC Extras HVAC - HVAC Accepted Vendor B & E Heating and Cooling, LLC Account …" at bounding box center [596, 289] width 1192 height 578
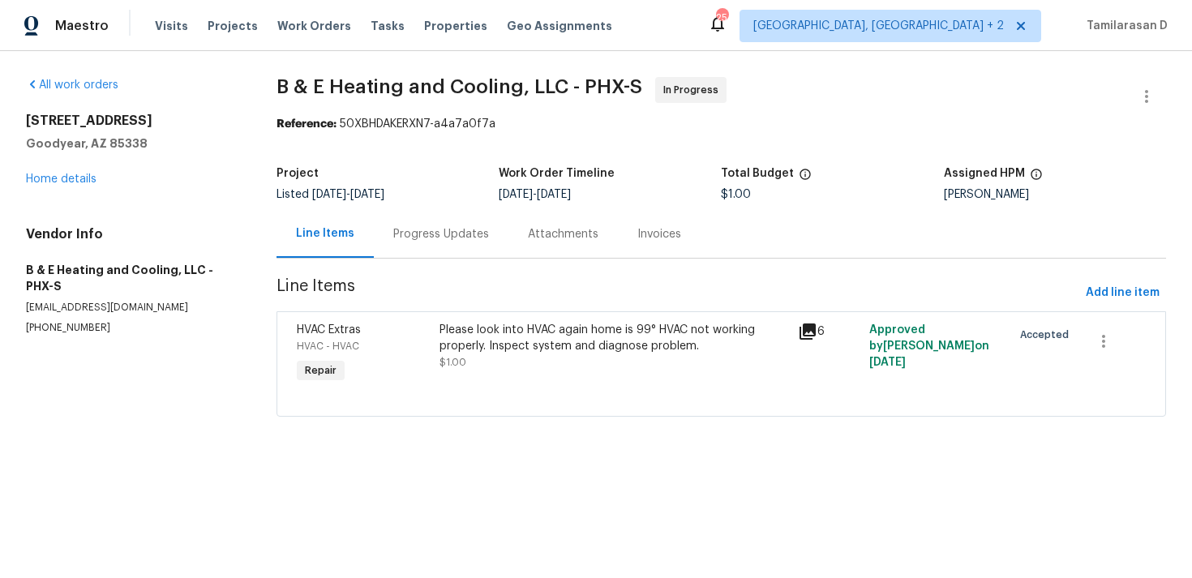
click at [386, 244] on div "Progress Updates" at bounding box center [441, 234] width 135 height 48
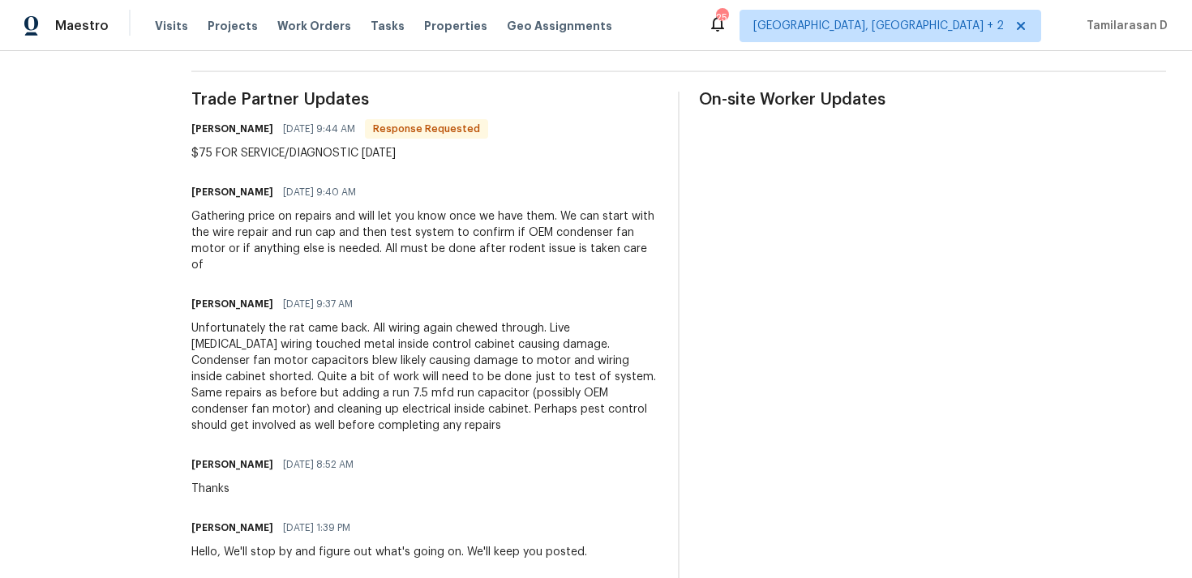
scroll to position [486, 0]
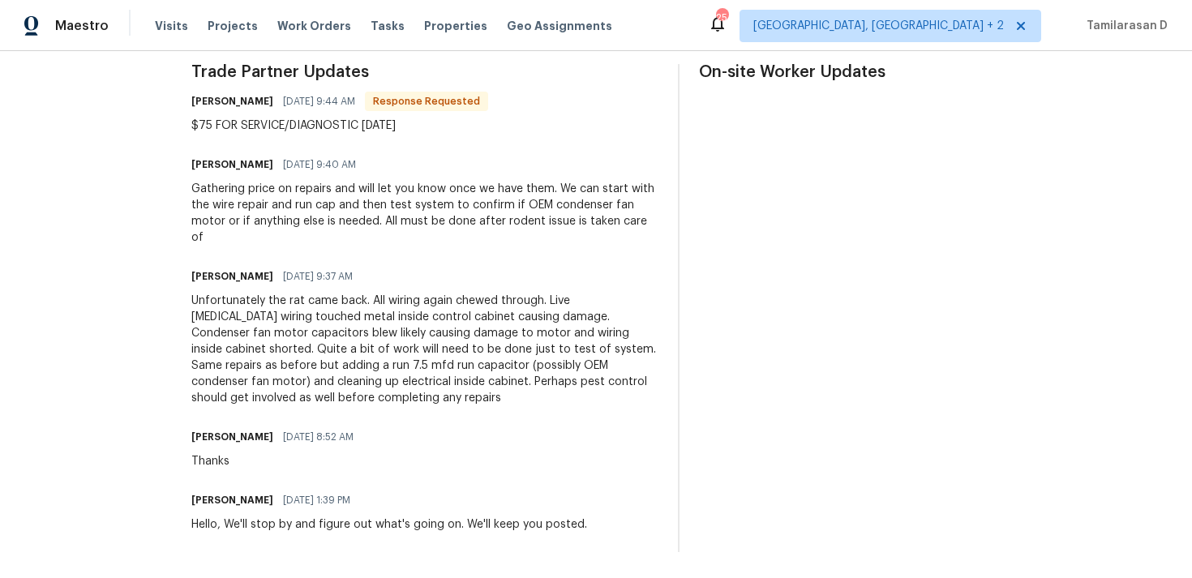
click at [323, 371] on div "Unfortunately the rat came back. All wiring again chewed through. Live high vol…" at bounding box center [424, 350] width 467 height 114
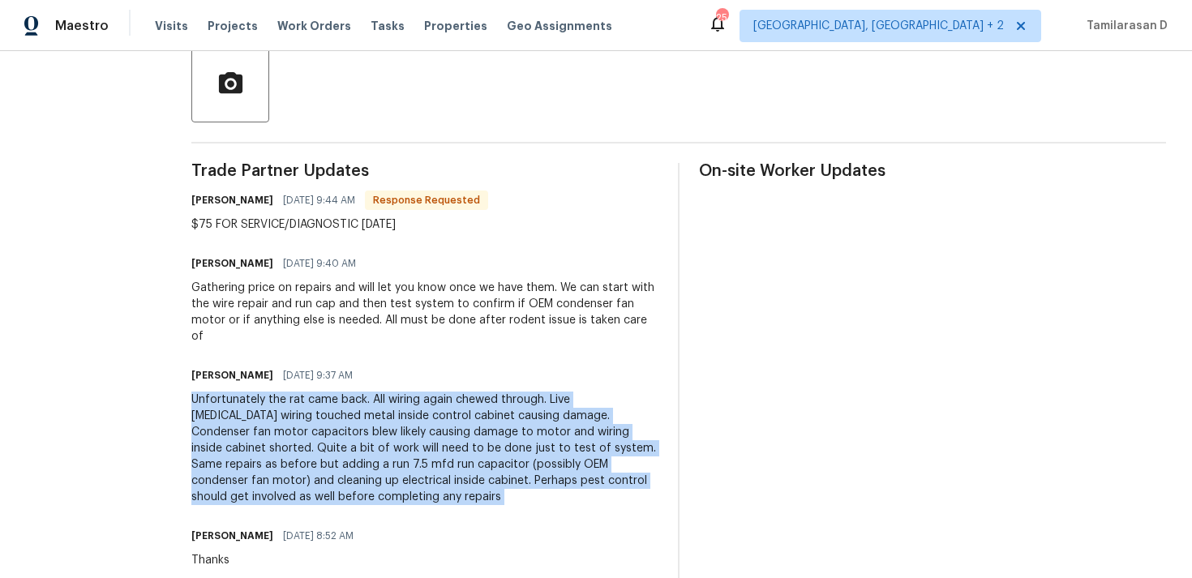
scroll to position [0, 0]
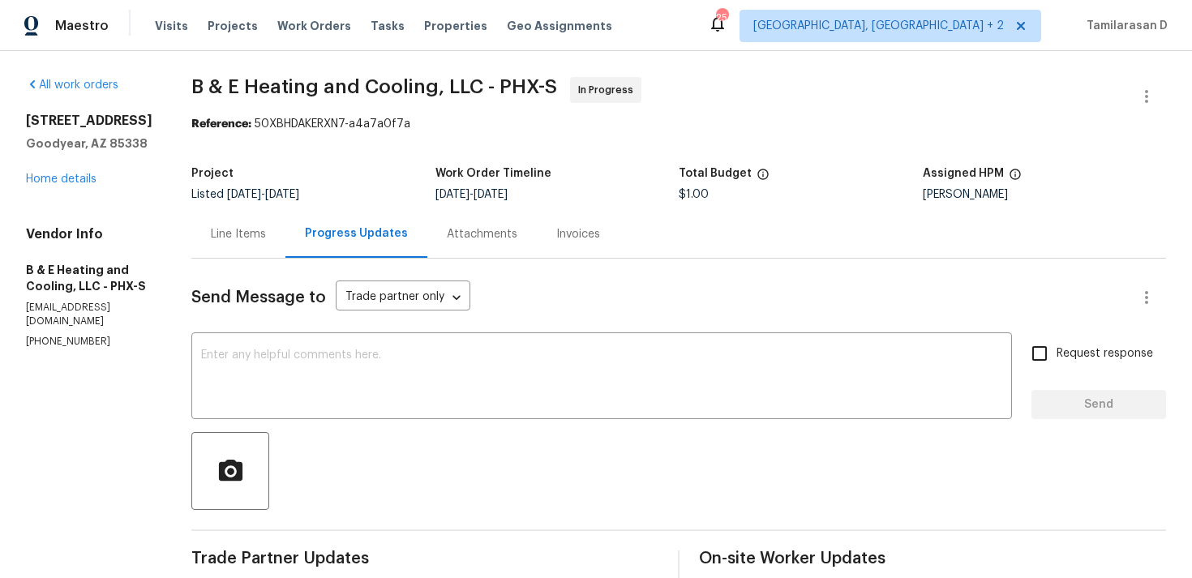
click at [255, 243] on div "Line Items" at bounding box center [238, 234] width 94 height 48
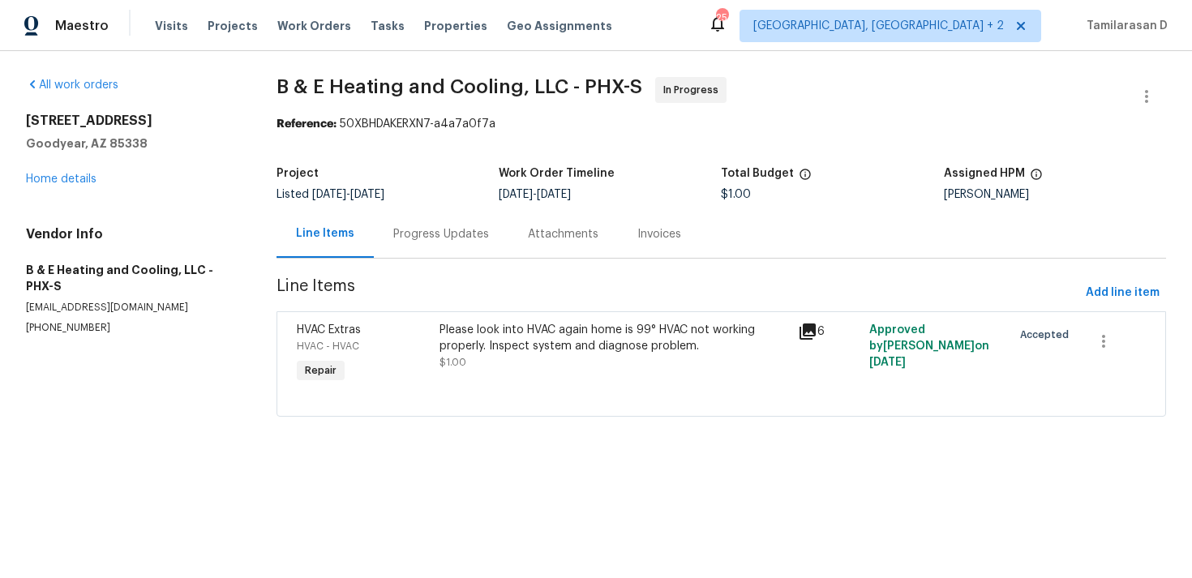
click at [512, 351] on div "Please look into HVAC again home is 99° HVAC not working properly. Inspect syst…" at bounding box center [613, 338] width 348 height 32
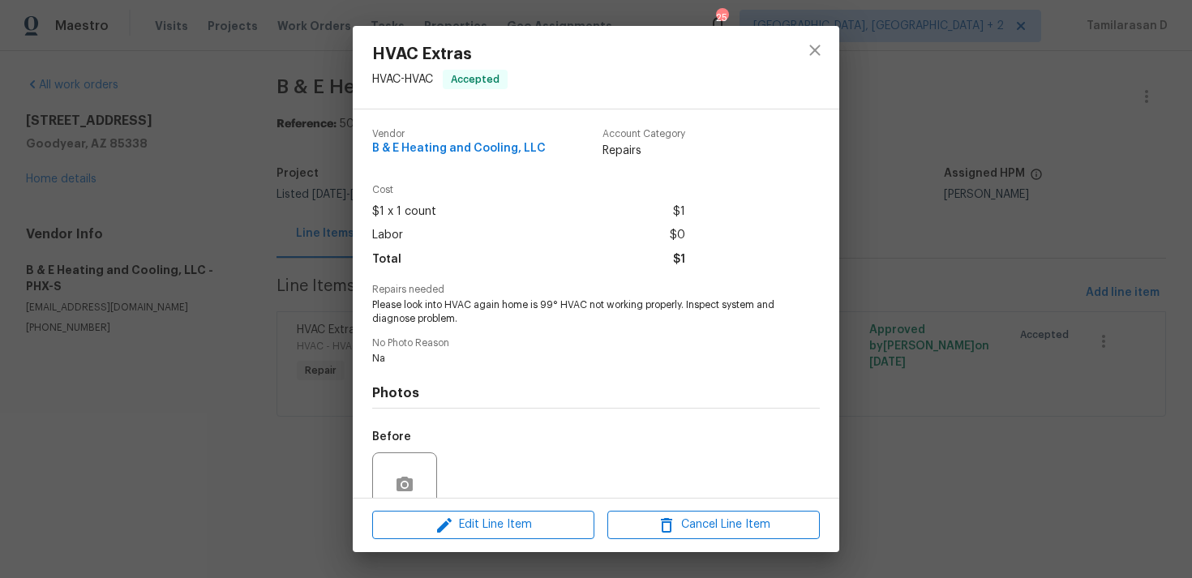
scroll to position [141, 0]
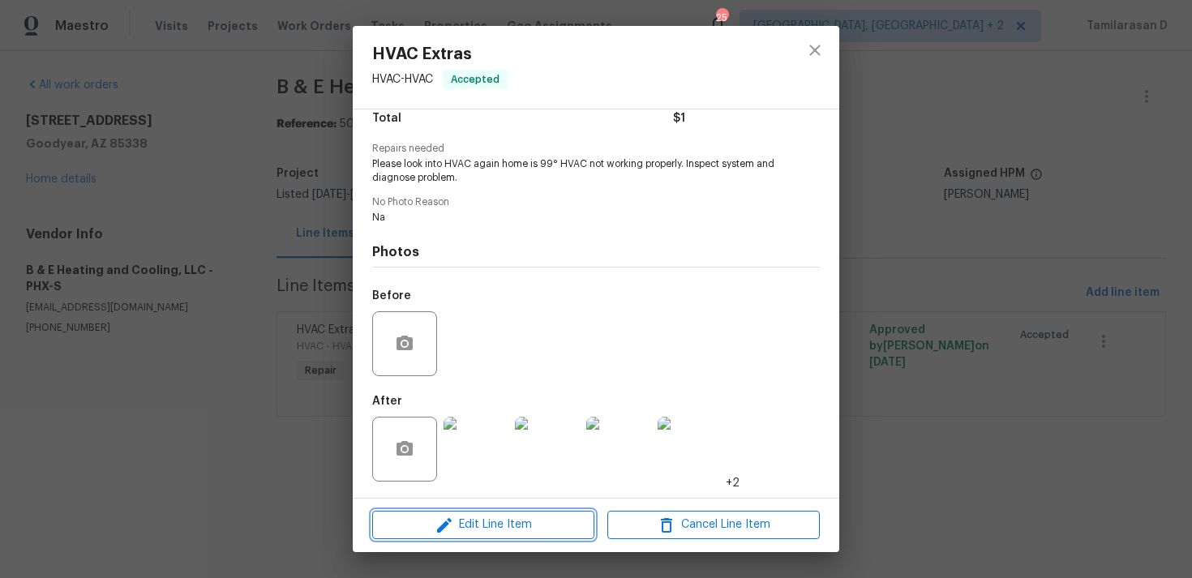
click at [469, 517] on span "Edit Line Item" at bounding box center [483, 525] width 212 height 20
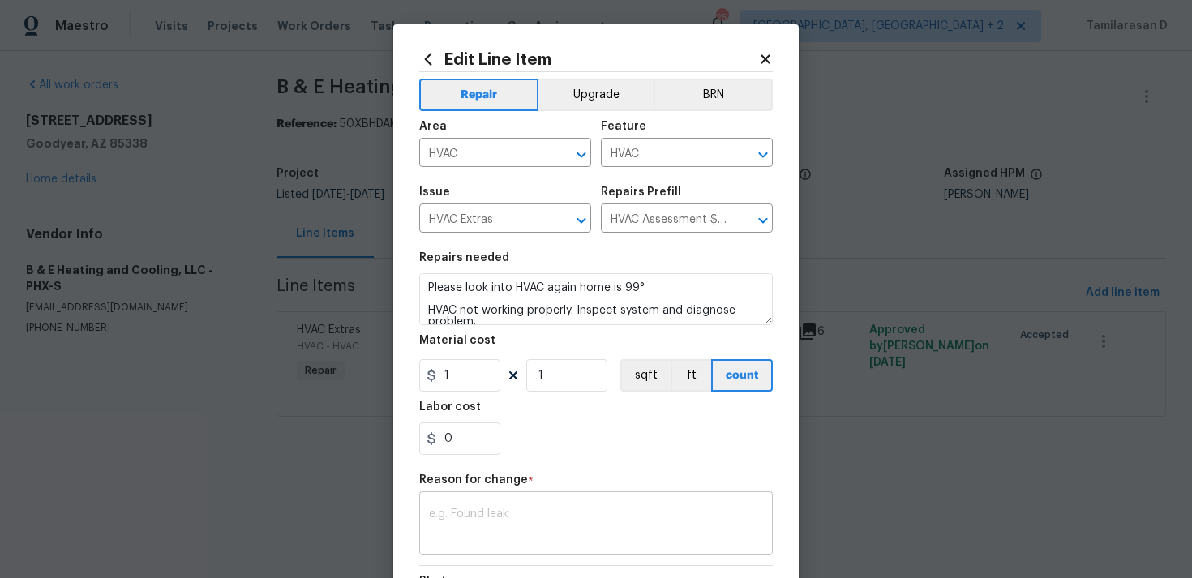
click at [486, 503] on div "x ​" at bounding box center [595, 525] width 353 height 60
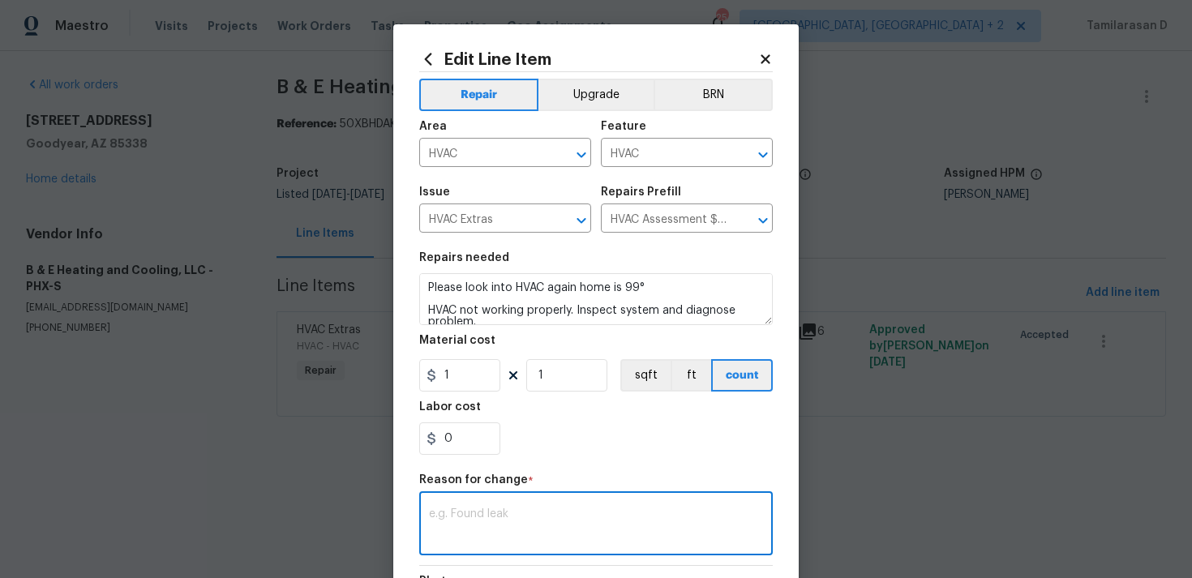
paste textarea "(TD) Updated per vendor’s final cost."
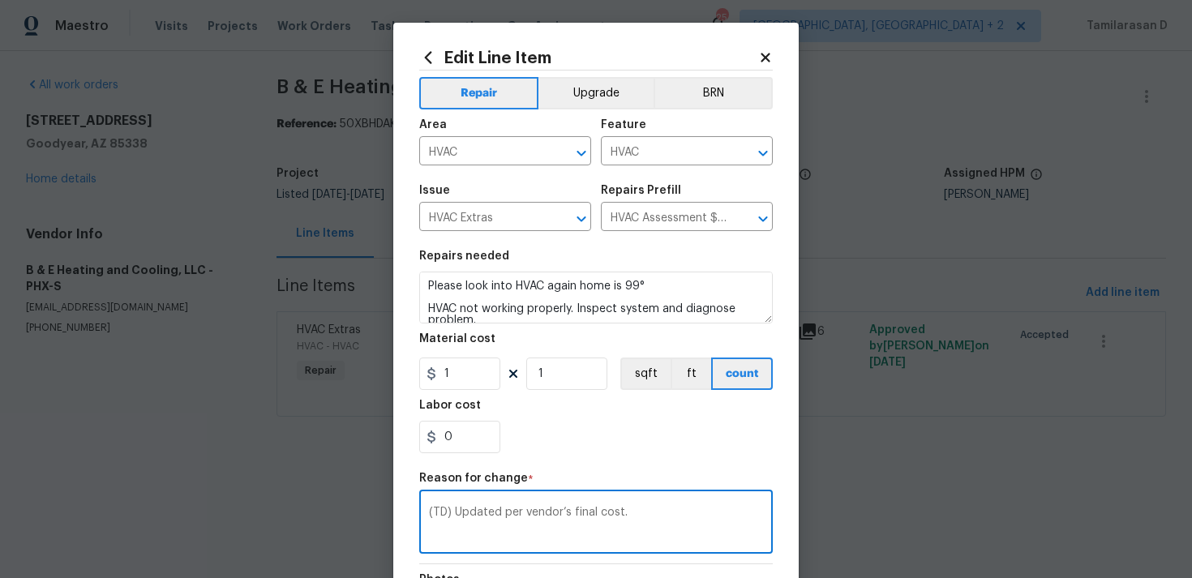
type textarea "(TD) Updated per vendor’s final cost."
click at [465, 373] on input "1" at bounding box center [459, 374] width 81 height 32
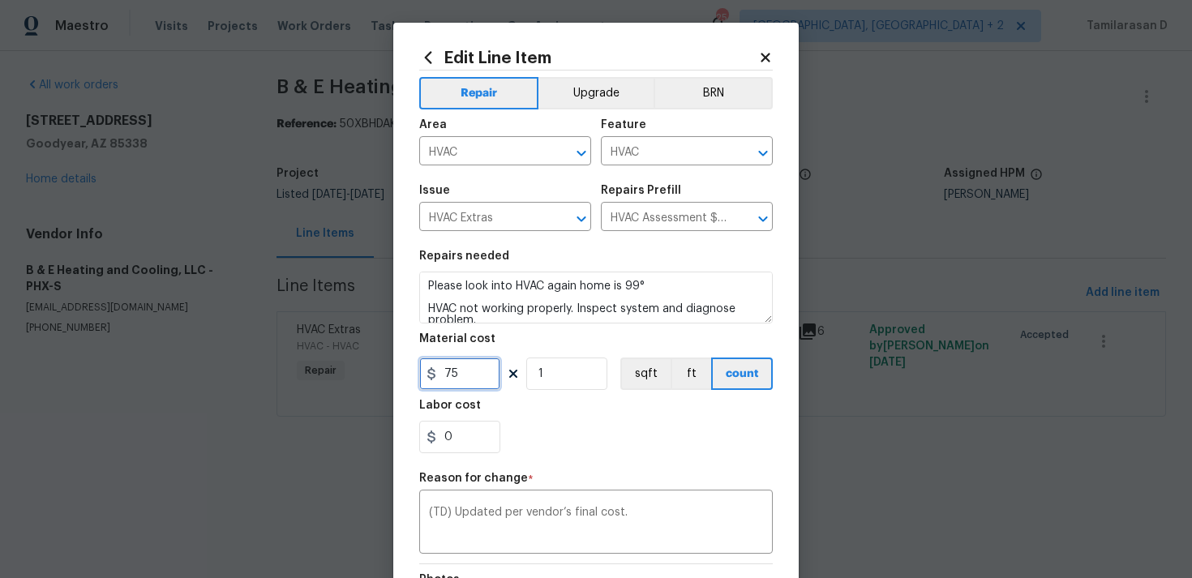
scroll to position [238, 0]
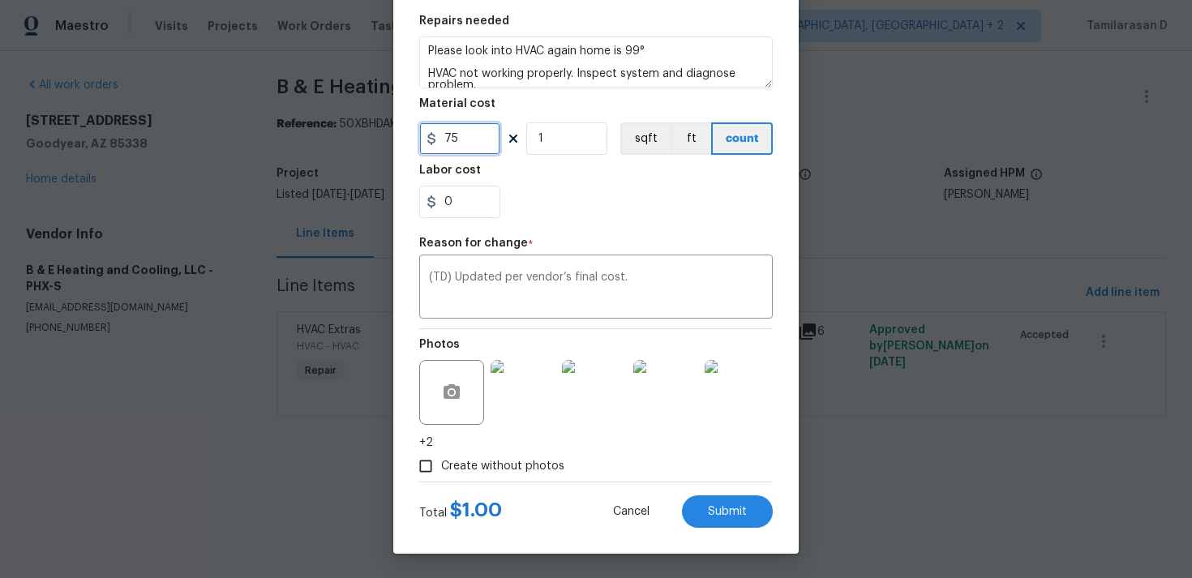
type input "75"
click at [722, 490] on div "Total $ 1.00 Cancel Submit" at bounding box center [595, 504] width 353 height 45
click at [728, 508] on span "Submit" at bounding box center [727, 512] width 39 height 12
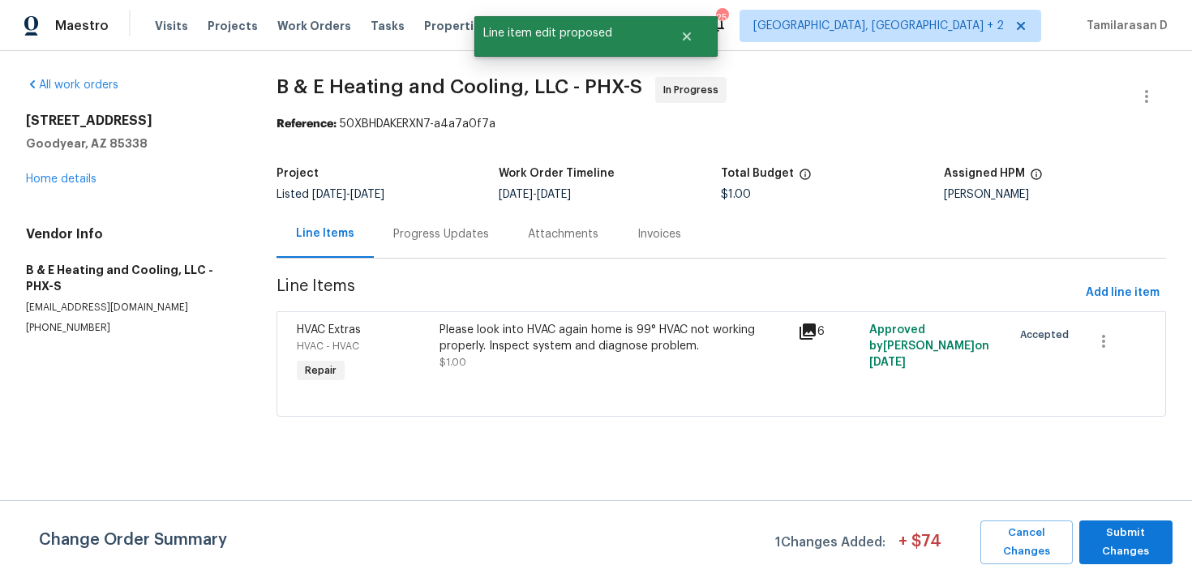
scroll to position [0, 0]
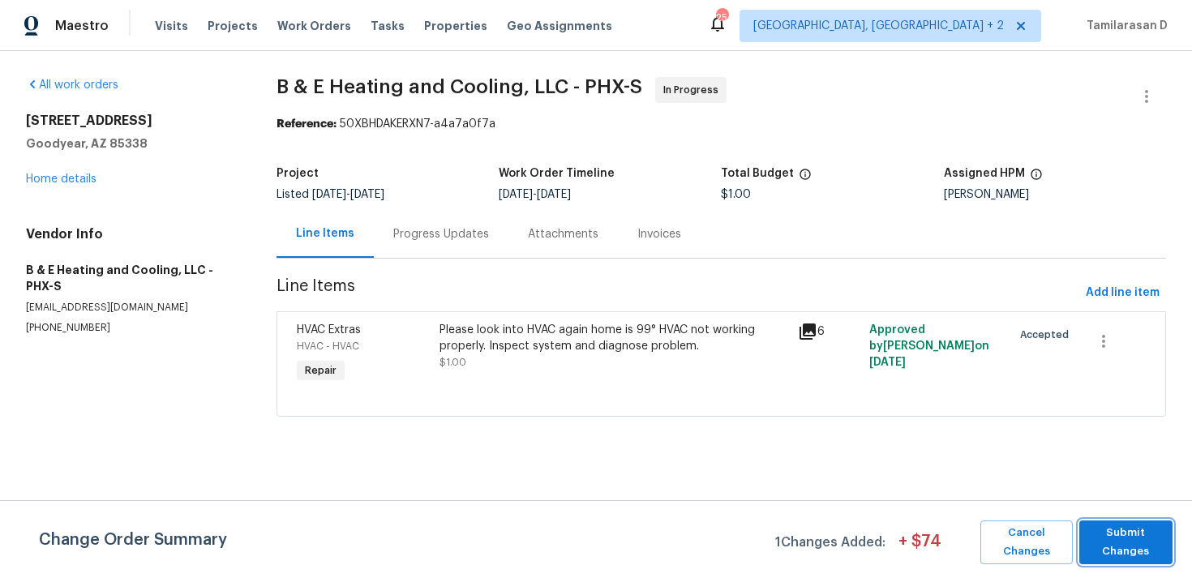
click at [1145, 538] on span "Submit Changes" at bounding box center [1125, 542] width 77 height 37
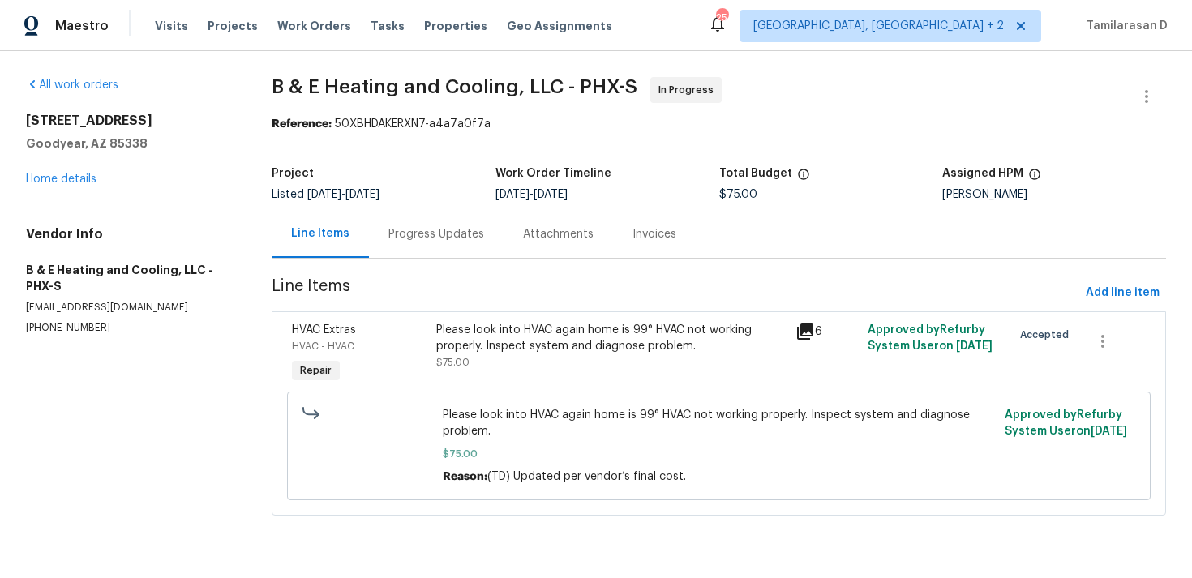
click at [418, 221] on div "Progress Updates" at bounding box center [436, 234] width 135 height 48
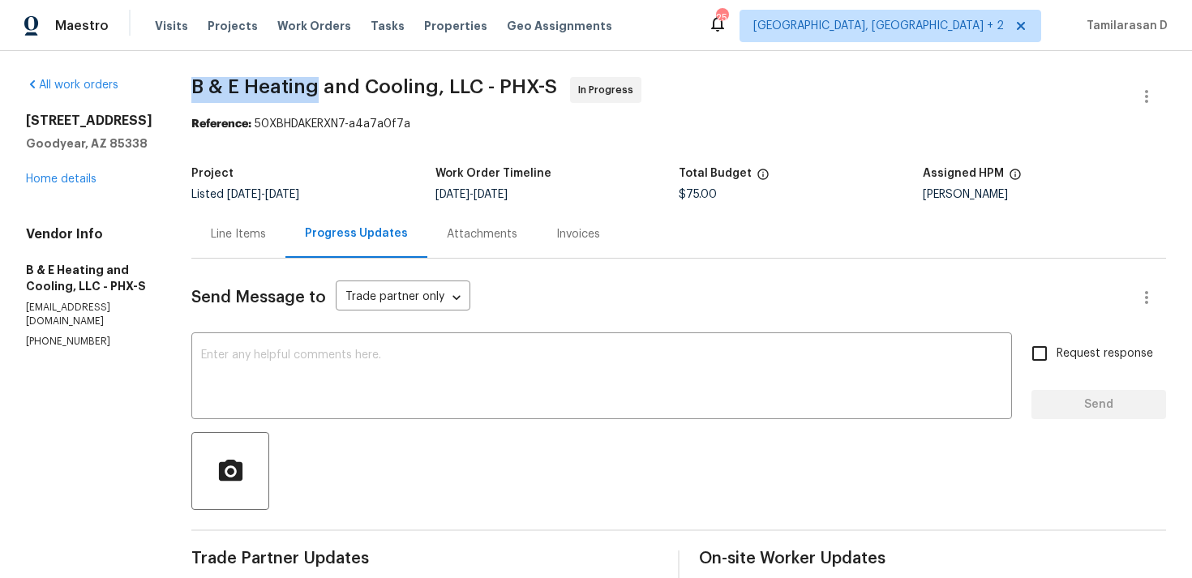
drag, startPoint x: 207, startPoint y: 84, endPoint x: 329, endPoint y: 87, distance: 122.4
click at [329, 87] on span "B & E Heating and Cooling, LLC - PHX-S" at bounding box center [374, 86] width 366 height 19
copy span "B & E Heating"
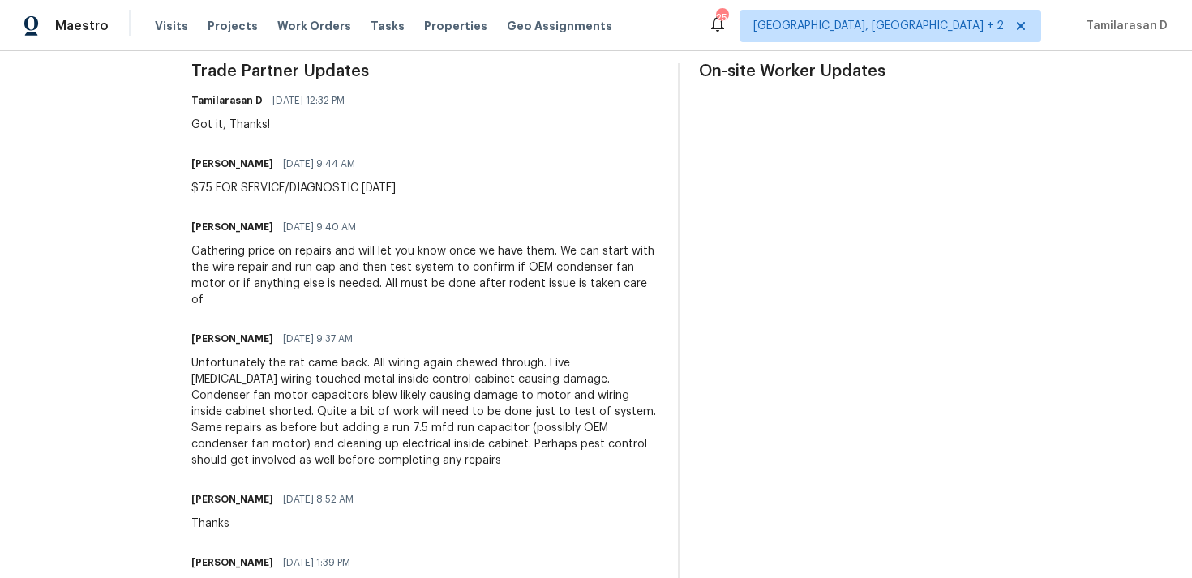
scroll to position [550, 0]
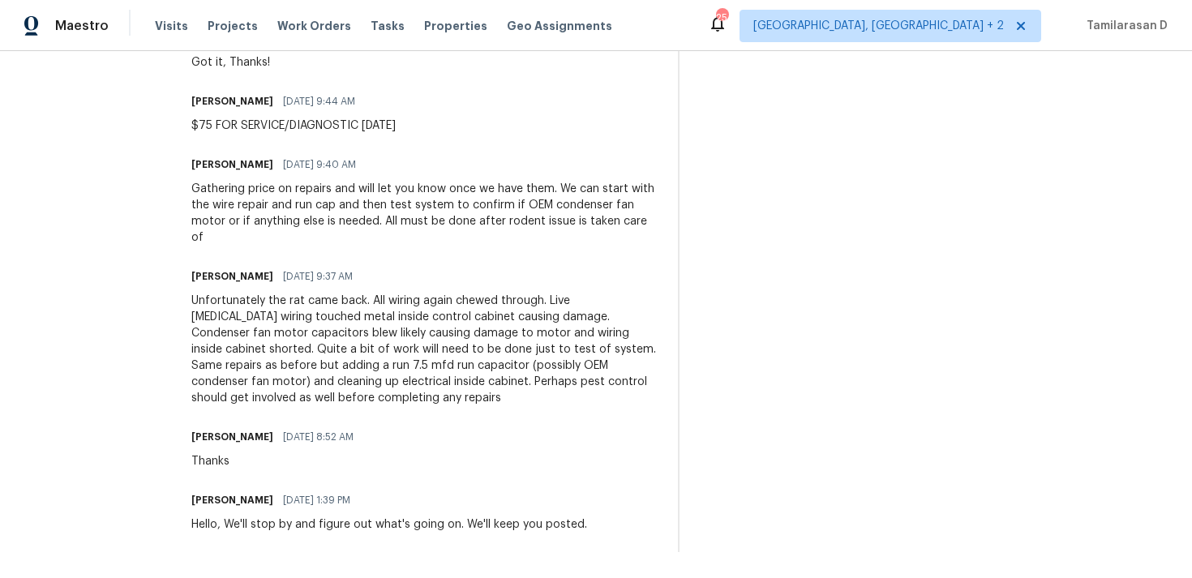
click at [307, 341] on div "Unfortunately the rat came back. All wiring again chewed through. Live high vol…" at bounding box center [424, 350] width 467 height 114
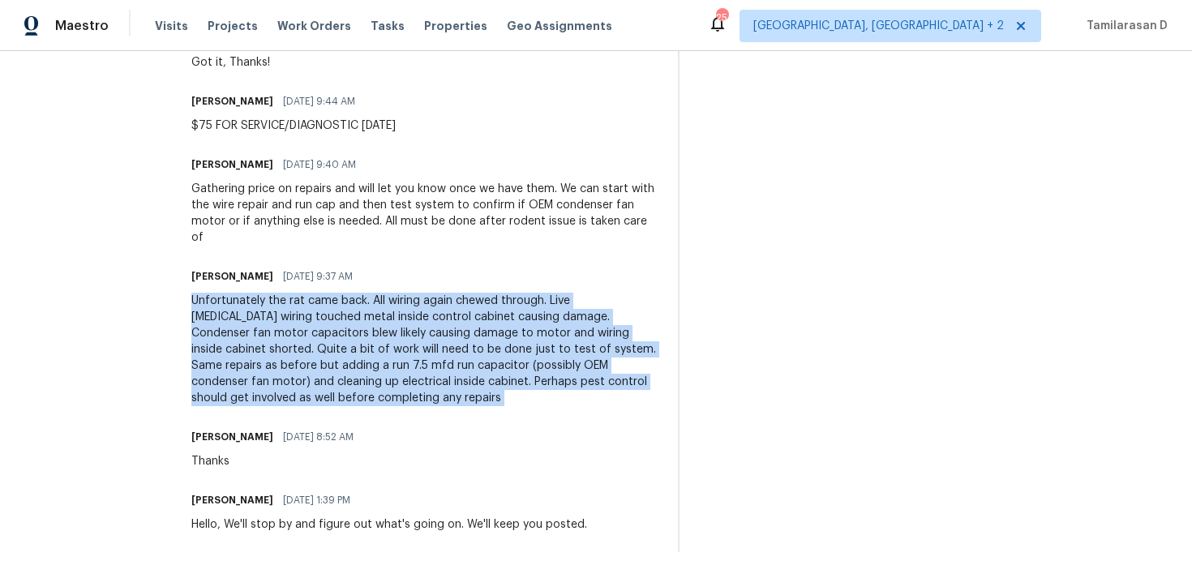
copy div "Unfortunately the rat came back. All wiring again chewed through. Live high vol…"
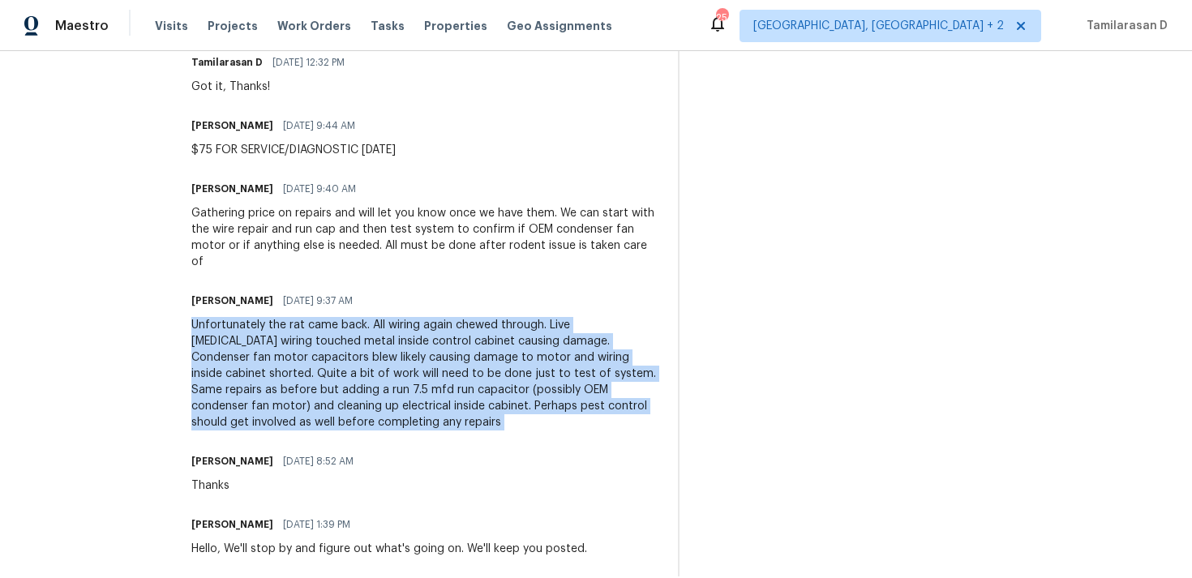
scroll to position [484, 0]
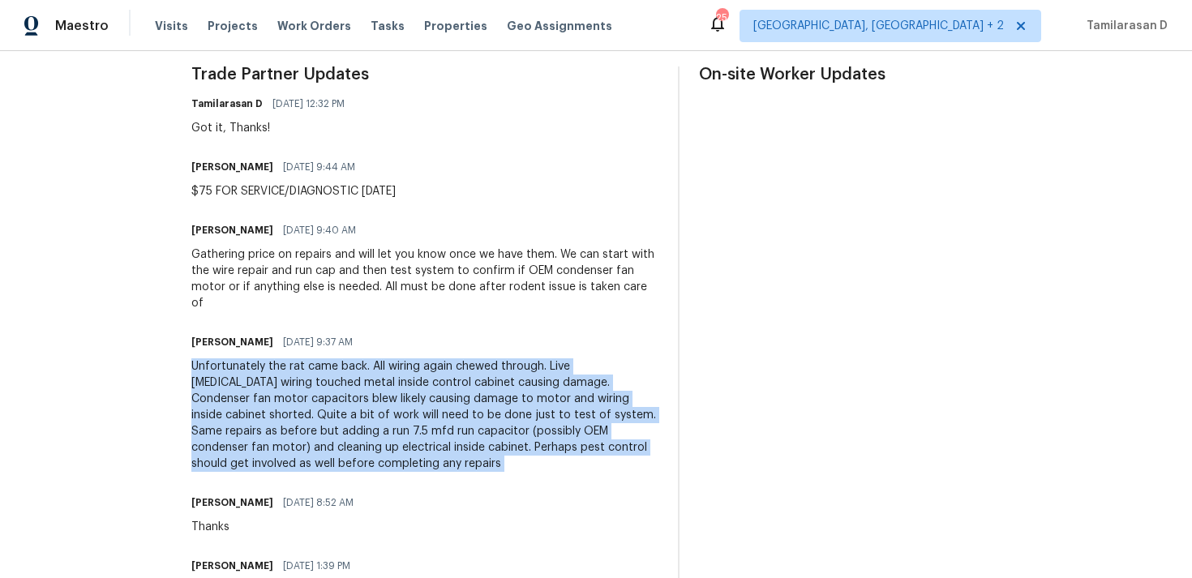
click at [293, 289] on div "Gathering price on repairs and will let you know once we have them. We can star…" at bounding box center [424, 278] width 467 height 65
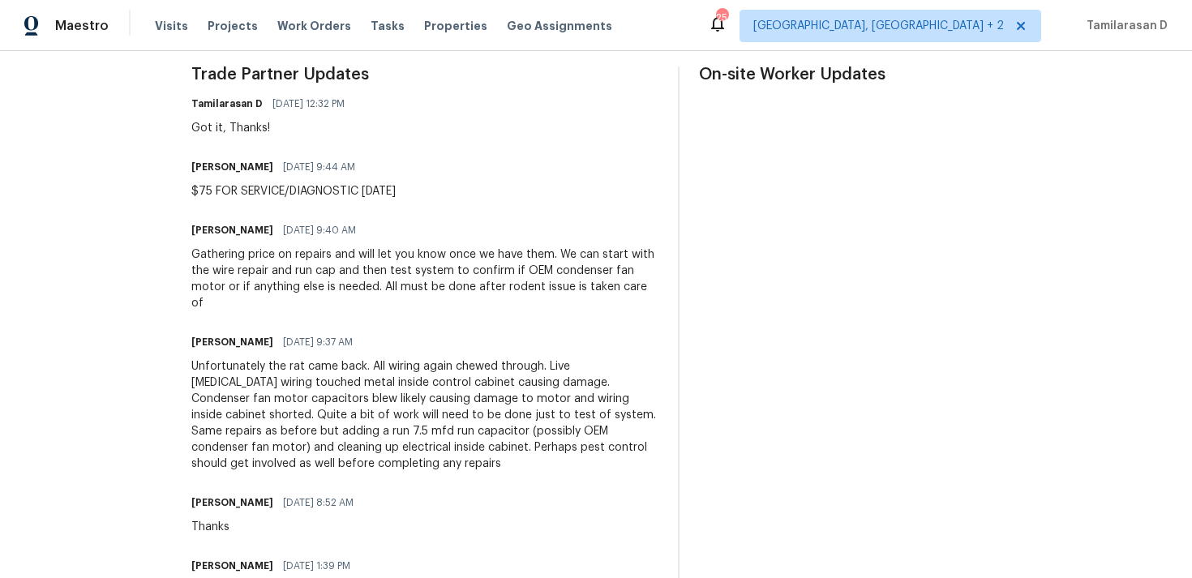
click at [293, 289] on div "Gathering price on repairs and will let you know once we have them. We can star…" at bounding box center [424, 278] width 467 height 65
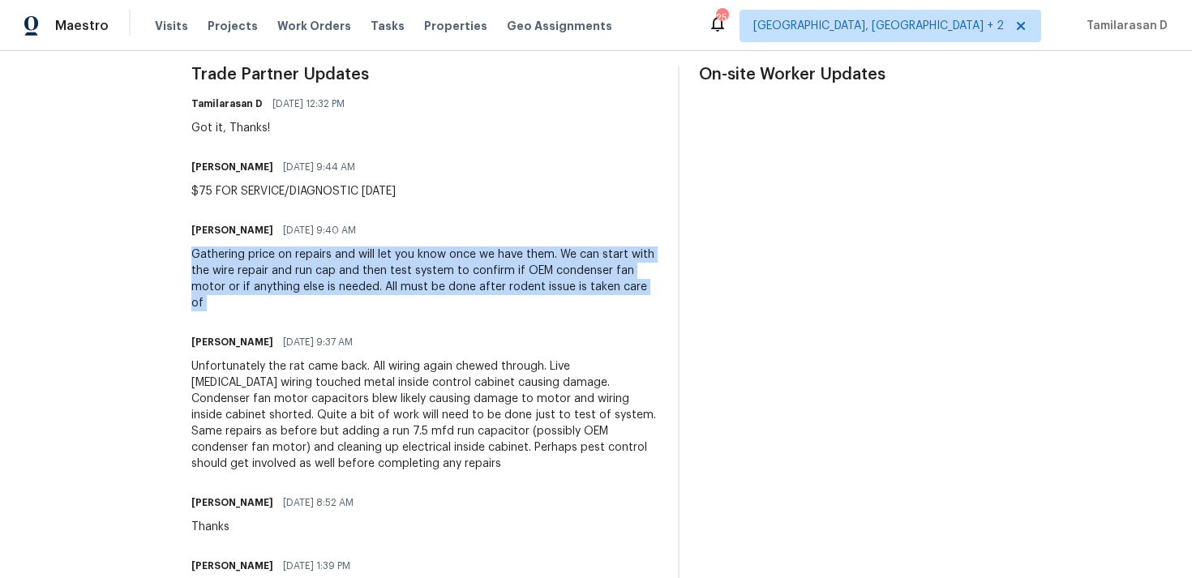
copy div "Gathering price on repairs and will let you know once we have them. We can star…"
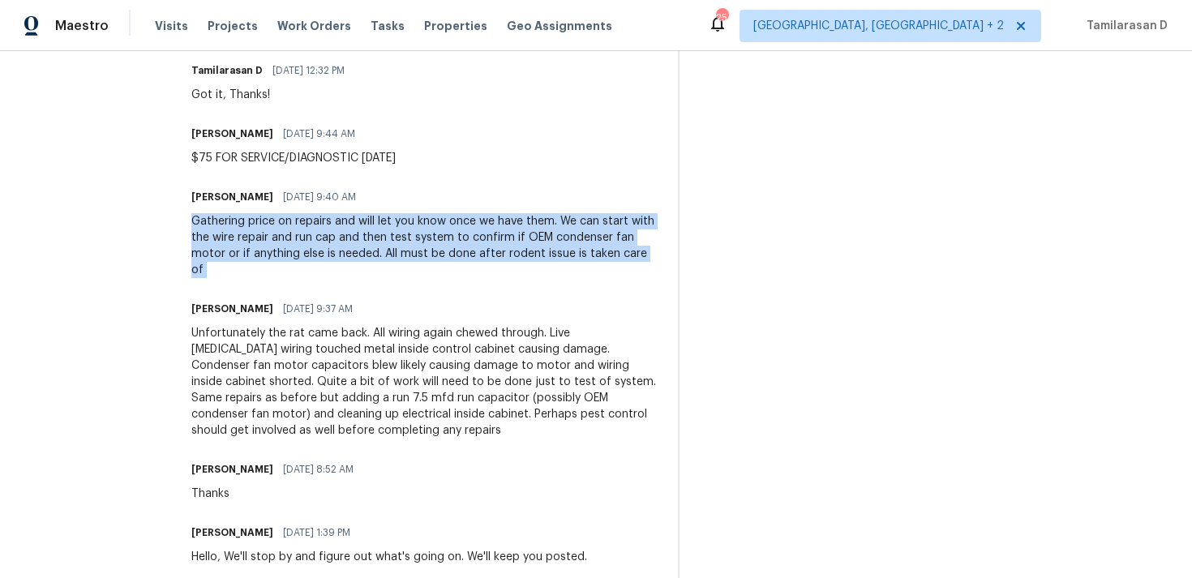
scroll to position [529, 0]
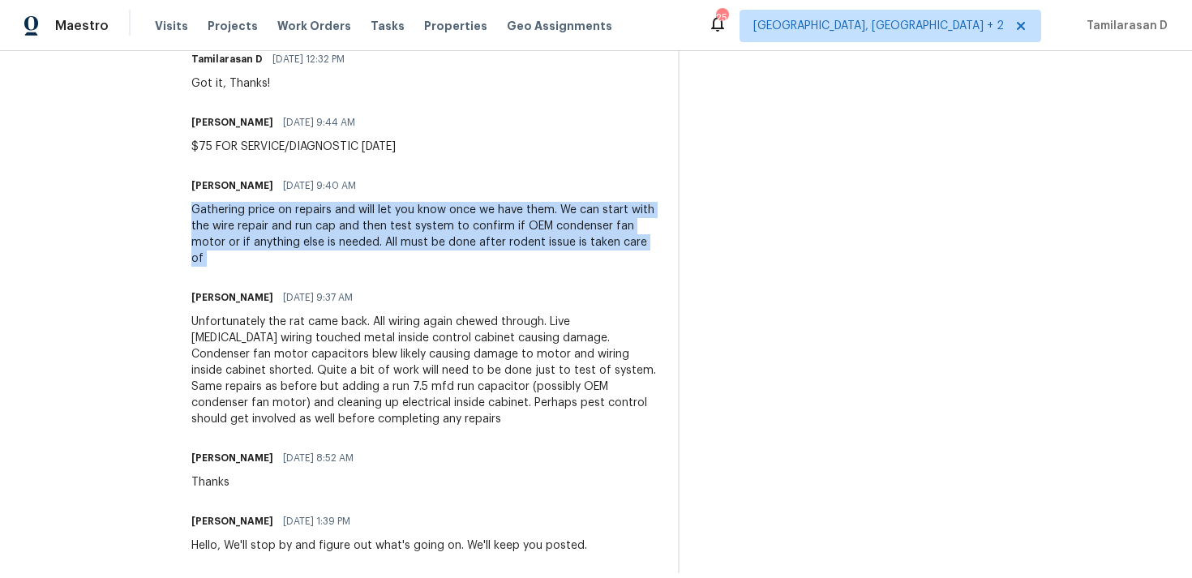
click at [319, 349] on div "Unfortunately the rat came back. All wiring again chewed through. Live high vol…" at bounding box center [424, 371] width 467 height 114
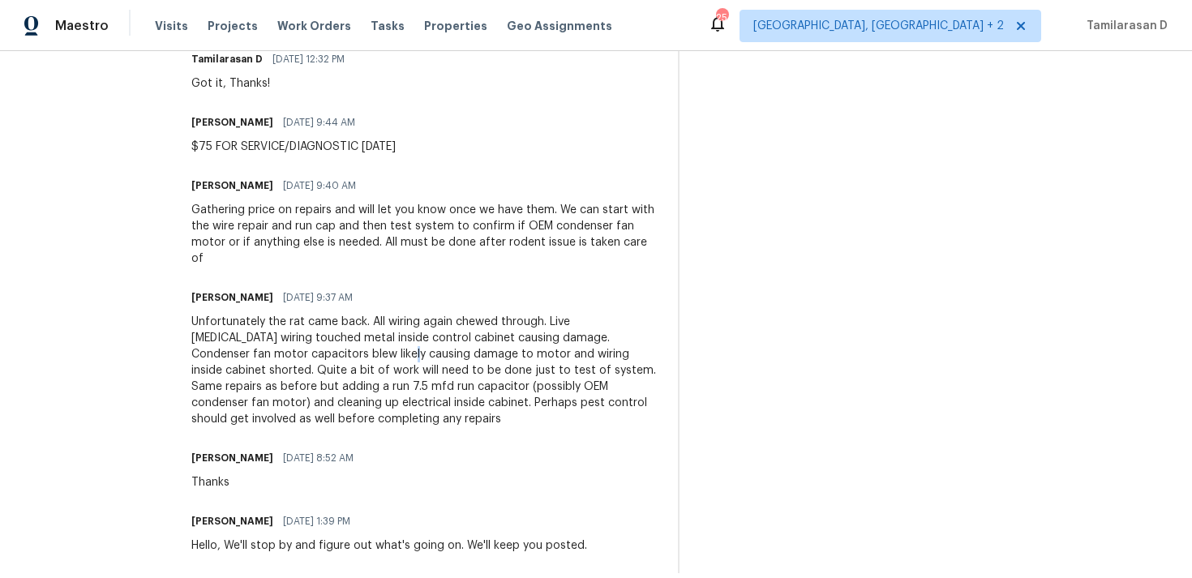
click at [319, 349] on div "Unfortunately the rat came back. All wiring again chewed through. Live high vol…" at bounding box center [424, 371] width 467 height 114
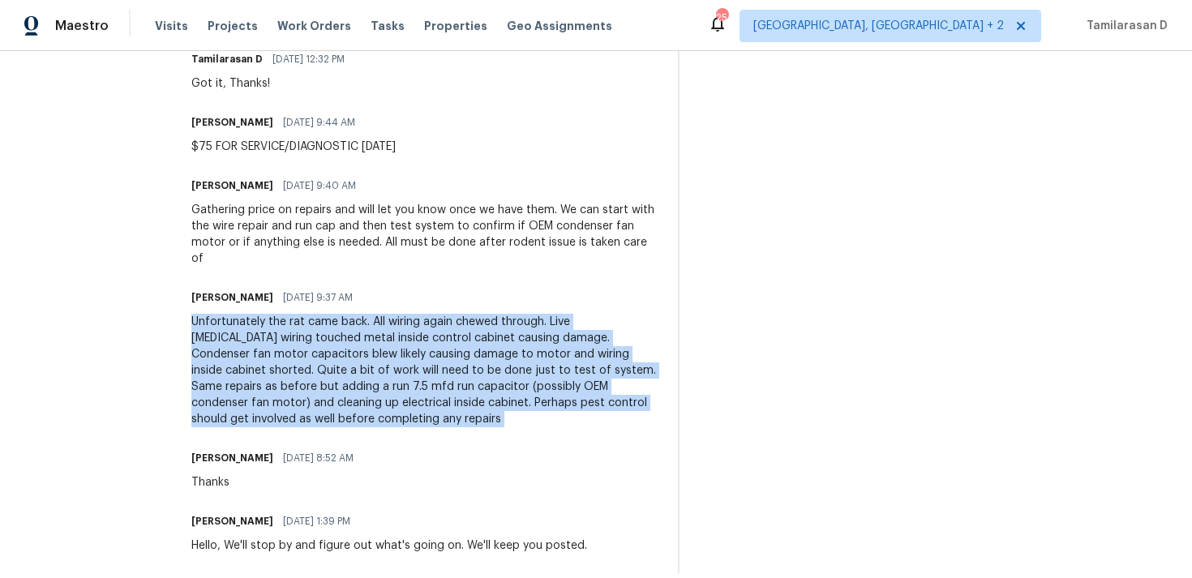
copy div "Unfortunately the rat came back. All wiring again chewed through. Live high vol…"
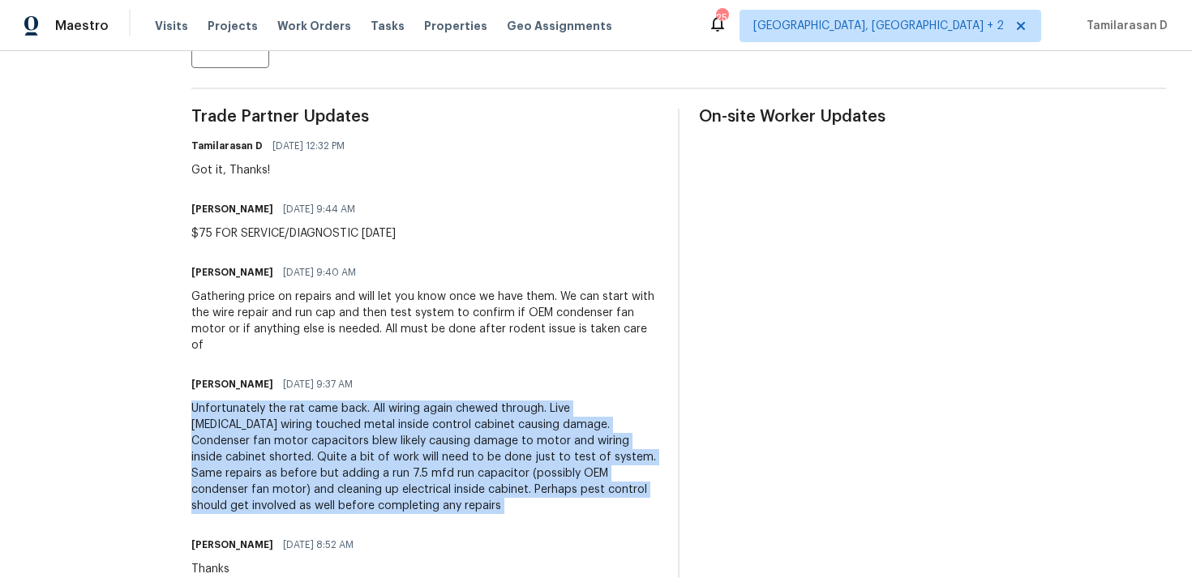
click at [299, 325] on div "Gathering price on repairs and will let you know once we have them. We can star…" at bounding box center [424, 321] width 467 height 65
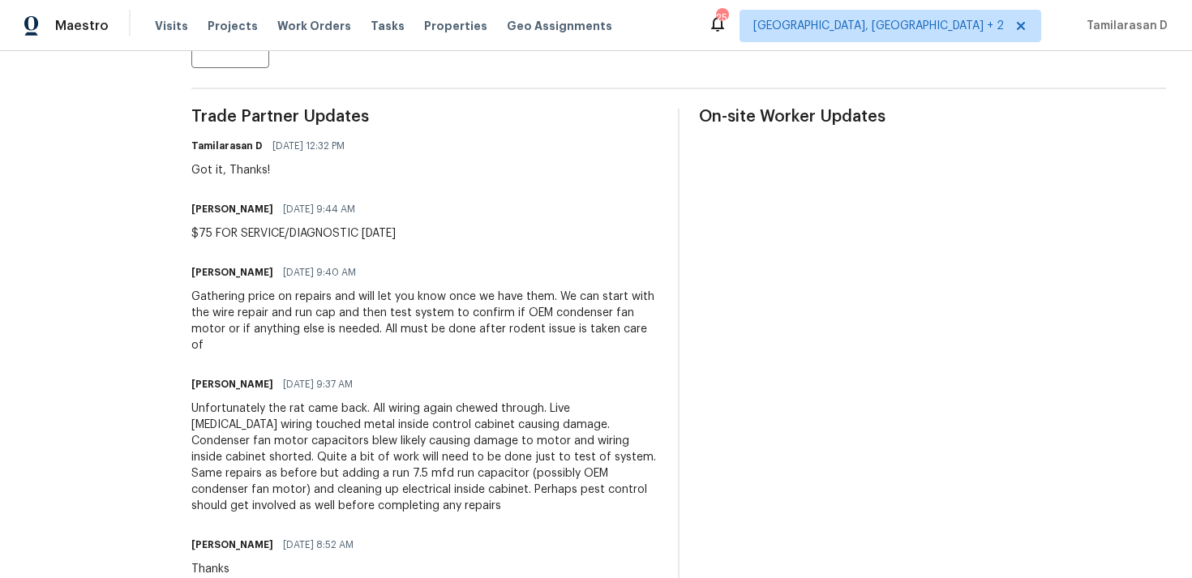
click at [299, 325] on div "Gathering price on repairs and will let you know once we have them. We can star…" at bounding box center [424, 321] width 467 height 65
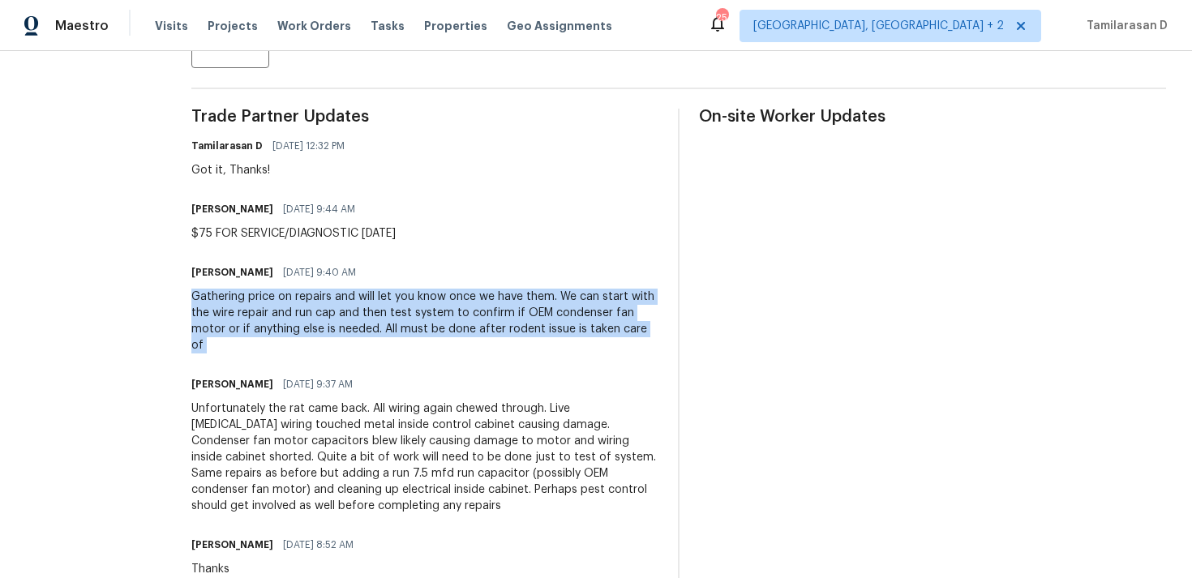
copy div "Gathering price on repairs and will let you know once we have them. We can star…"
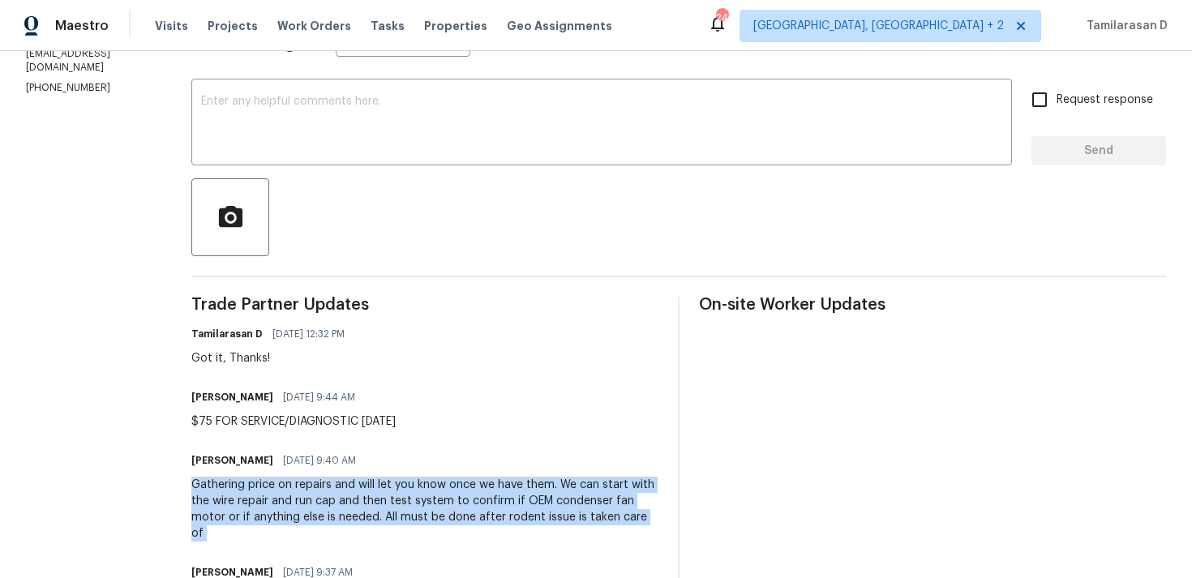
scroll to position [0, 0]
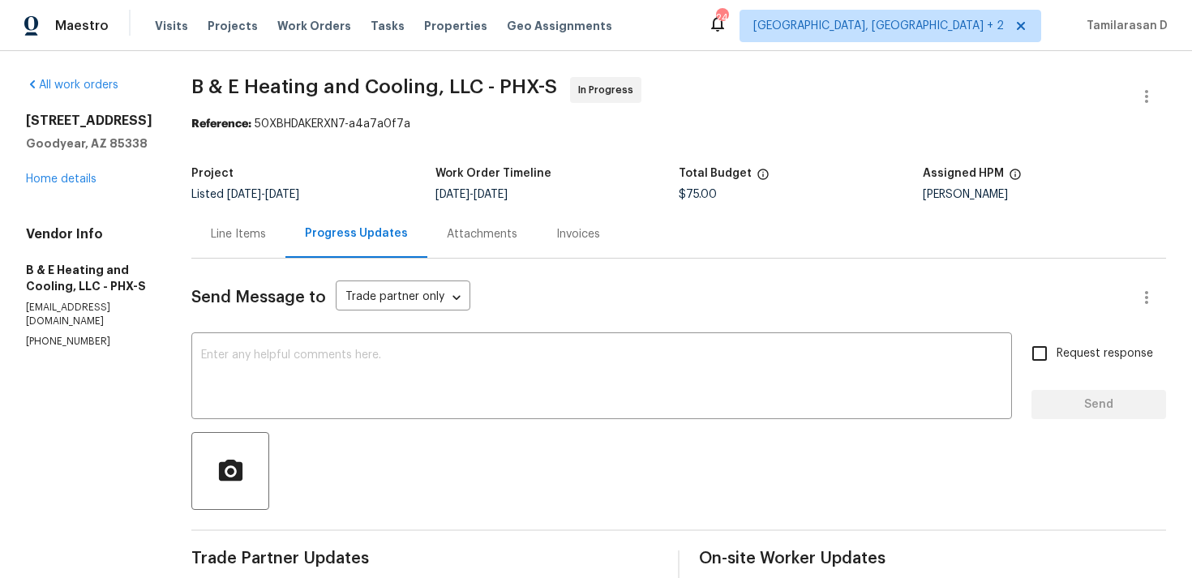
click at [259, 216] on div "Line Items" at bounding box center [238, 234] width 94 height 48
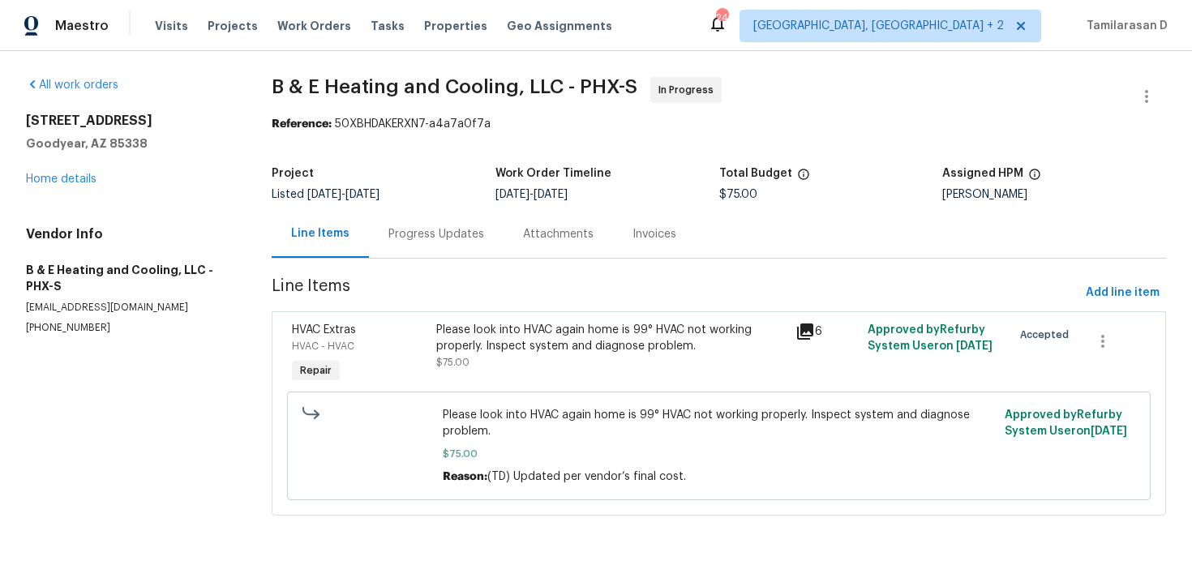
click at [495, 363] on div "Please look into HVAC again home is 99° HVAC not working properly. Inspect syst…" at bounding box center [611, 346] width 350 height 49
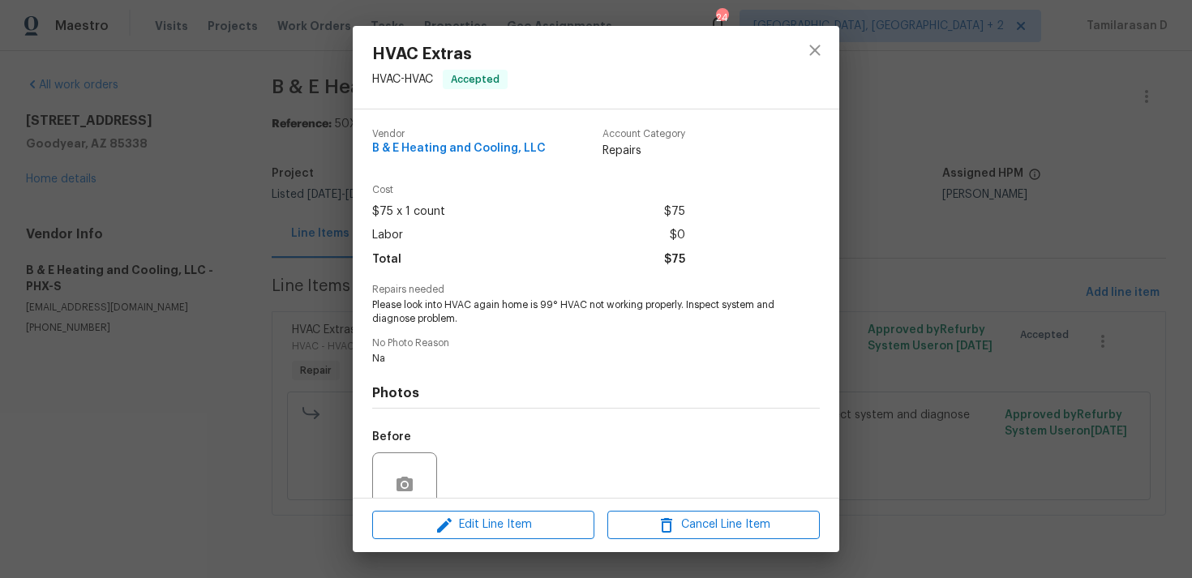
click at [311, 374] on div "HVAC Extras HVAC - HVAC Accepted Vendor B & E Heating and Cooling, LLC Account …" at bounding box center [596, 289] width 1192 height 578
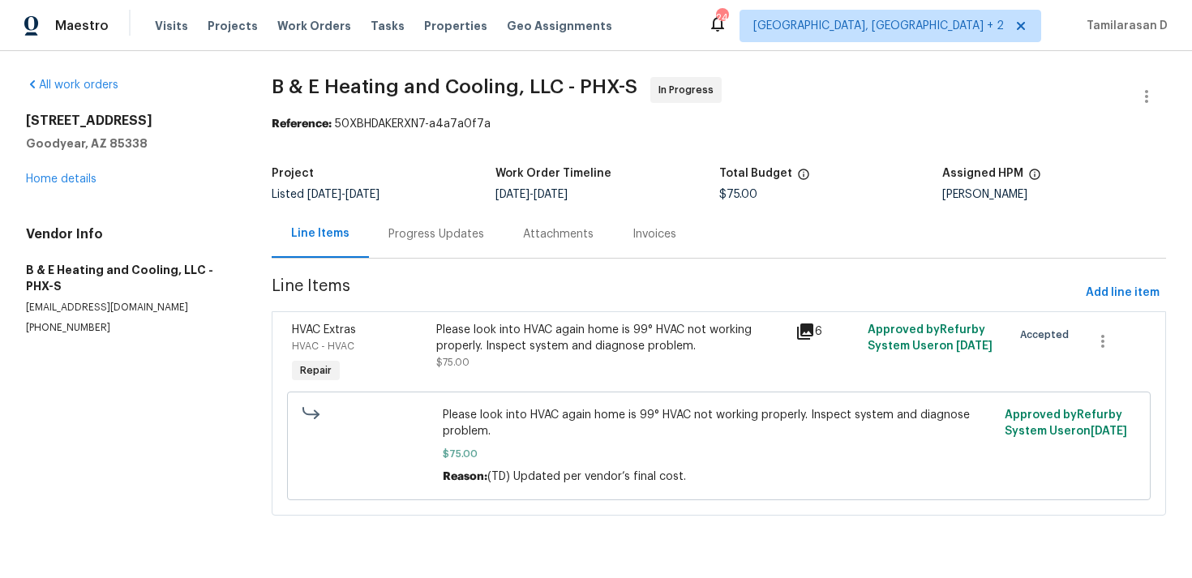
click at [498, 330] on div "Please look into HVAC again home is 99° HVAC not working properly. Inspect syst…" at bounding box center [611, 338] width 350 height 32
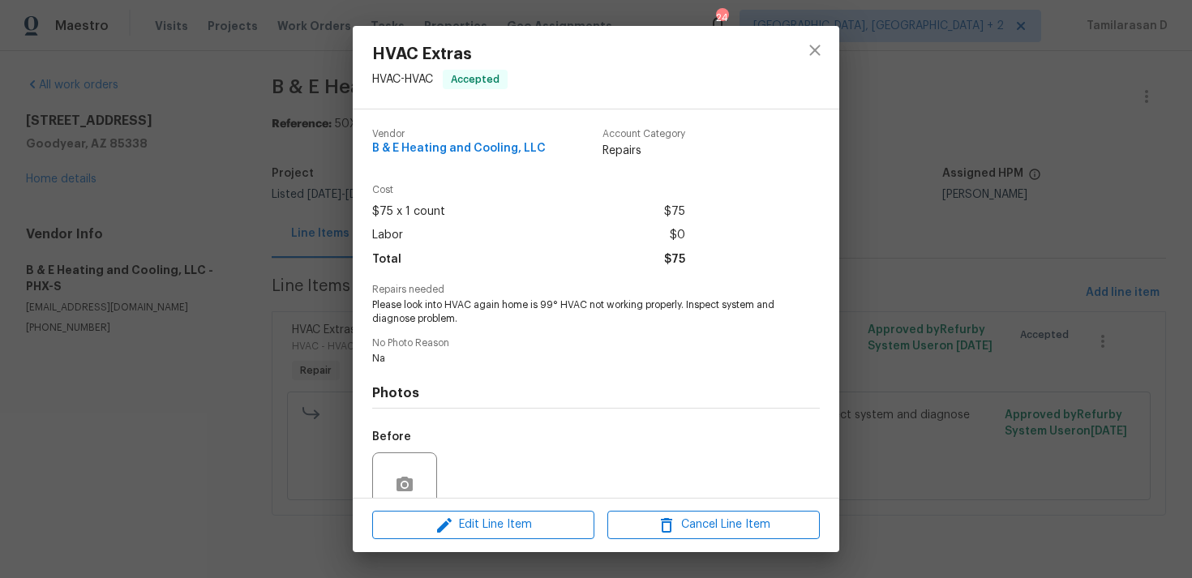
click at [450, 308] on span "Please look into HVAC again home is 99° HVAC not working properly. Inspect syst…" at bounding box center [573, 312] width 403 height 28
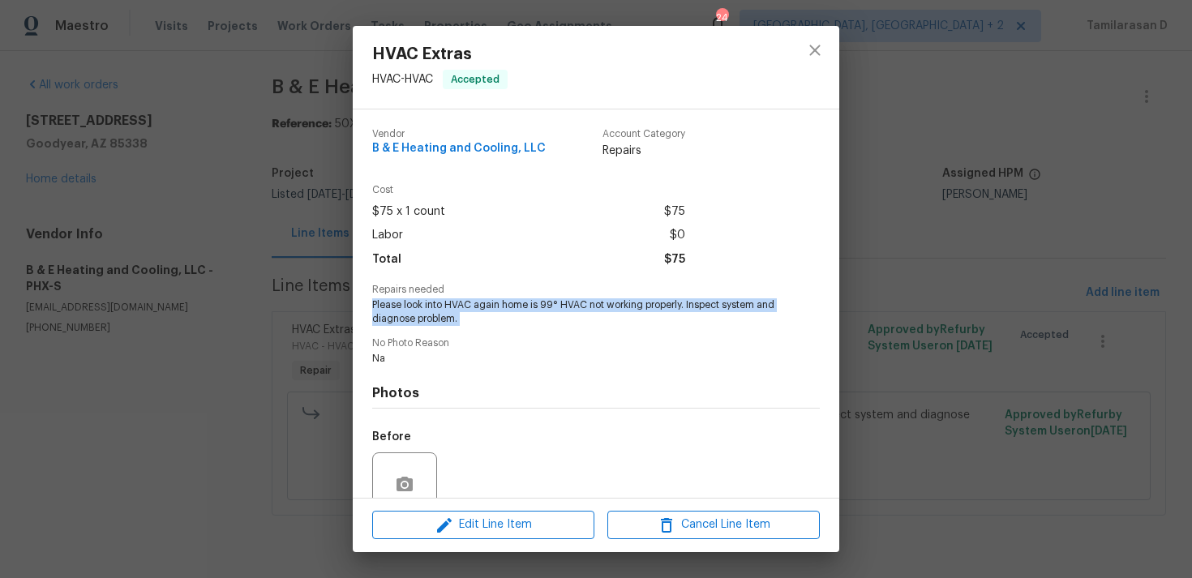
copy span "Please look into HVAC again home is 99° HVAC not working properly. Inspect syst…"
click at [263, 248] on div "HVAC Extras HVAC - HVAC Accepted Vendor B & E Heating and Cooling, LLC Account …" at bounding box center [596, 289] width 1192 height 578
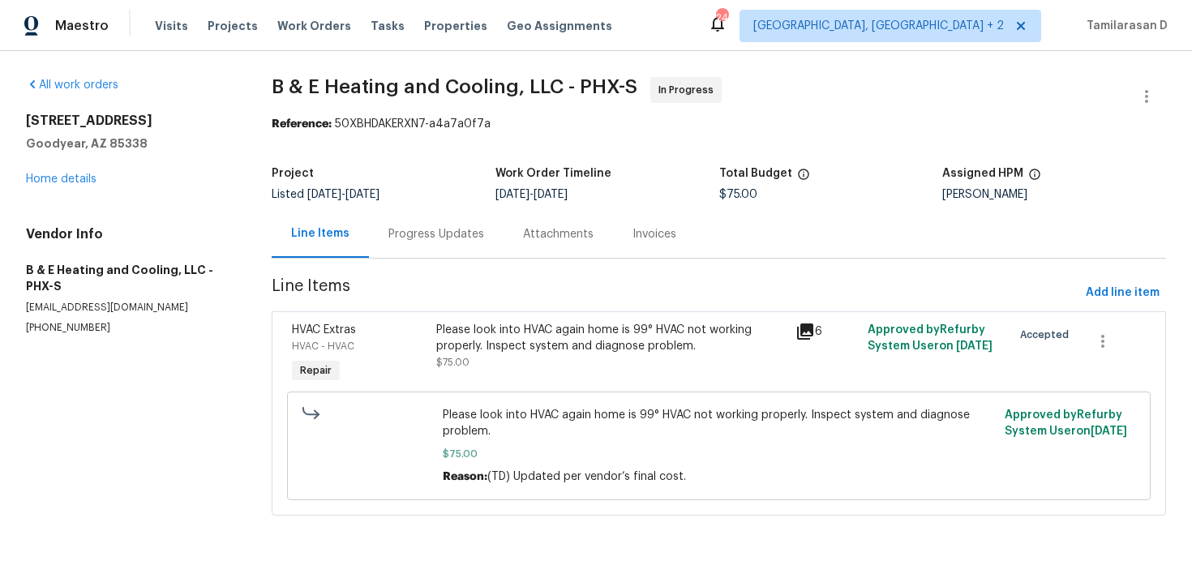
click at [203, 53] on div "All work orders 12164 S 184th Ave Goodyear, AZ 85338 Home details Vendor Info B…" at bounding box center [596, 306] width 1192 height 510
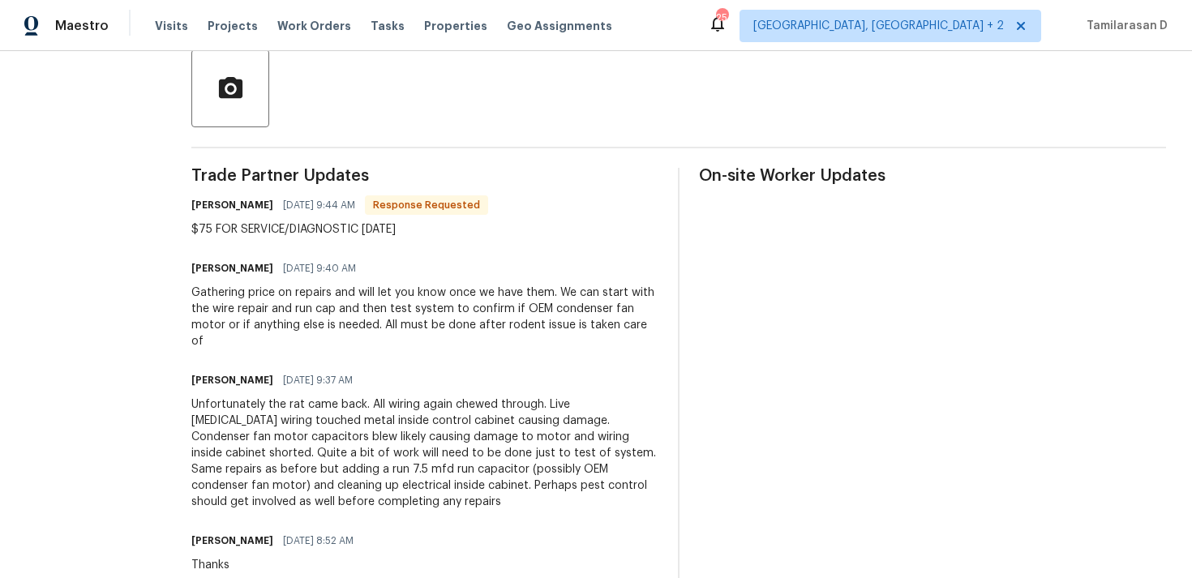
scroll to position [396, 0]
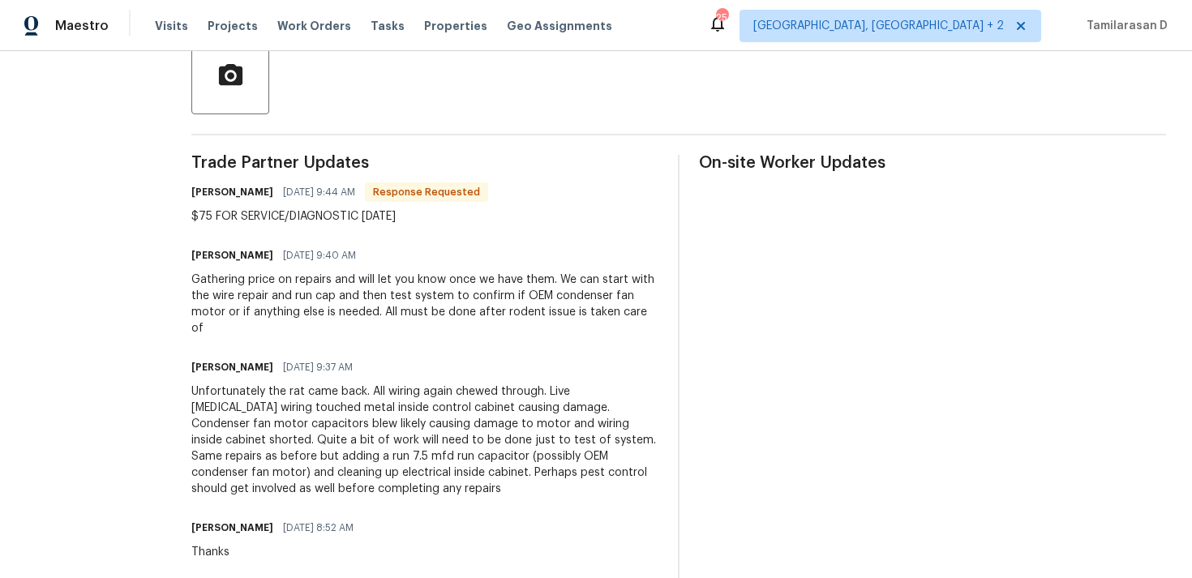
click at [327, 308] on div "Gathering price on repairs and will let you know once we have them. We can star…" at bounding box center [424, 304] width 467 height 65
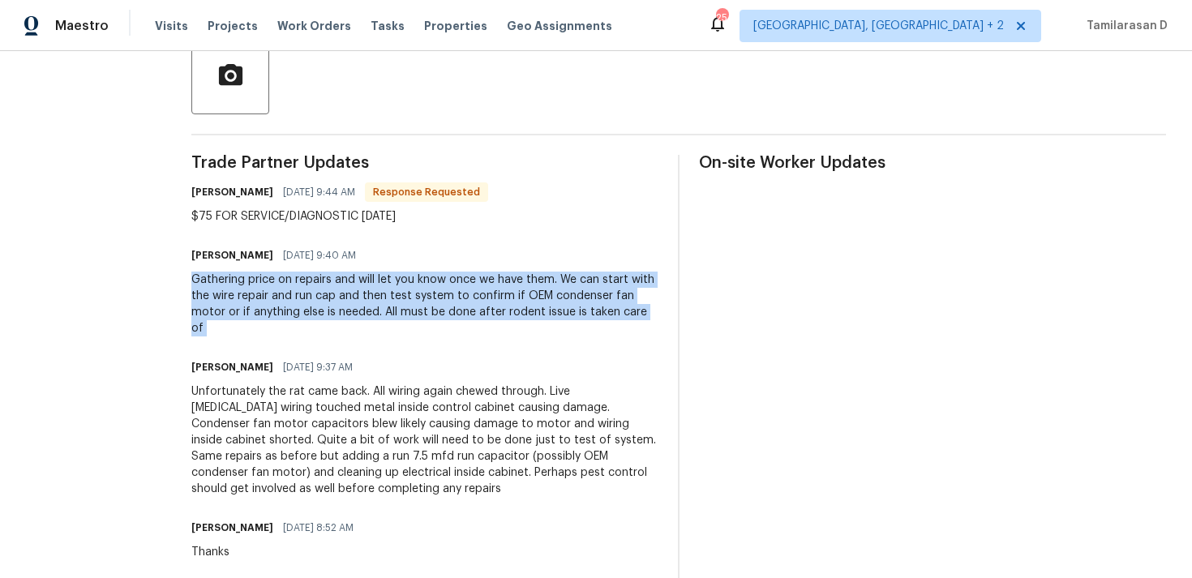
scroll to position [0, 0]
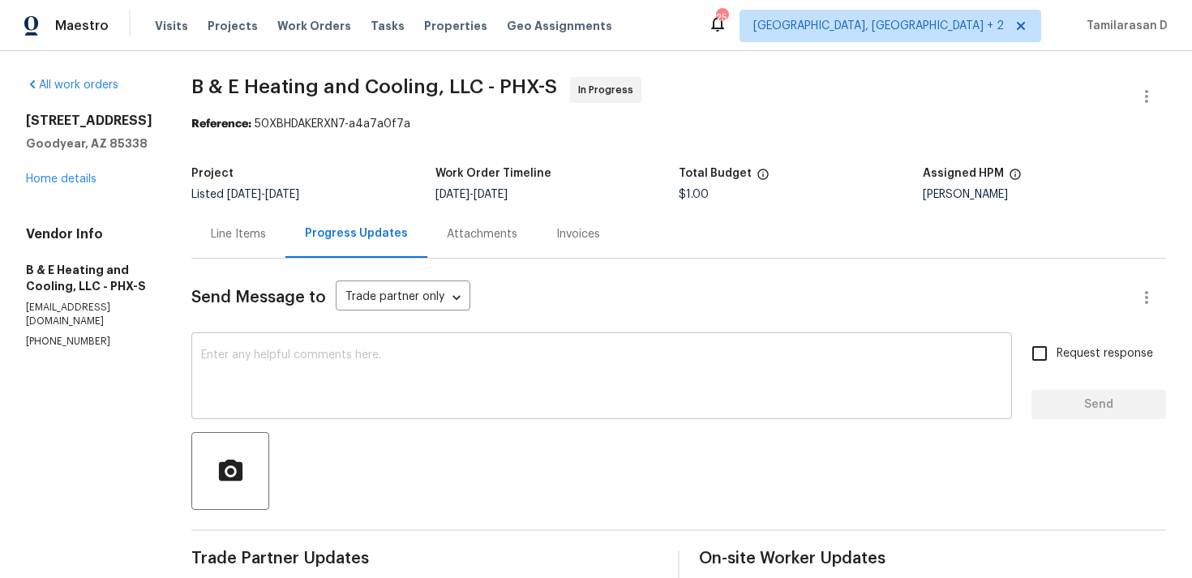
click at [289, 376] on textarea at bounding box center [601, 377] width 801 height 57
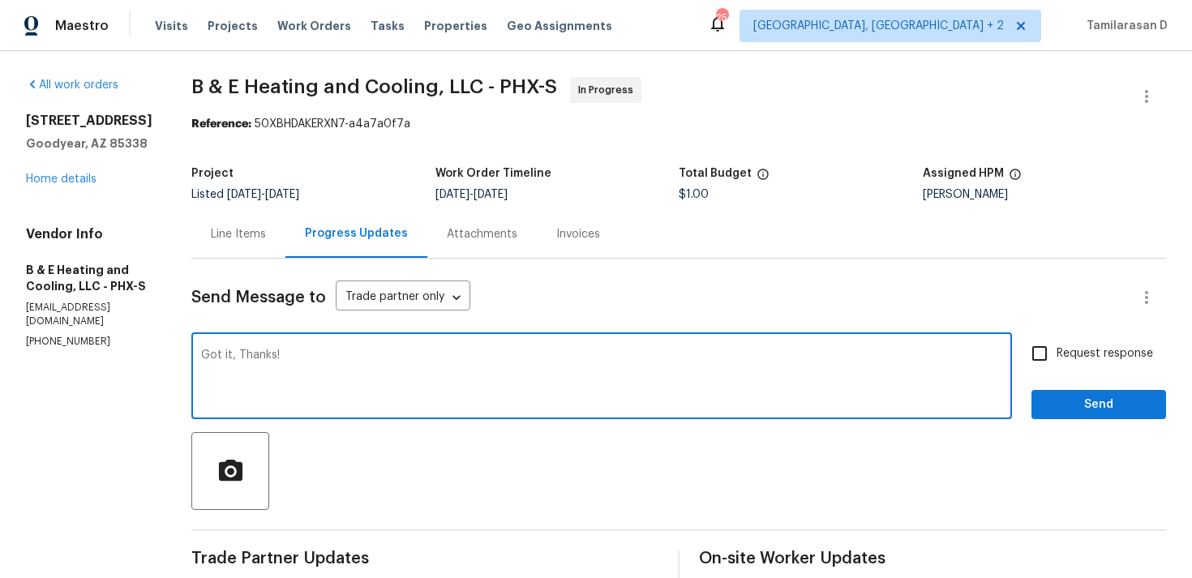
type textarea "Got it, Thanks!"
click at [1073, 400] on span "Send" at bounding box center [1098, 405] width 109 height 20
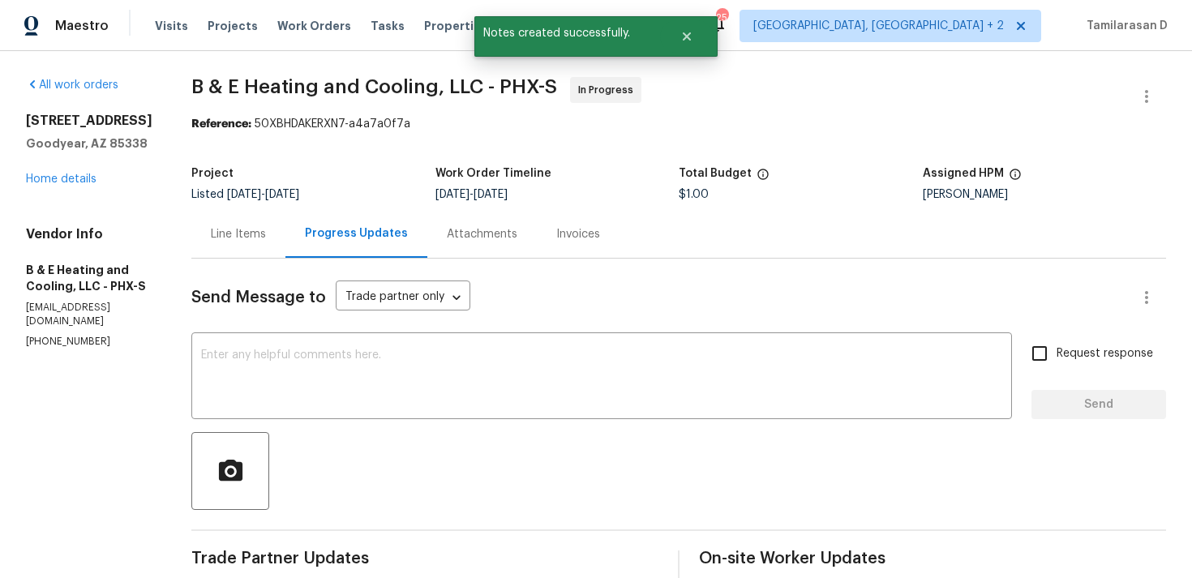
click at [216, 247] on div "Line Items" at bounding box center [238, 234] width 94 height 48
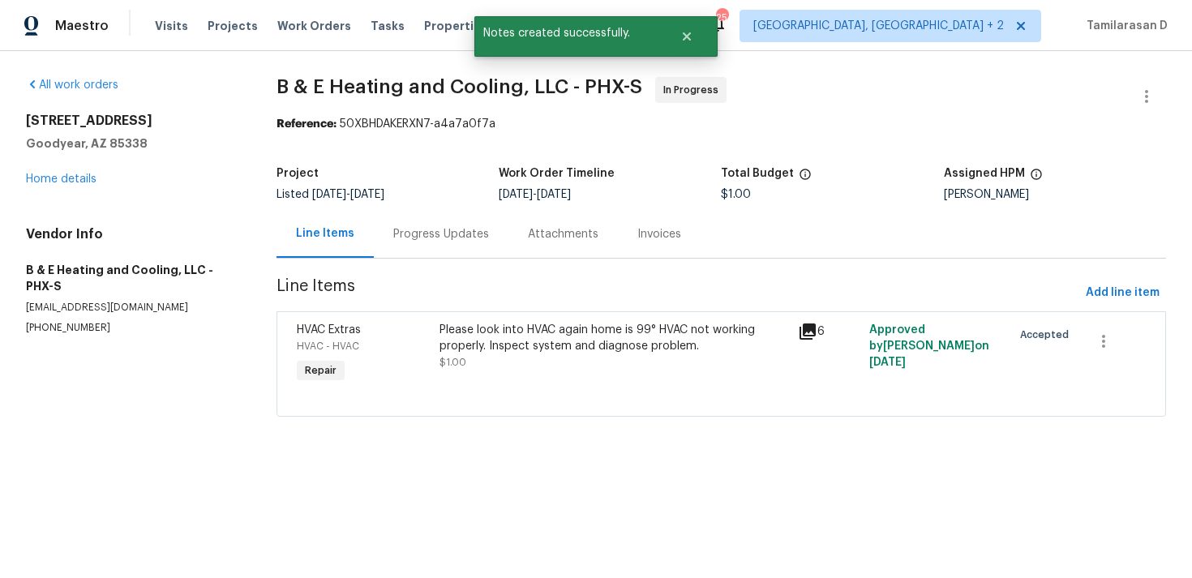
click at [538, 345] on div "Please look into HVAC again home is 99° HVAC not working properly. Inspect syst…" at bounding box center [613, 338] width 348 height 32
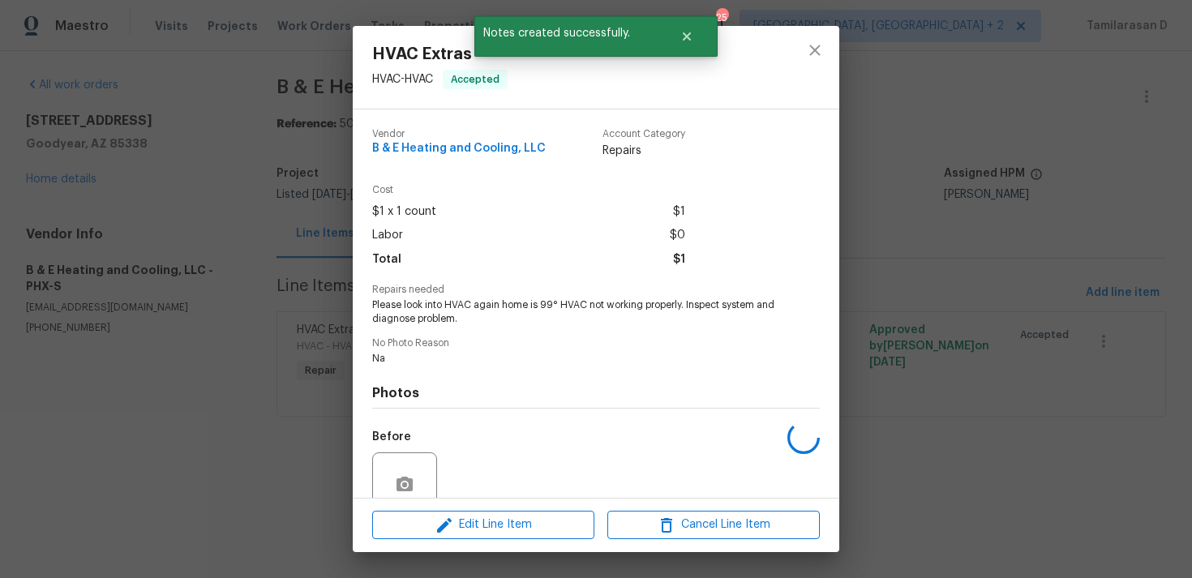
scroll to position [141, 0]
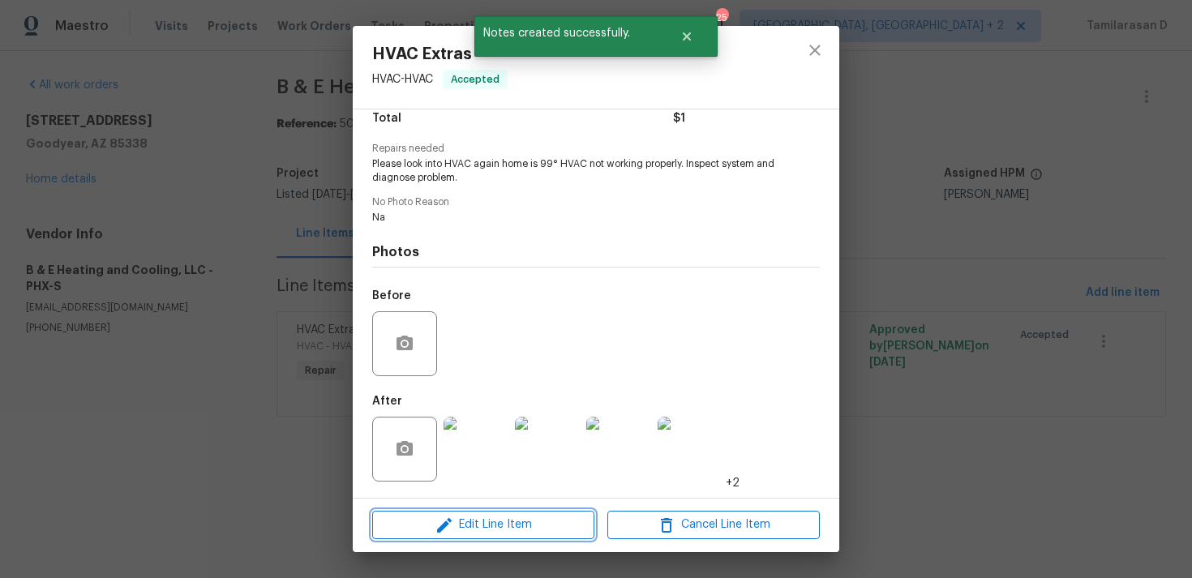
click at [482, 512] on button "Edit Line Item" at bounding box center [483, 525] width 222 height 28
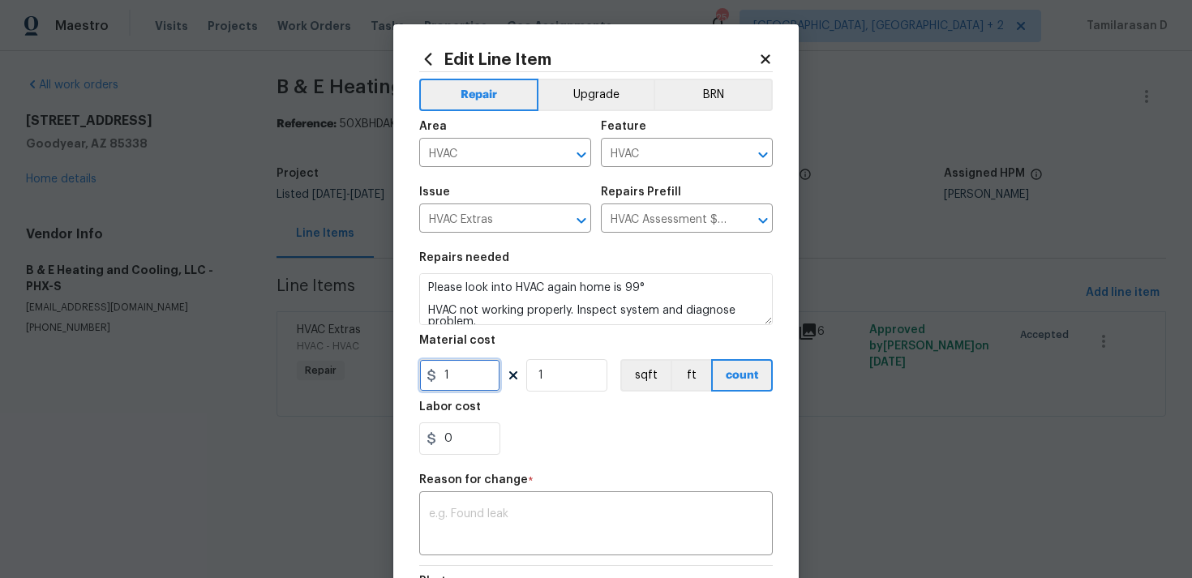
click at [458, 366] on input "1" at bounding box center [459, 375] width 81 height 32
type input "75"
click at [555, 473] on div "Repair Upgrade BRN Area HVAC ​ Feature HVAC ​ Issue HVAC Extras ​ Repairs Prefi…" at bounding box center [595, 395] width 353 height 646
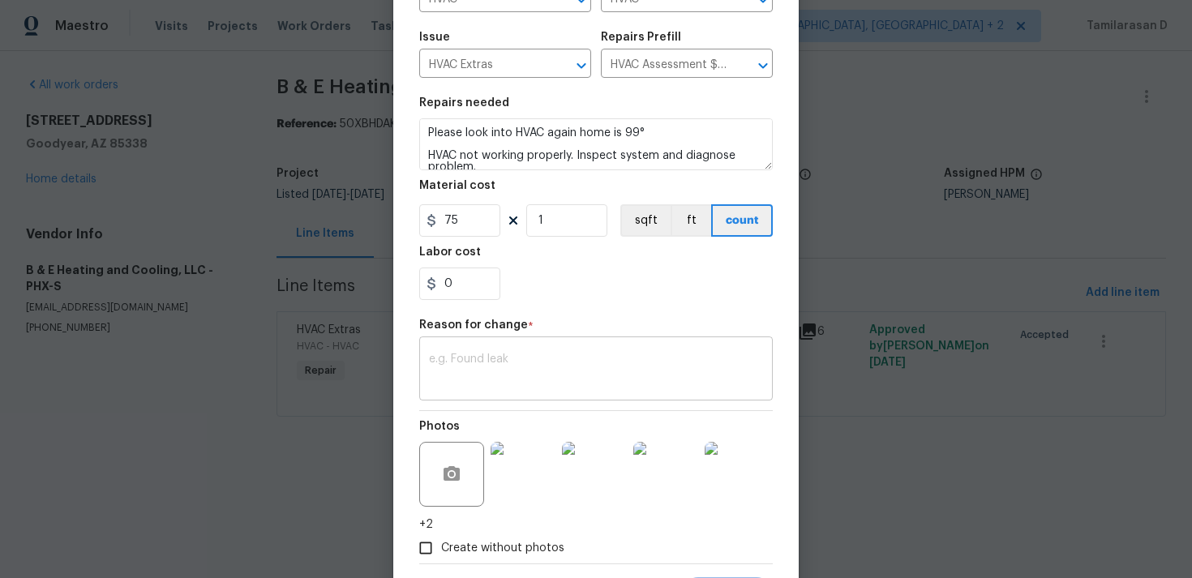
click at [469, 357] on textarea at bounding box center [596, 370] width 334 height 34
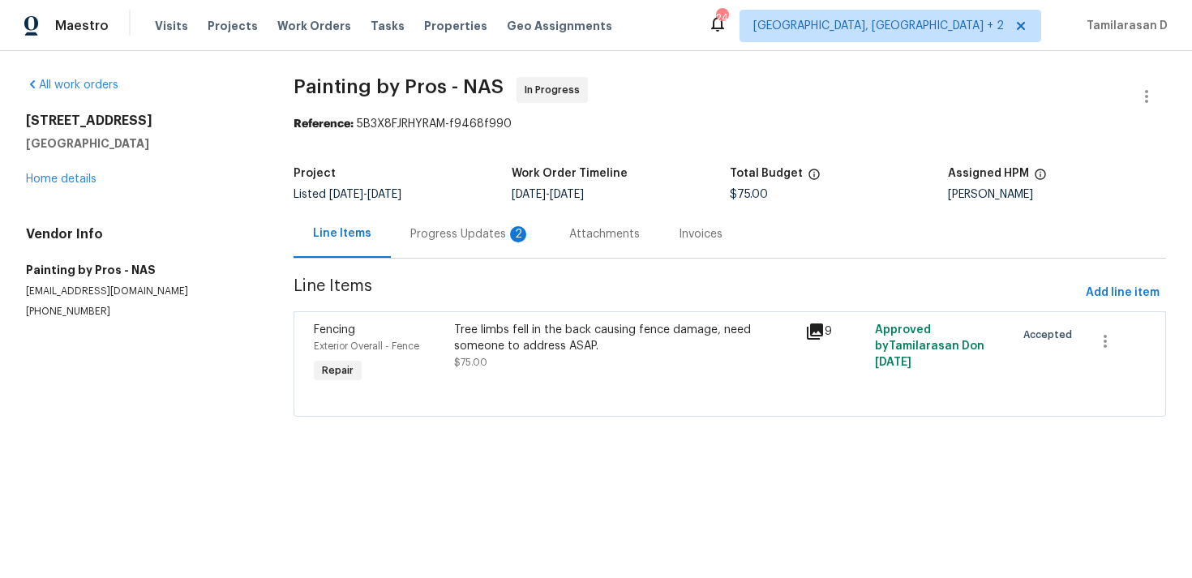
click at [428, 239] on div "Progress Updates 2" at bounding box center [470, 234] width 120 height 16
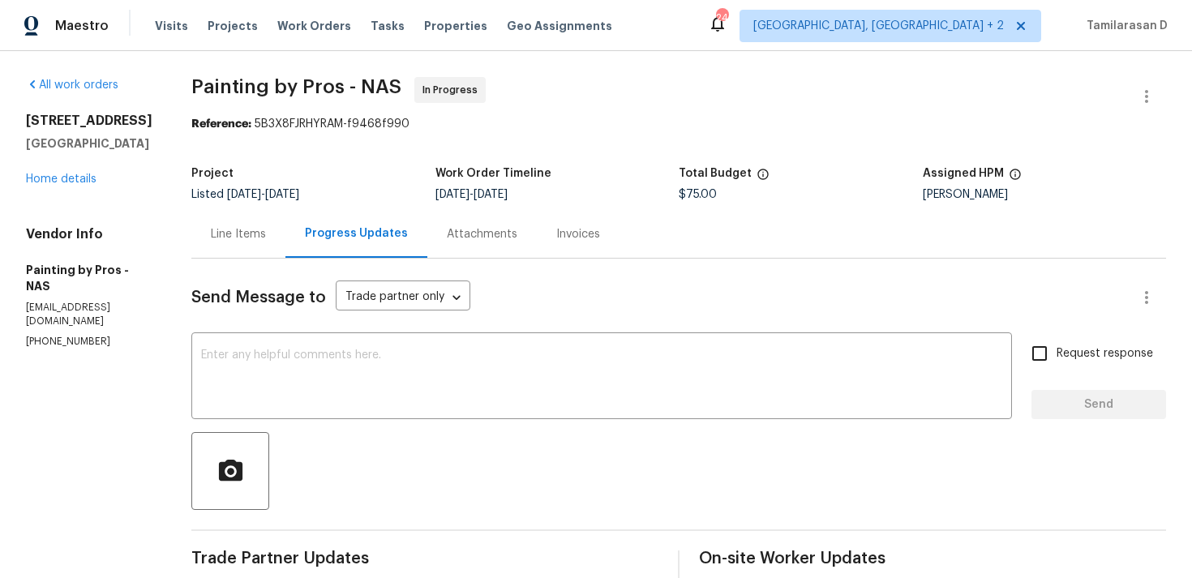
scroll to position [311, 0]
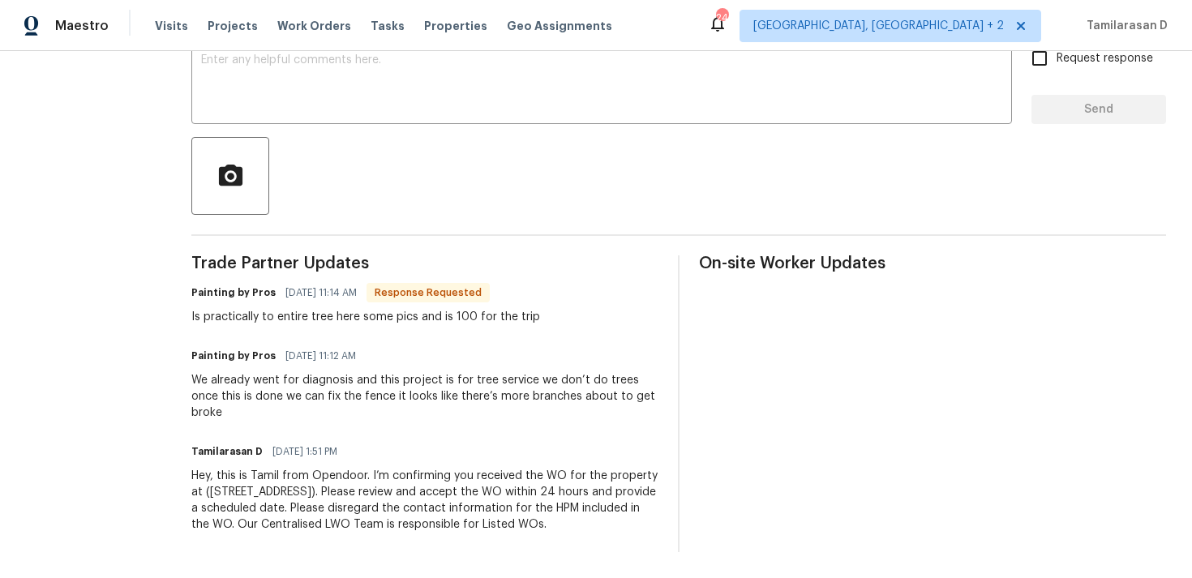
click at [457, 321] on div "Trade Partner Updates Painting by Pros [DATE] 11:14 AM Response Requested Is pr…" at bounding box center [424, 403] width 467 height 297
click at [374, 309] on div "Is practically to entire tree here some pics and is 100 for the trip" at bounding box center [365, 317] width 349 height 16
click at [406, 373] on div "We already went for diagnosis and this project is for tree service we don’t do …" at bounding box center [424, 396] width 467 height 49
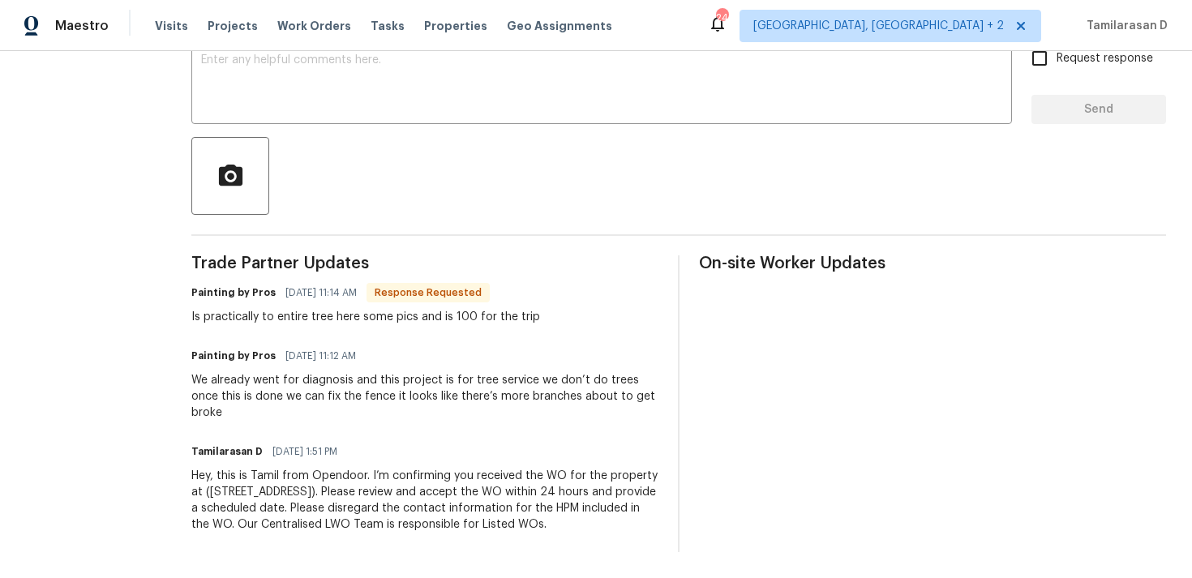
click at [393, 382] on div "We already went for diagnosis and this project is for tree service we don’t do …" at bounding box center [424, 396] width 467 height 49
click at [355, 384] on div "We already went for diagnosis and this project is for tree service we don’t do …" at bounding box center [424, 396] width 467 height 49
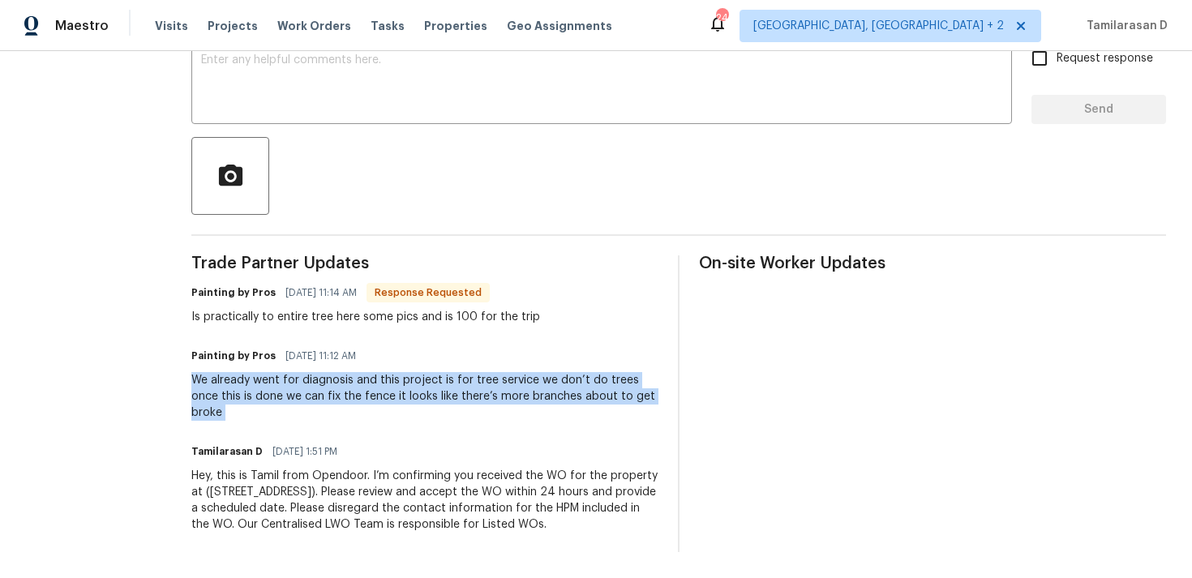
click at [356, 348] on span "[DATE] 11:12 AM" at bounding box center [320, 356] width 71 height 16
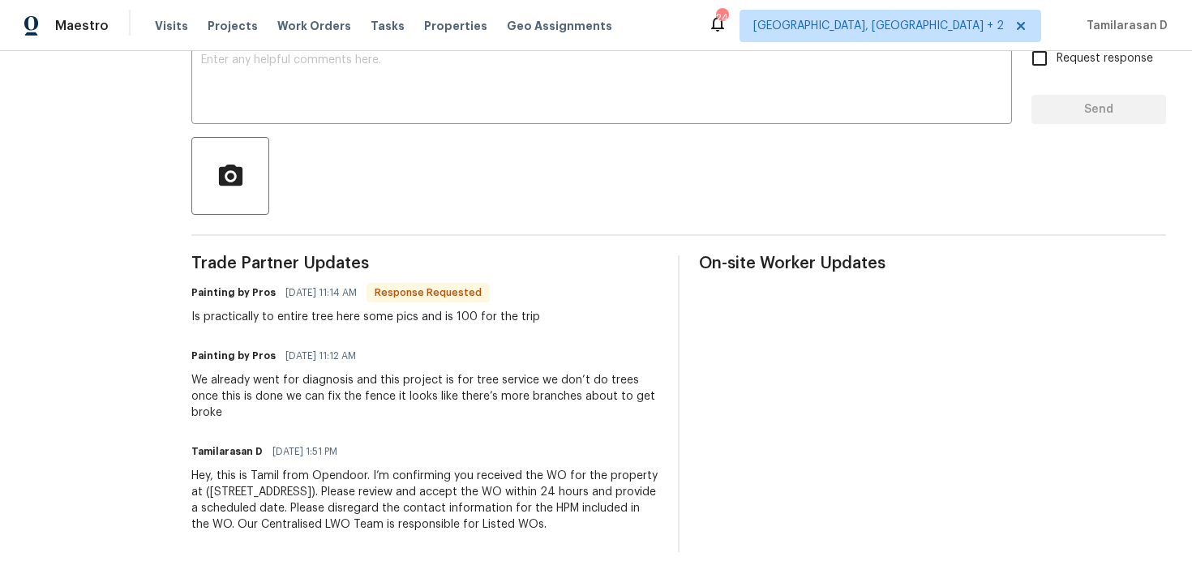
click at [348, 372] on div "We already went for diagnosis and this project is for tree service we don’t do …" at bounding box center [424, 396] width 467 height 49
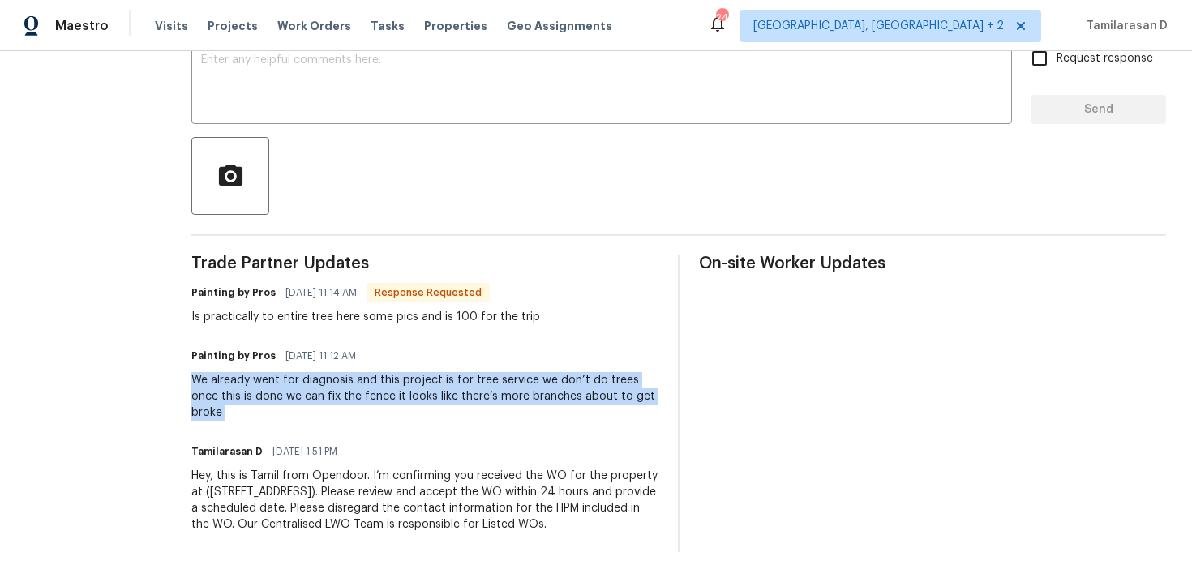
scroll to position [0, 0]
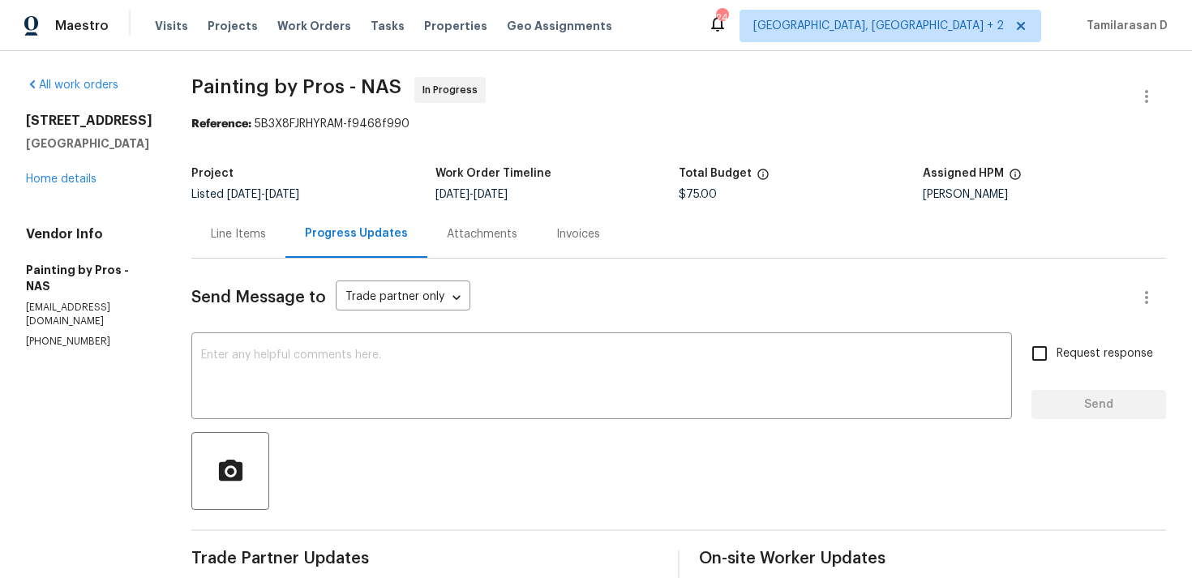
click at [251, 235] on div "Line Items" at bounding box center [238, 234] width 55 height 16
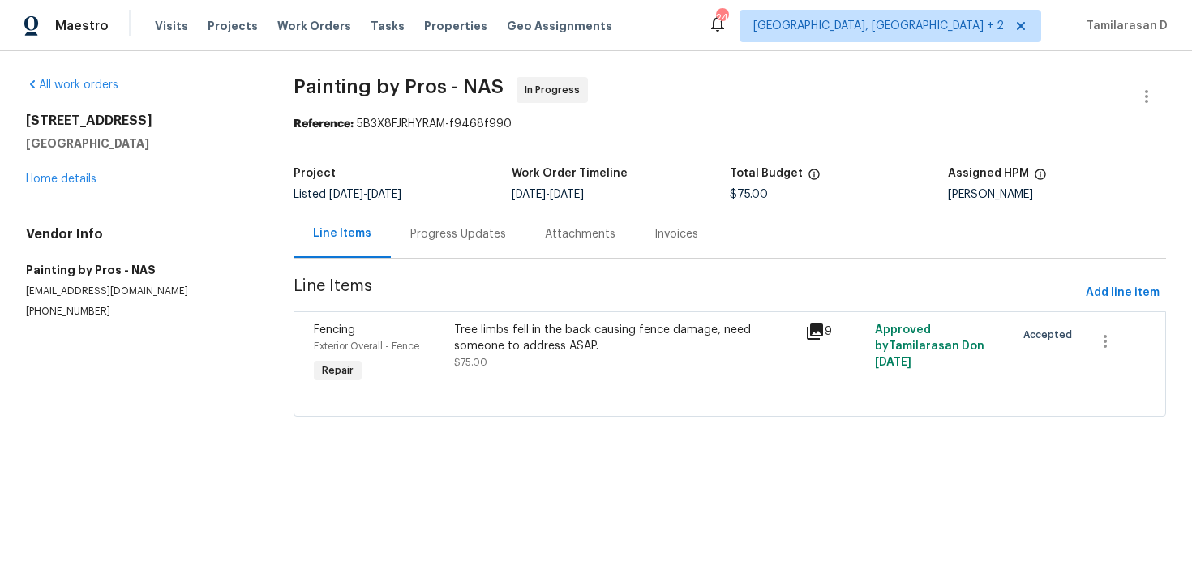
click at [490, 327] on div "Tree limbs fell in the back causing fence damage, need someone to address ASAP." at bounding box center [624, 338] width 341 height 32
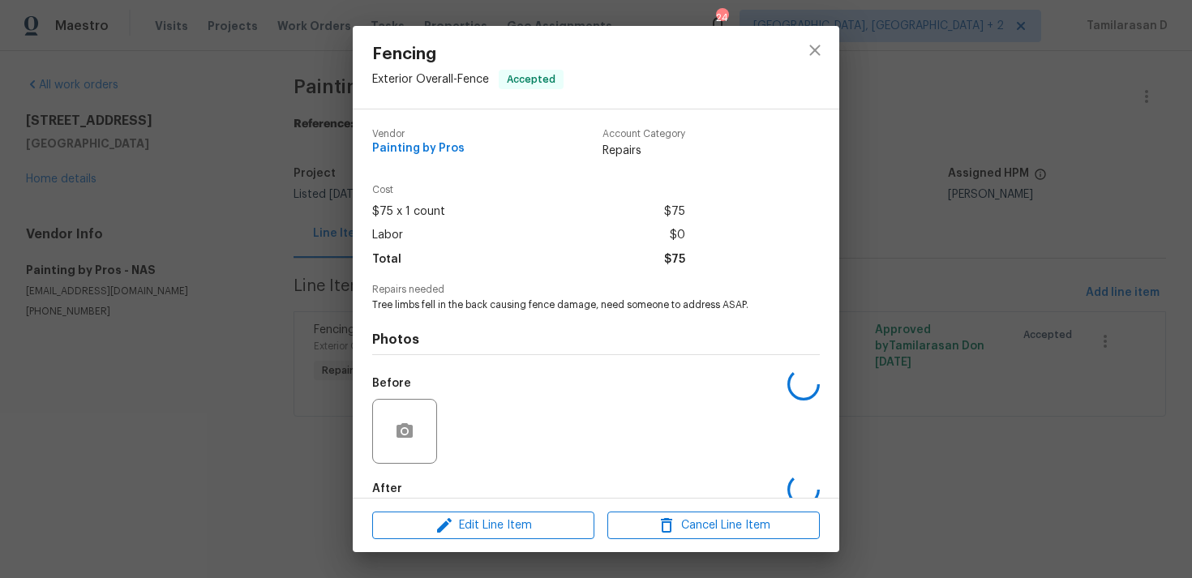
scroll to position [88, 0]
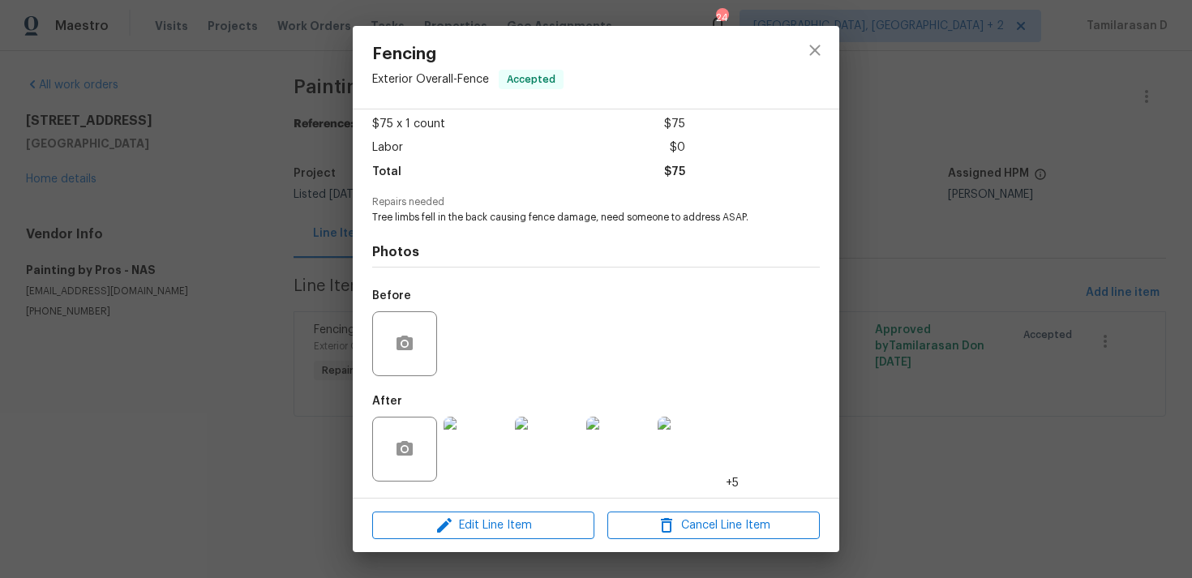
click at [483, 448] on img at bounding box center [475, 449] width 65 height 65
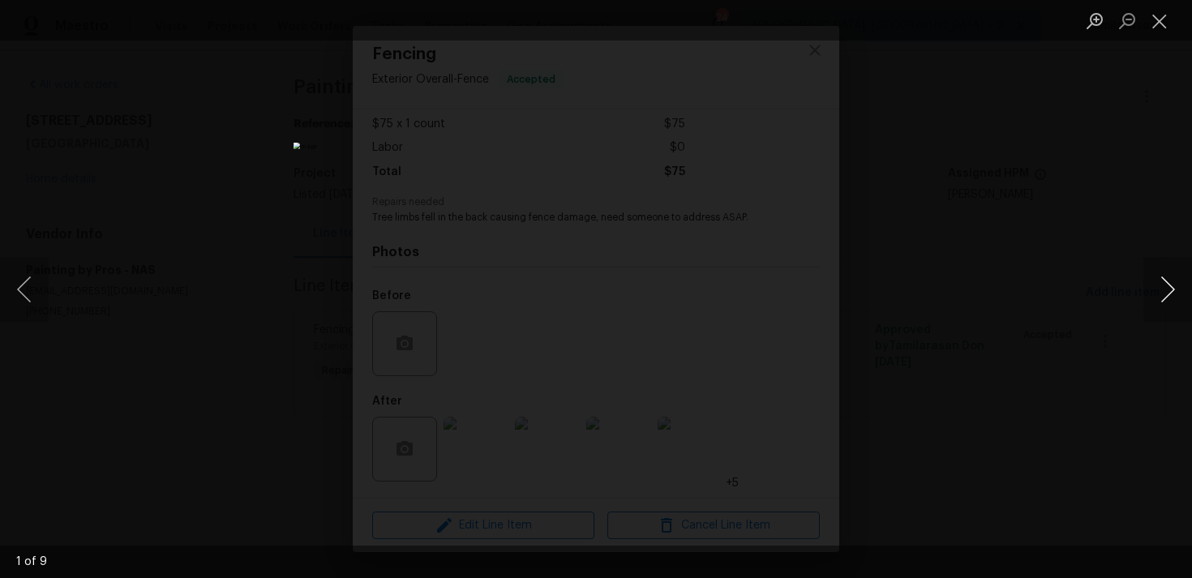
click at [1174, 278] on button "Next image" at bounding box center [1167, 289] width 49 height 65
click at [876, 281] on div "Lightbox" at bounding box center [596, 289] width 1192 height 578
click at [321, 289] on div "Lightbox" at bounding box center [596, 289] width 1192 height 578
click at [195, 255] on div "Lightbox" at bounding box center [596, 289] width 1192 height 578
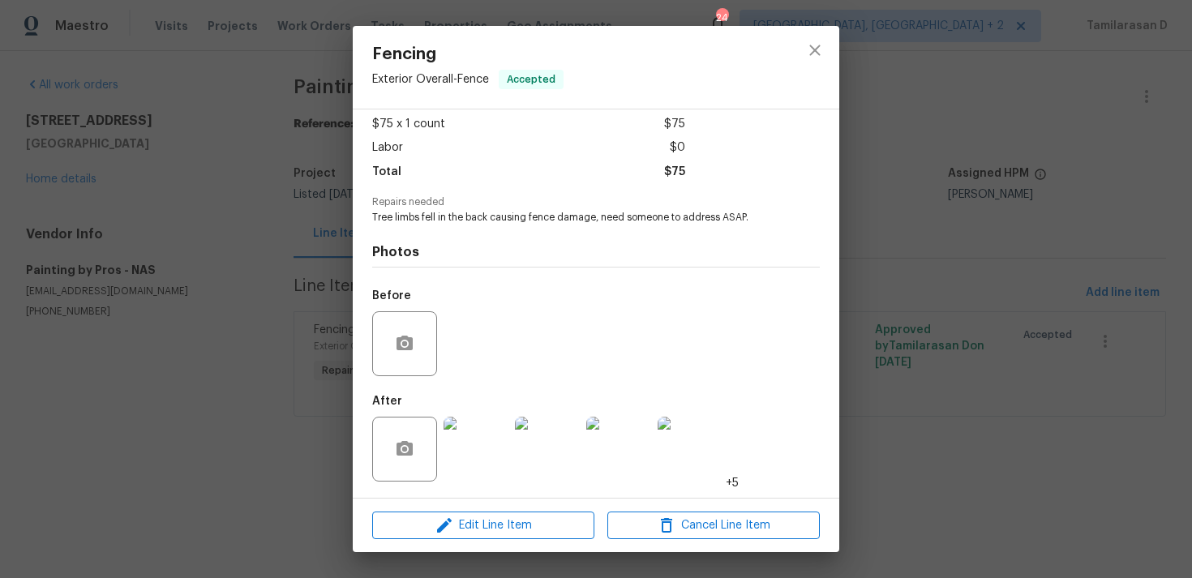
click at [137, 223] on div "Fencing Exterior Overall - Fence Accepted Vendor Painting by Pros Account Categ…" at bounding box center [596, 289] width 1192 height 578
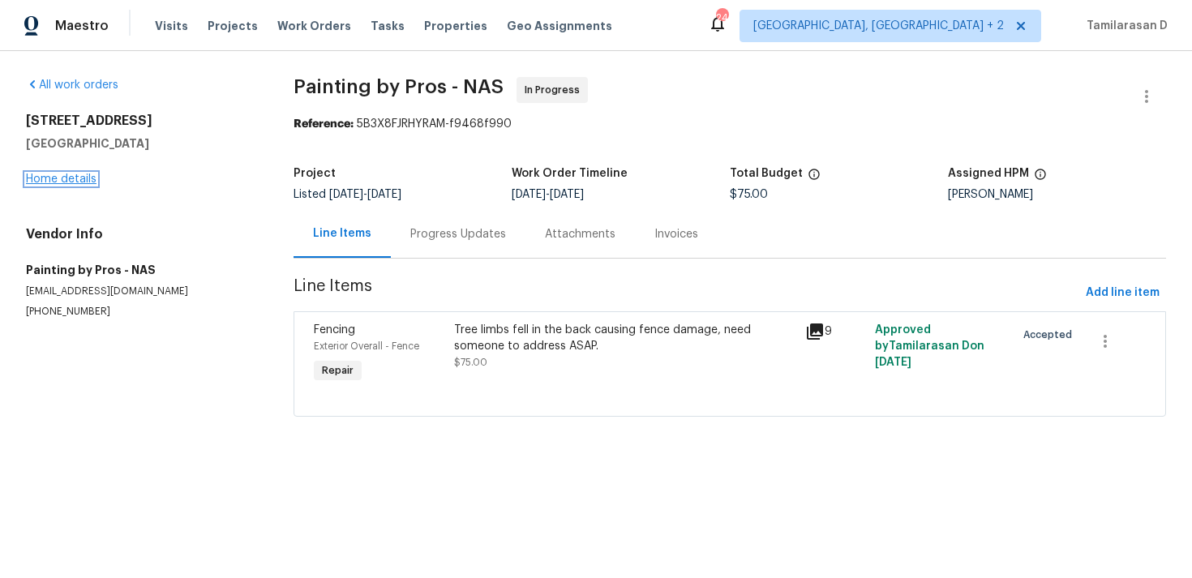
click at [62, 179] on link "Home details" at bounding box center [61, 178] width 71 height 11
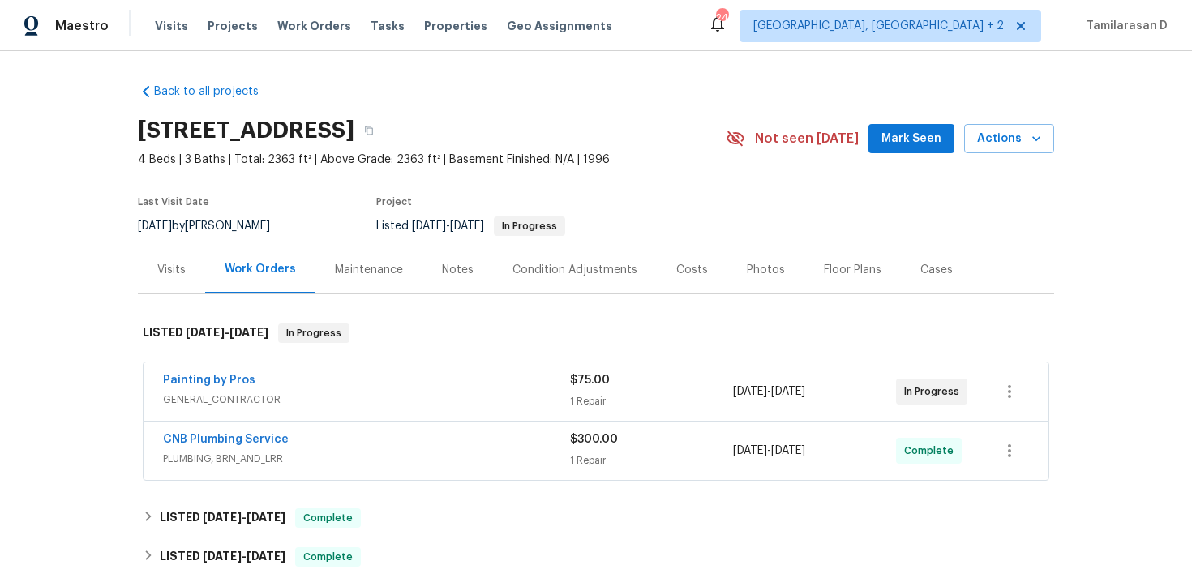
scroll to position [132, 0]
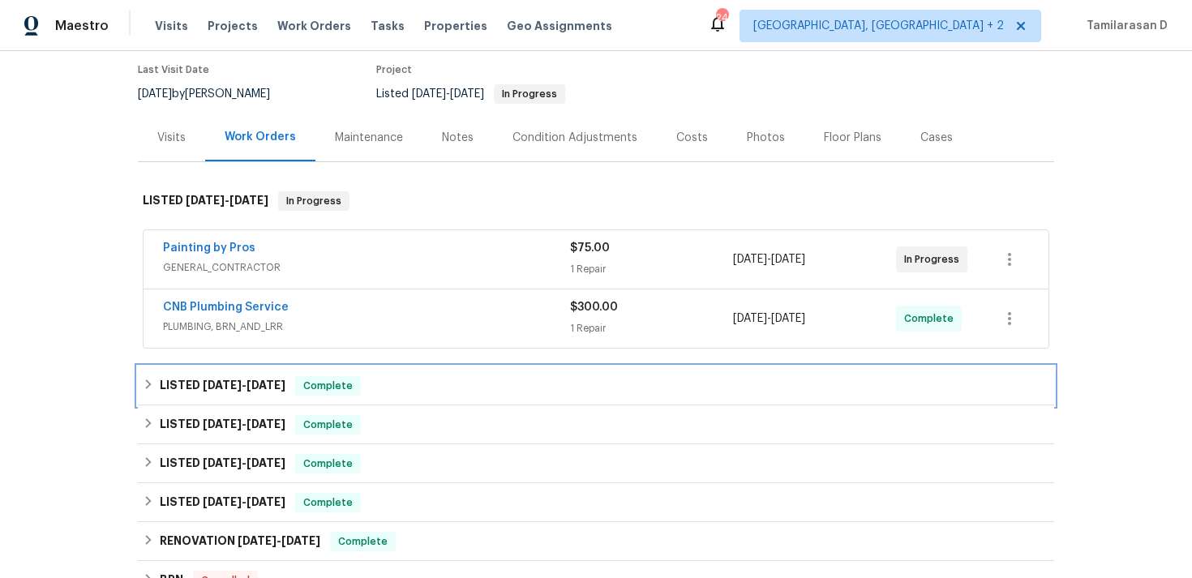
click at [161, 389] on h6 "LISTED [DATE] - [DATE]" at bounding box center [223, 385] width 126 height 19
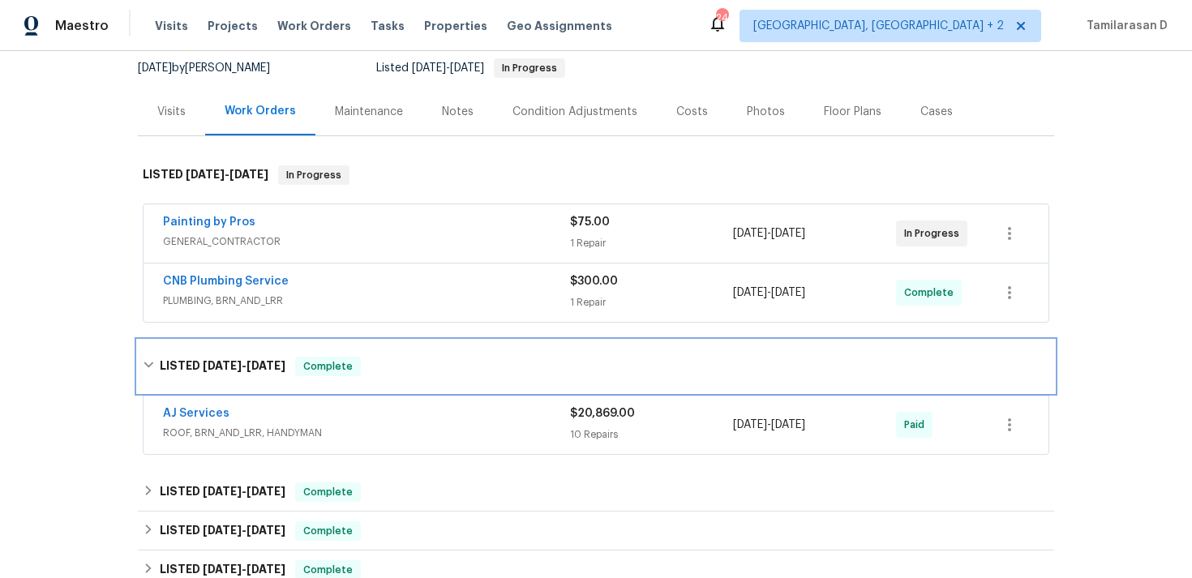
scroll to position [0, 0]
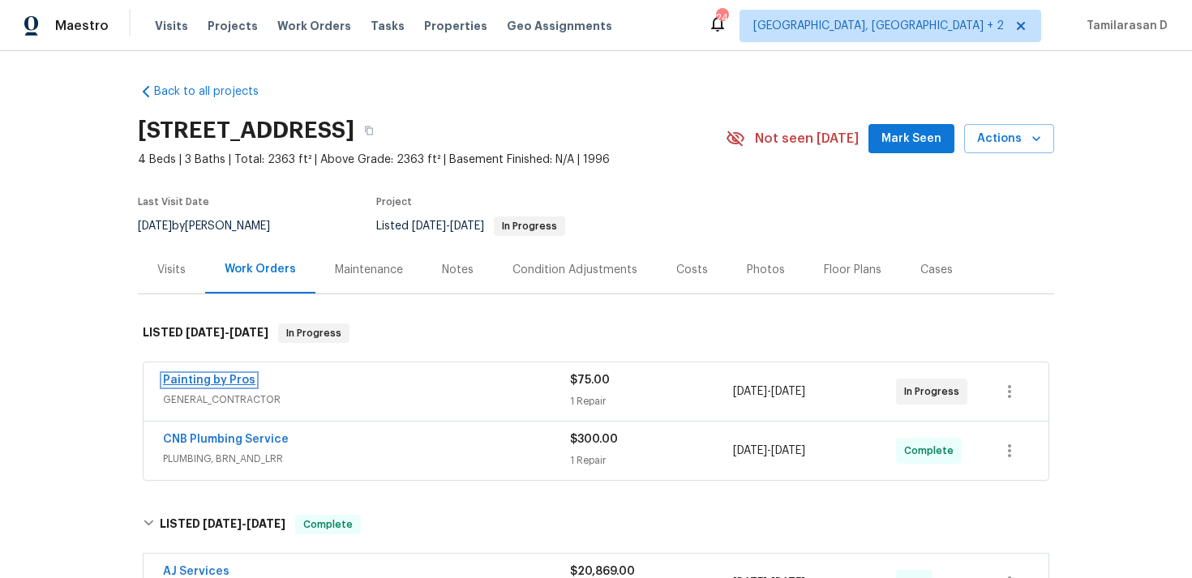
click at [233, 381] on link "Painting by Pros" at bounding box center [209, 380] width 92 height 11
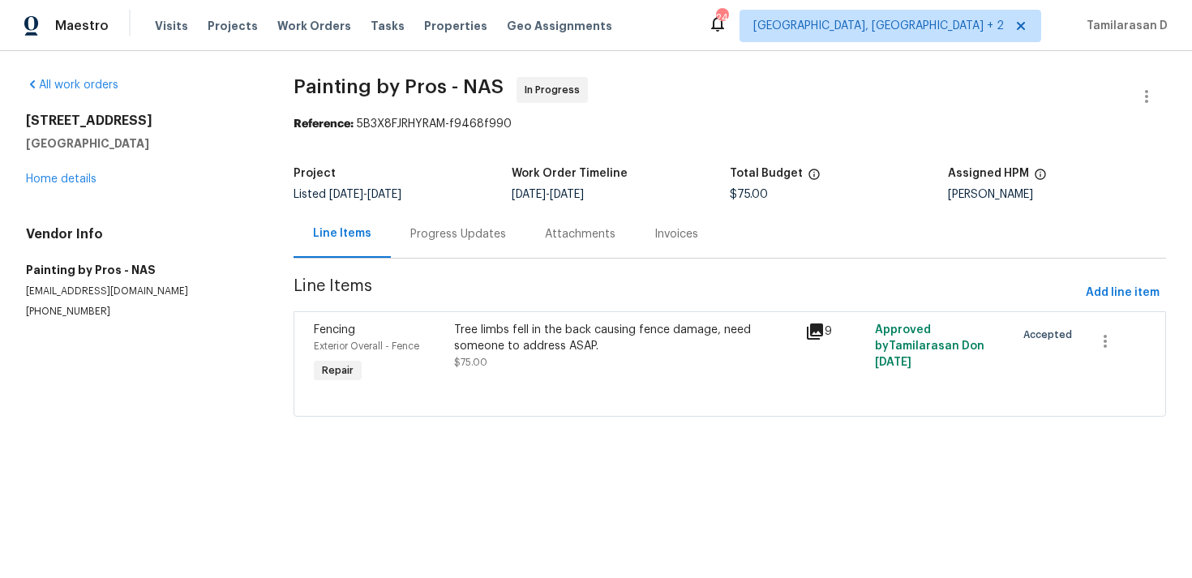
click at [413, 252] on div "Progress Updates" at bounding box center [458, 234] width 135 height 48
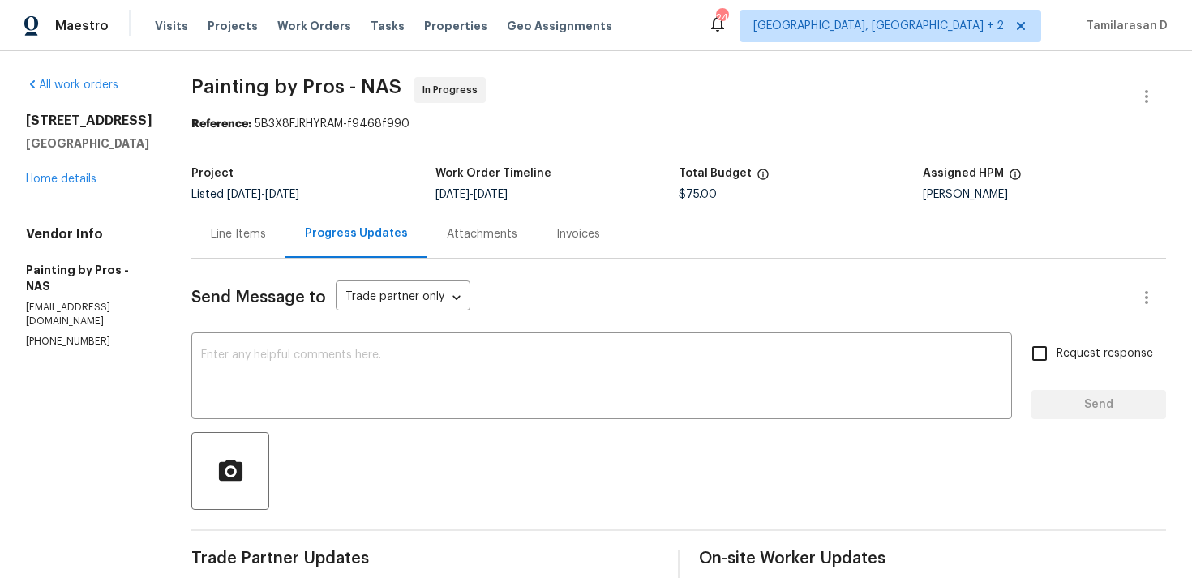
click at [261, 240] on div "Line Items" at bounding box center [238, 234] width 55 height 16
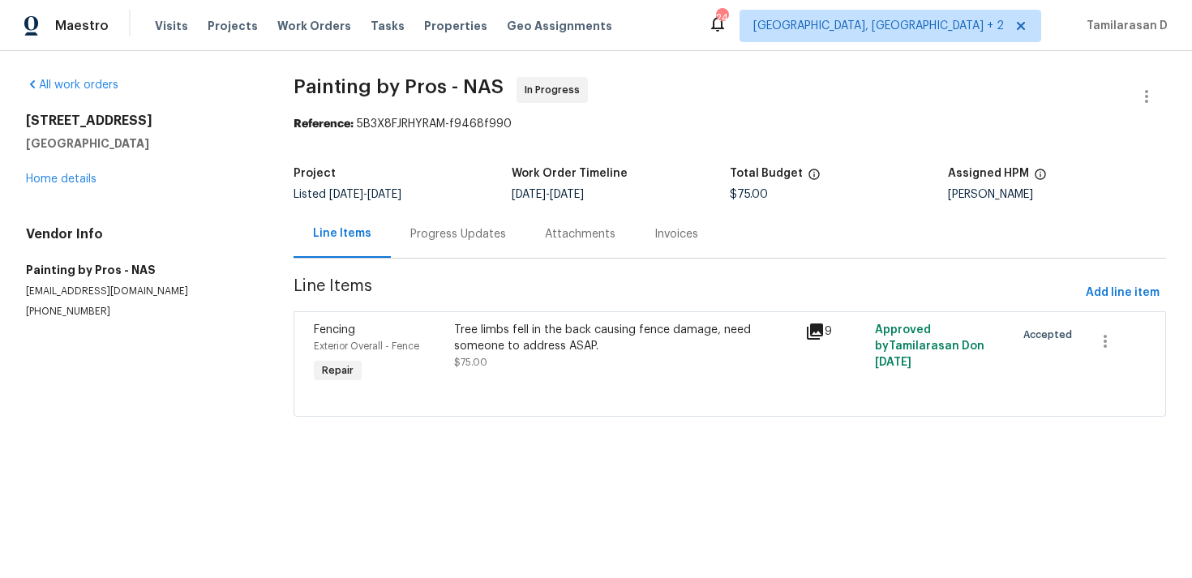
click at [423, 236] on div "Progress Updates" at bounding box center [458, 234] width 96 height 16
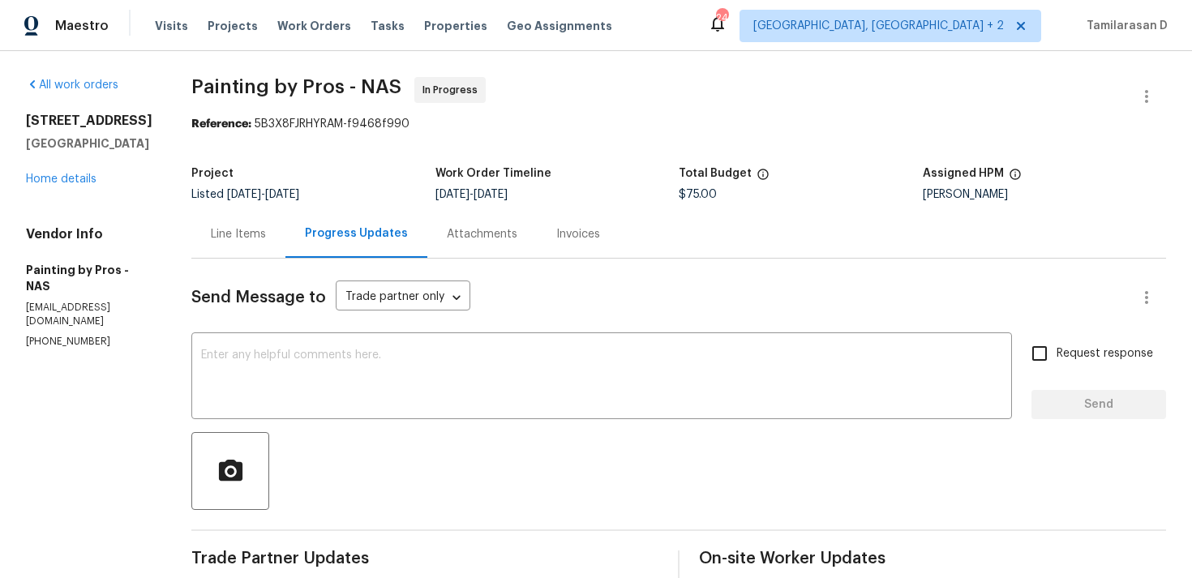
click at [251, 238] on div "Line Items" at bounding box center [238, 234] width 55 height 16
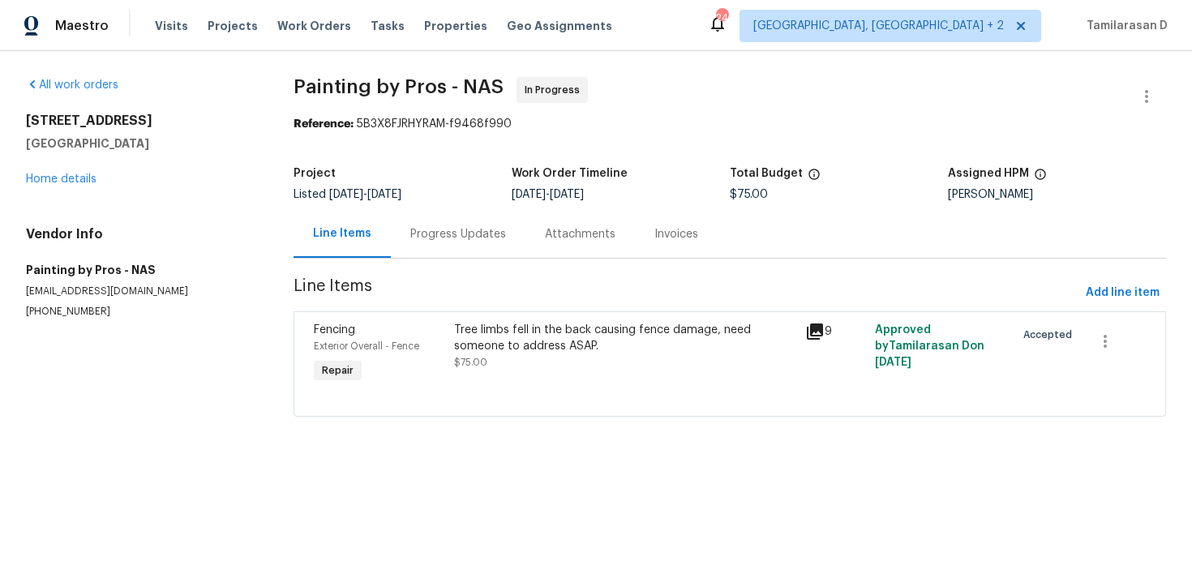
click at [559, 370] on div "Tree limbs fell in the back causing fence damage, need someone to address ASAP.…" at bounding box center [624, 346] width 341 height 49
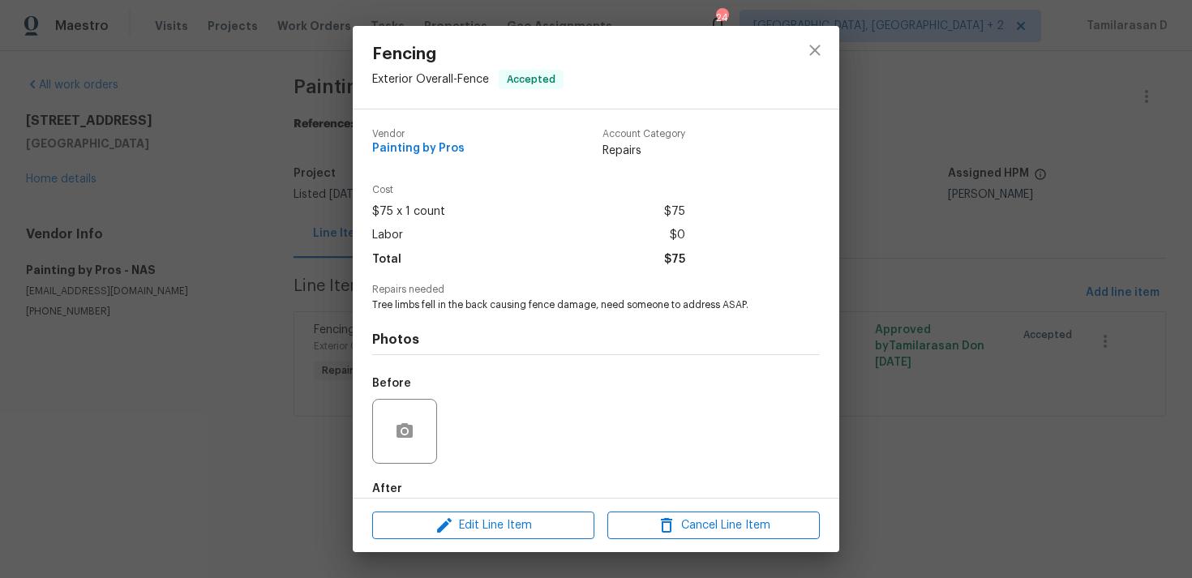
scroll to position [88, 0]
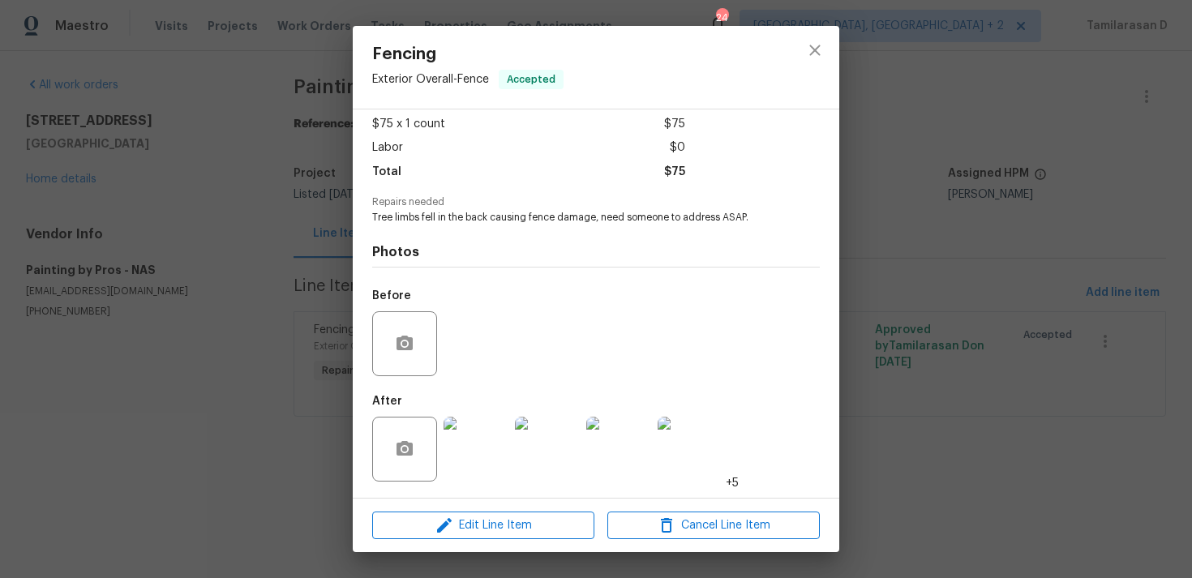
click at [499, 463] on img at bounding box center [475, 449] width 65 height 65
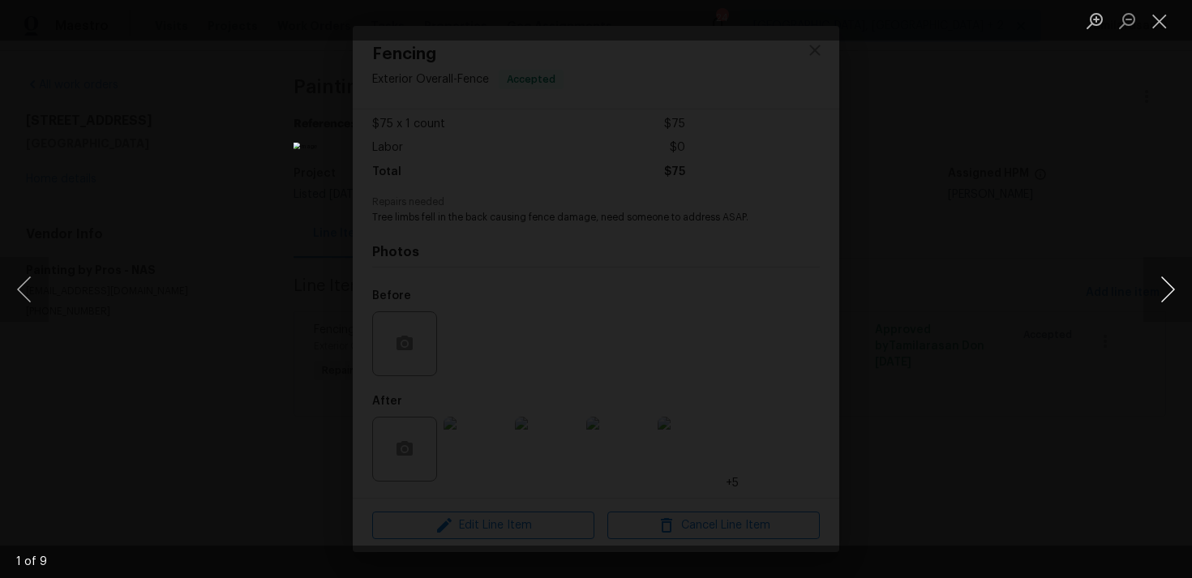
click at [1163, 292] on button "Next image" at bounding box center [1167, 289] width 49 height 65
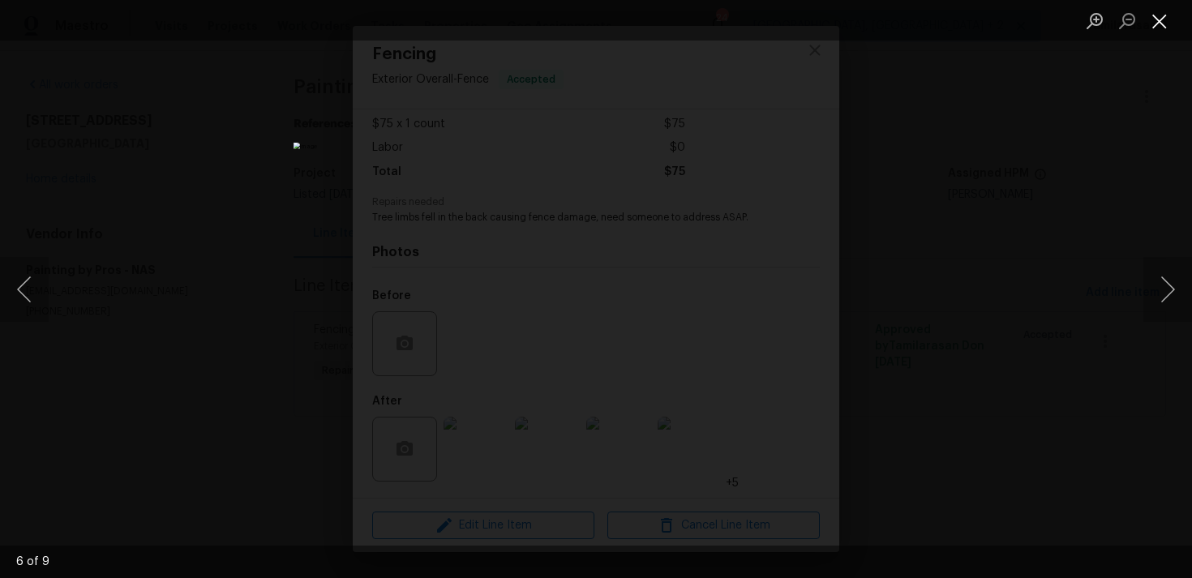
click at [1155, 23] on button "Close lightbox" at bounding box center [1159, 20] width 32 height 28
